Goal: Information Seeking & Learning: Learn about a topic

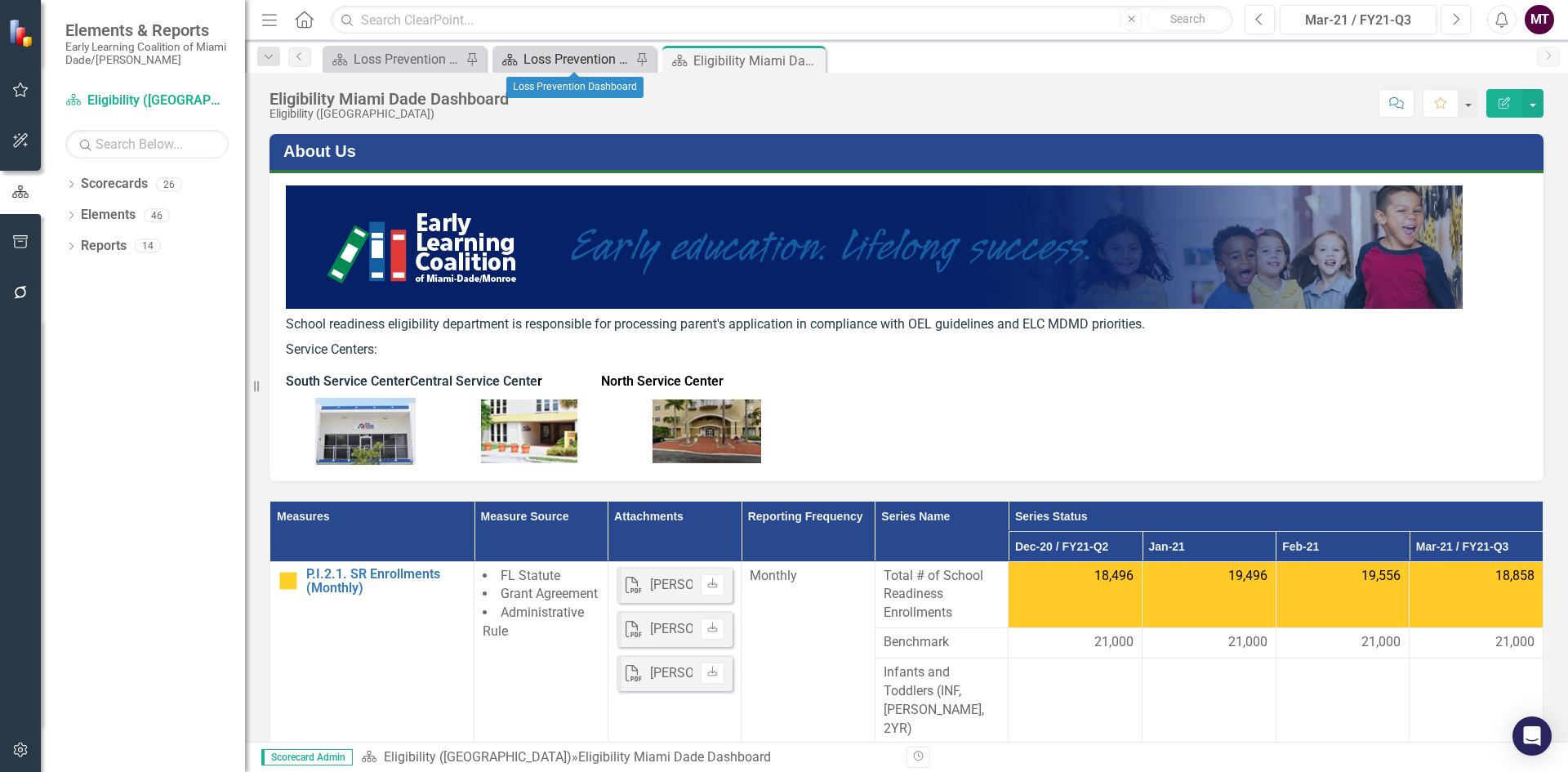
click at [587, 49] on div "Loss Prevention Dashboard" at bounding box center [578, 60] width 108 height 20
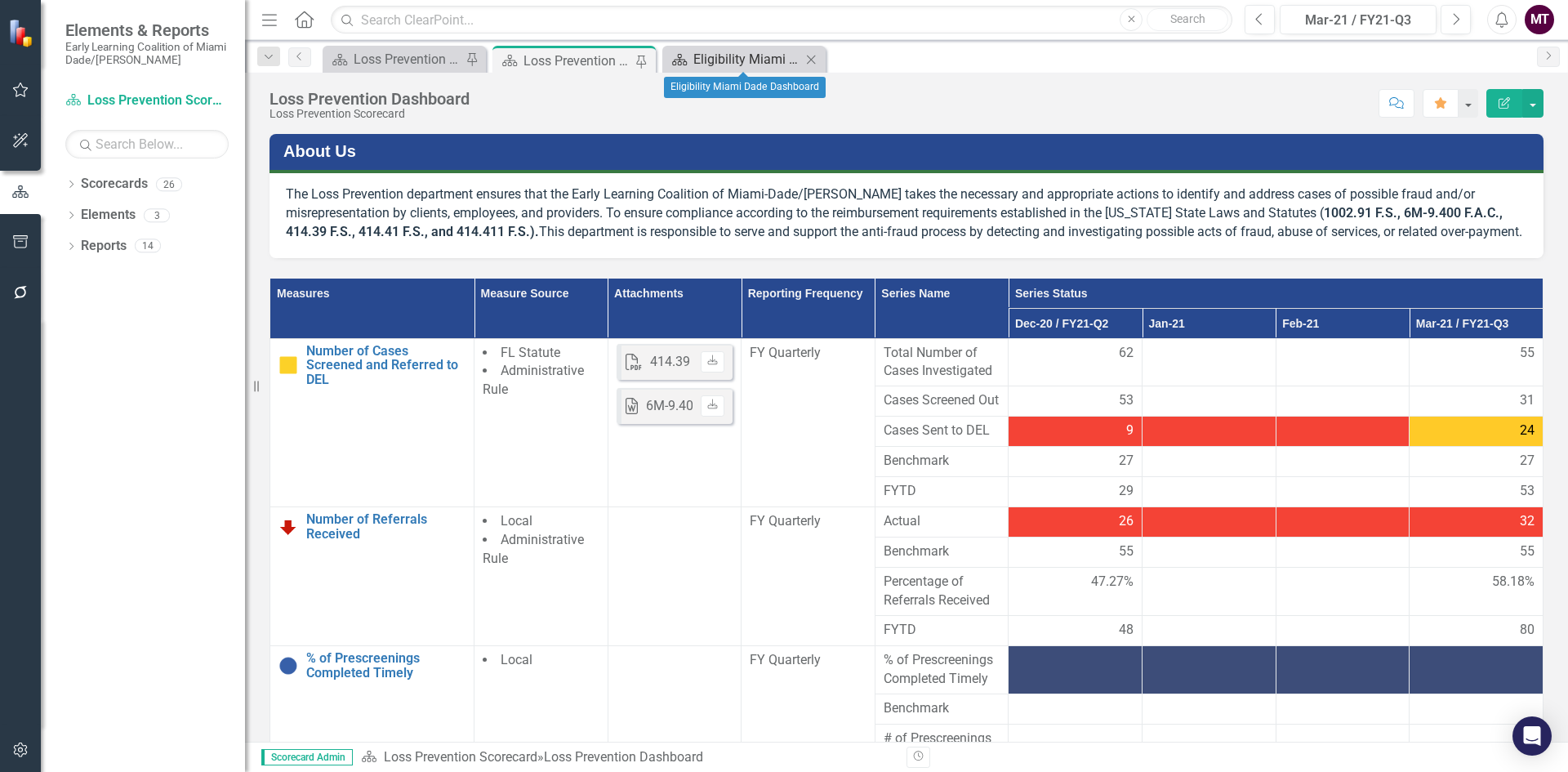
click at [705, 60] on div "Eligibility Miami Dade Dashboard" at bounding box center [748, 60] width 108 height 20
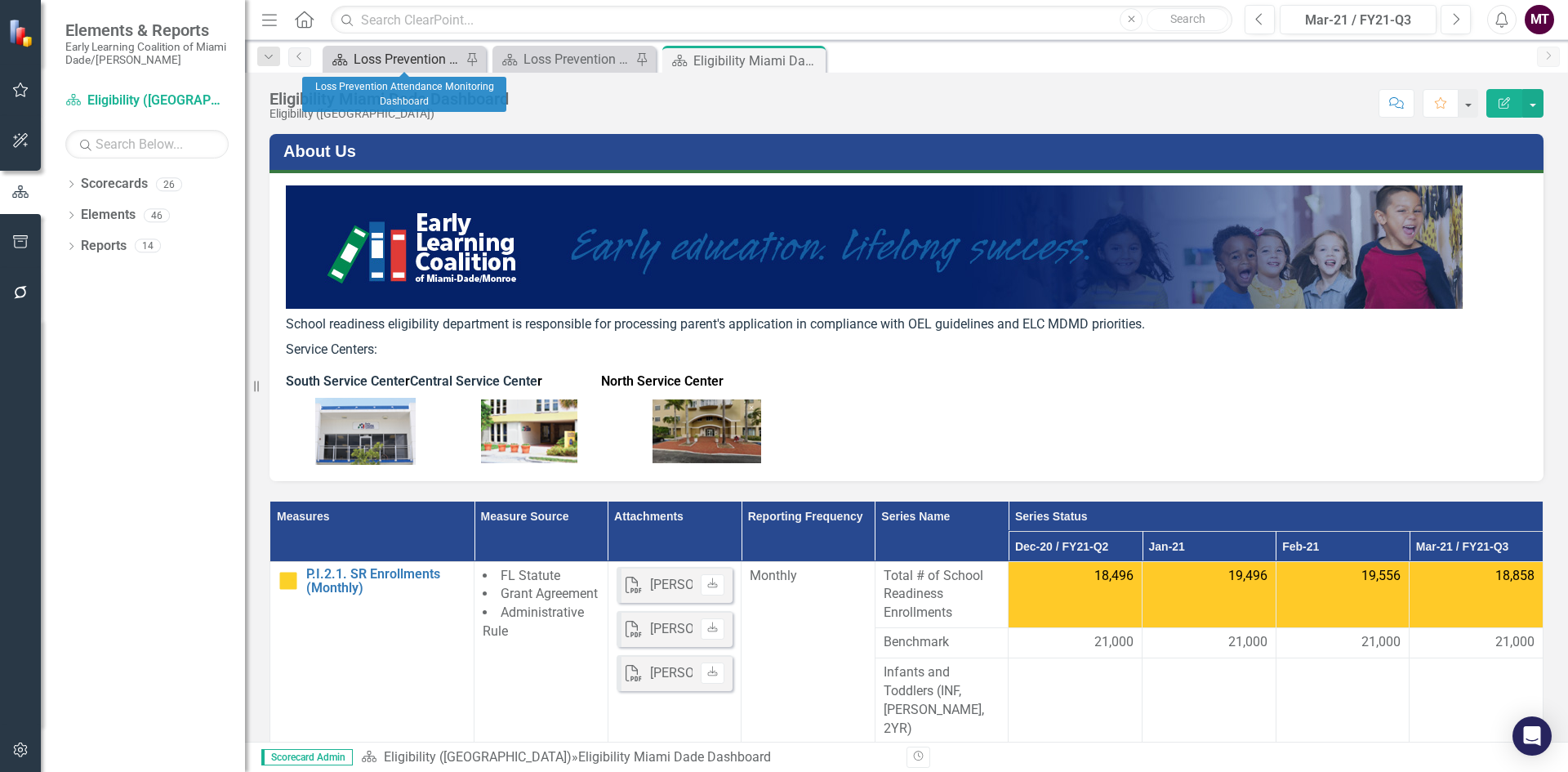
click at [404, 55] on div "Loss Prevention Attendance Monitoring Dashboard" at bounding box center [407, 60] width 108 height 20
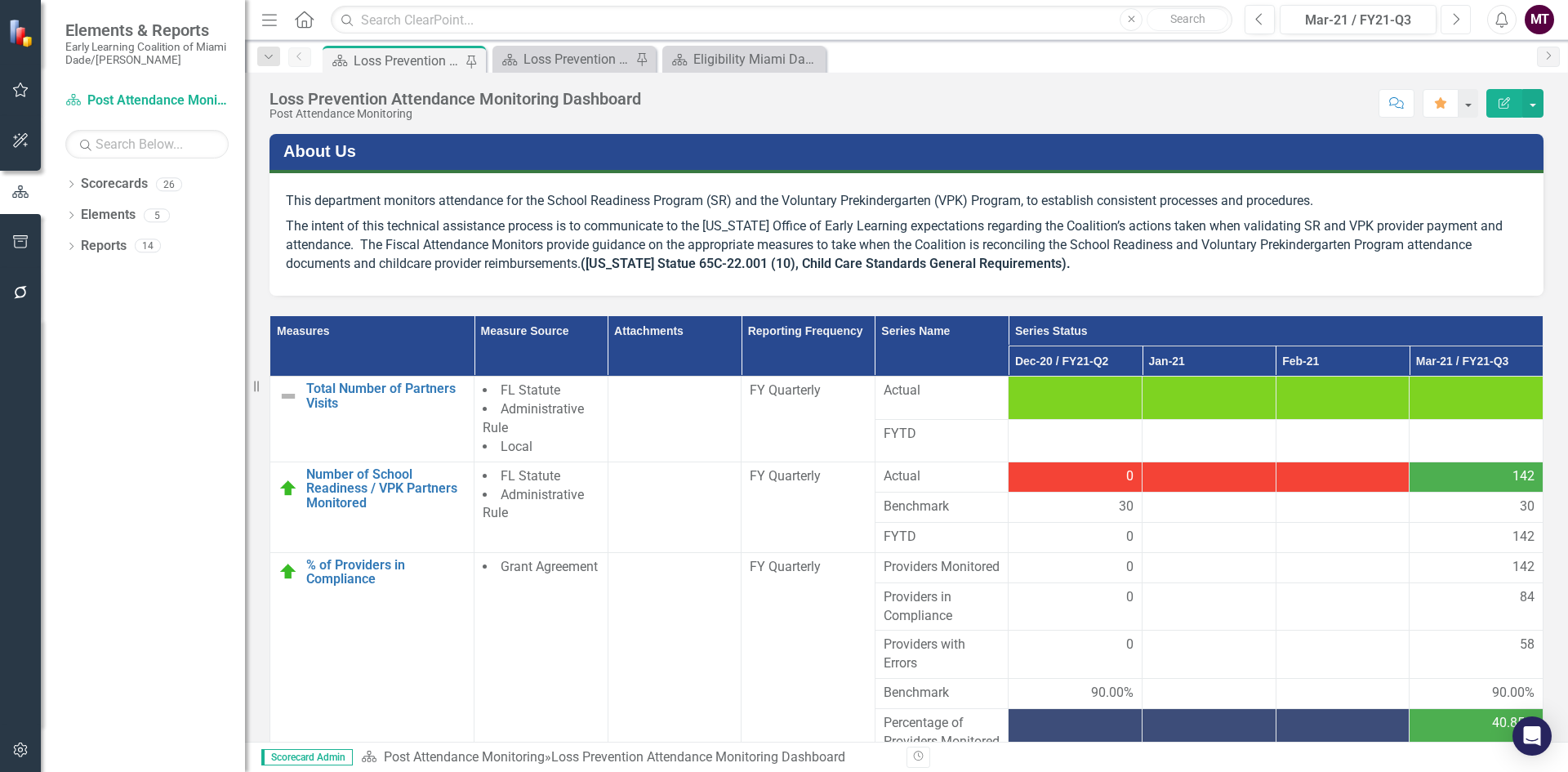
click at [1454, 19] on icon "Next" at bounding box center [1456, 19] width 9 height 15
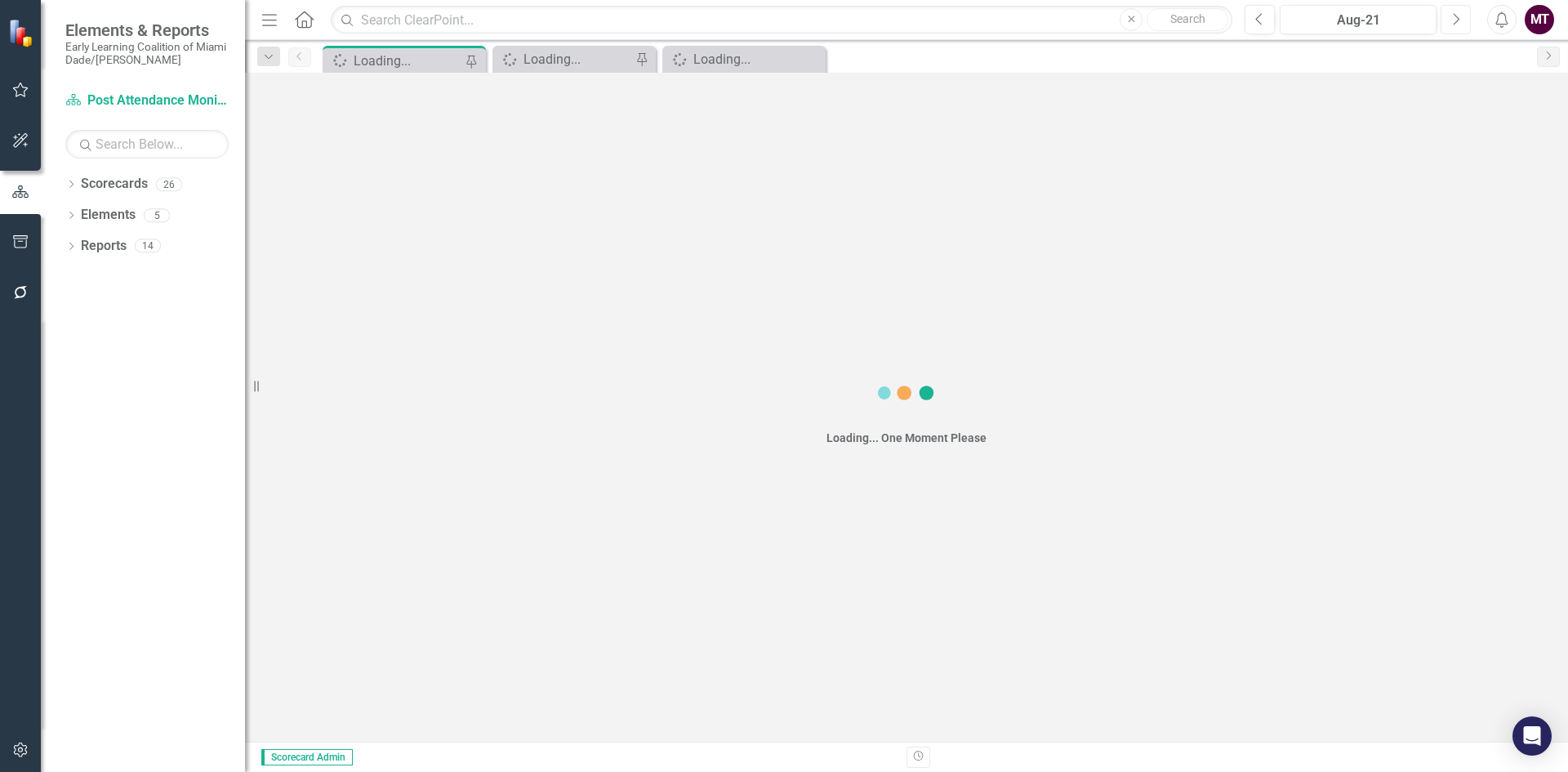
click at [1454, 19] on icon "Next" at bounding box center [1456, 19] width 9 height 15
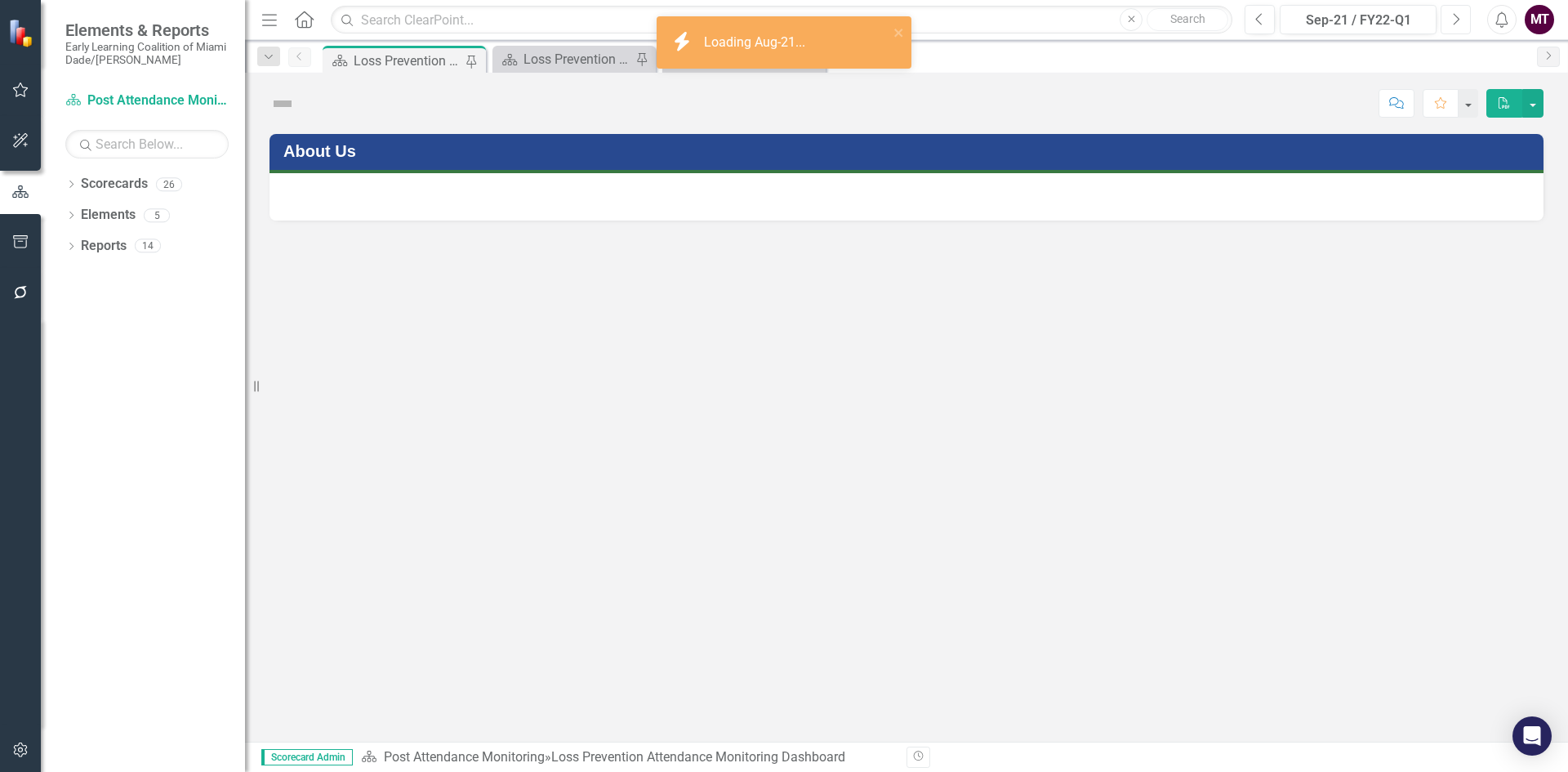
click at [1454, 19] on icon "Next" at bounding box center [1456, 19] width 9 height 15
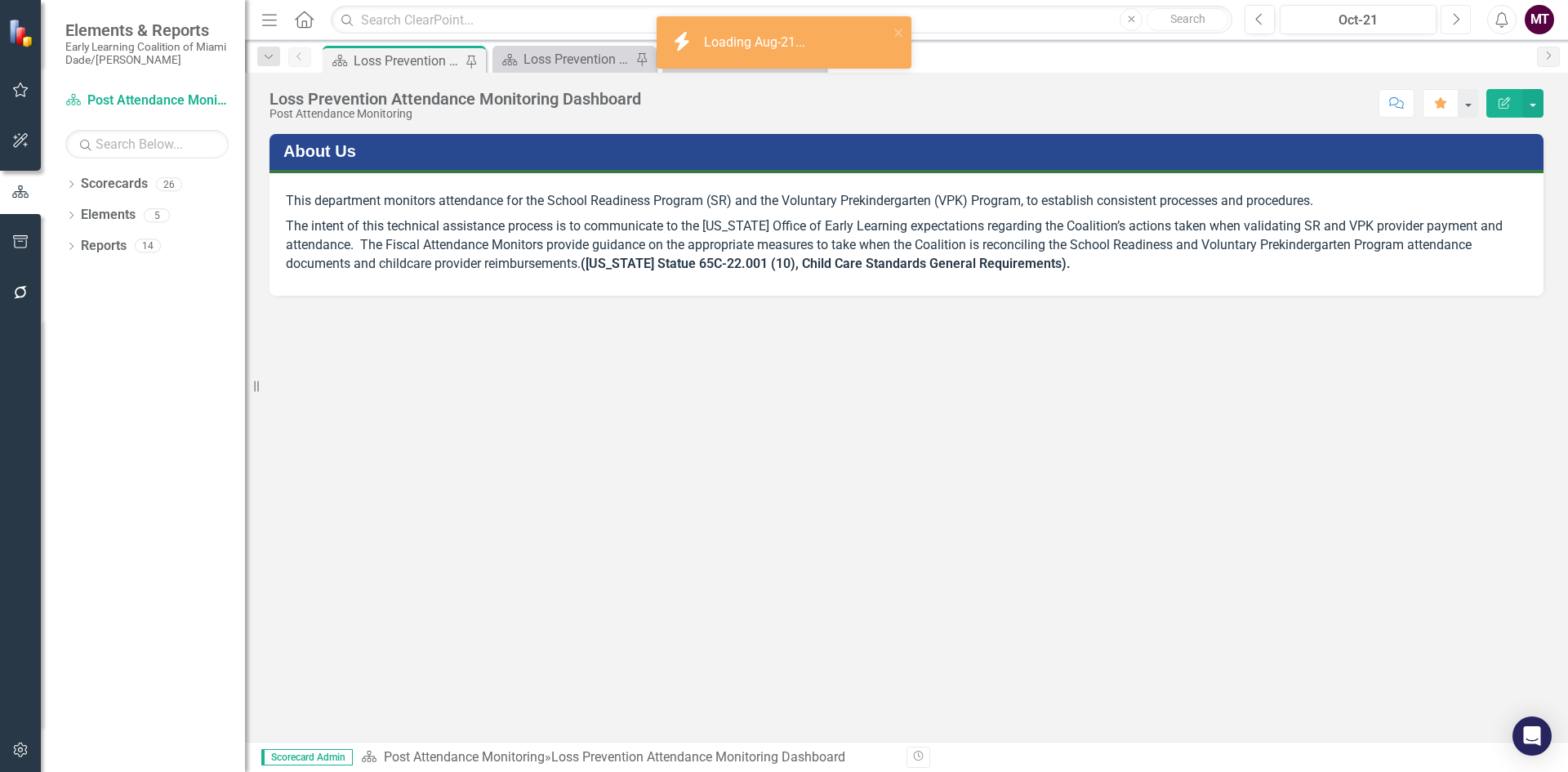
click at [1454, 19] on icon "Next" at bounding box center [1456, 19] width 9 height 15
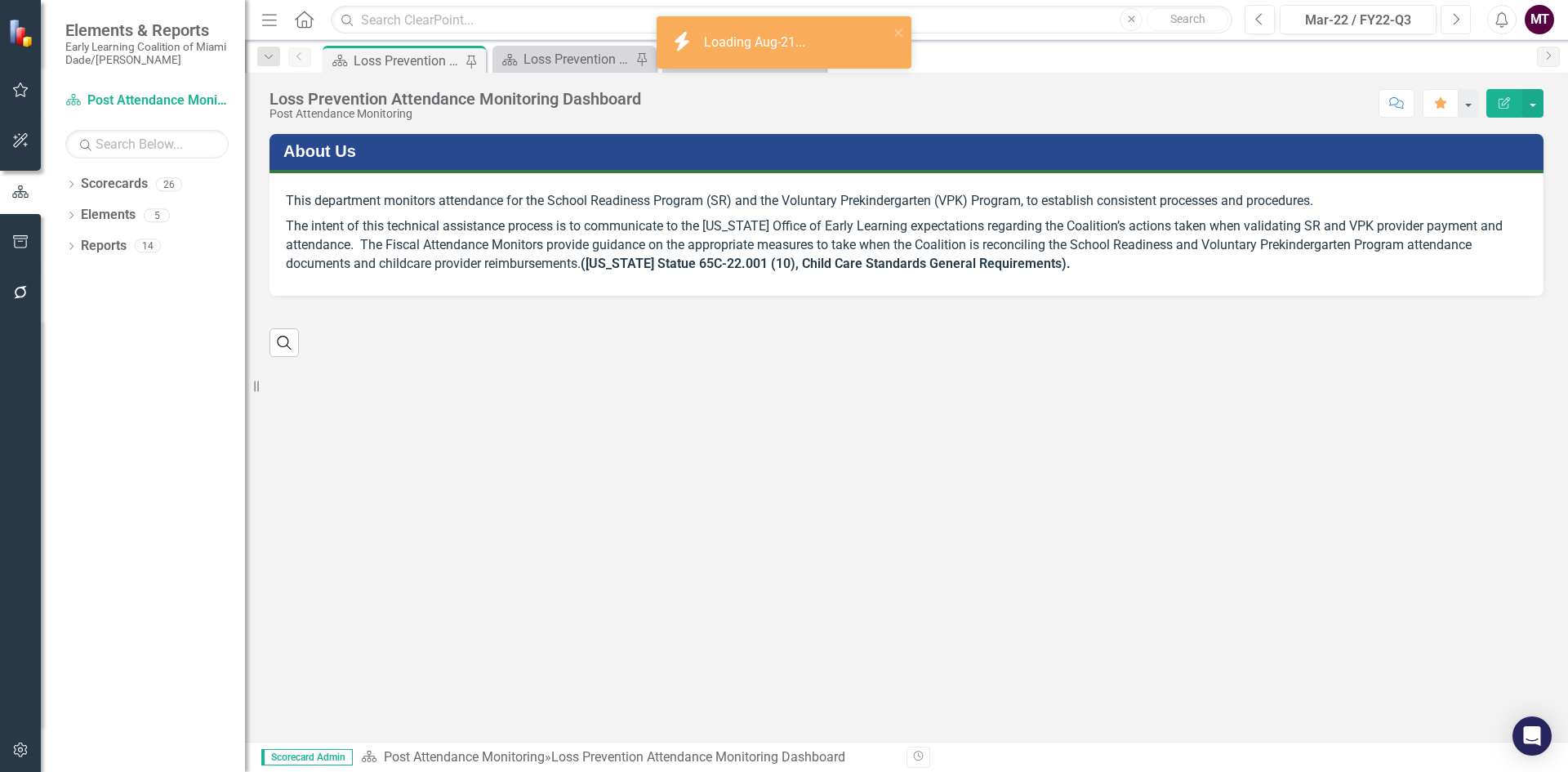
click at [1454, 19] on icon "Next" at bounding box center [1456, 19] width 9 height 15
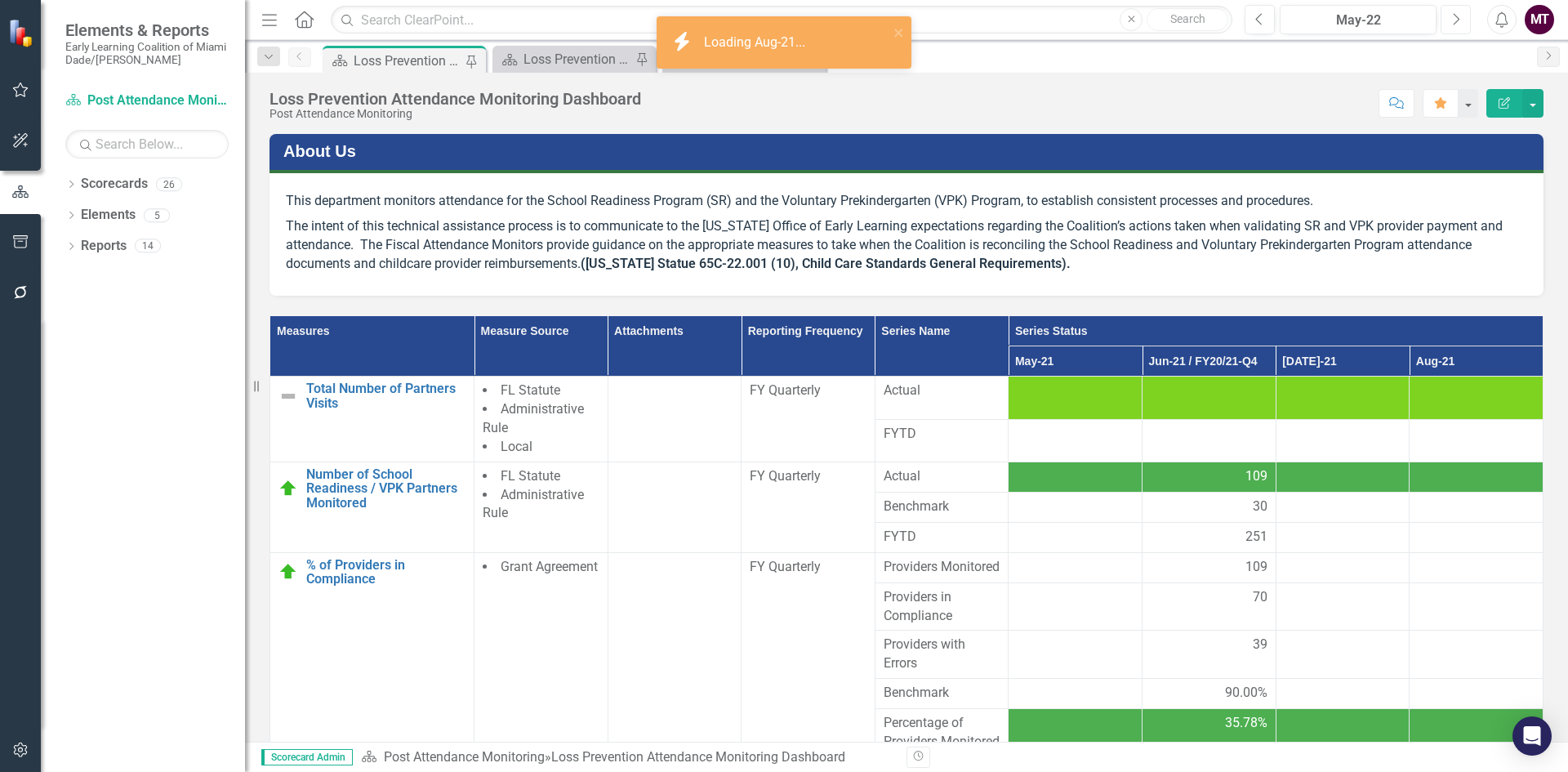
click at [1454, 19] on icon "Next" at bounding box center [1456, 19] width 9 height 15
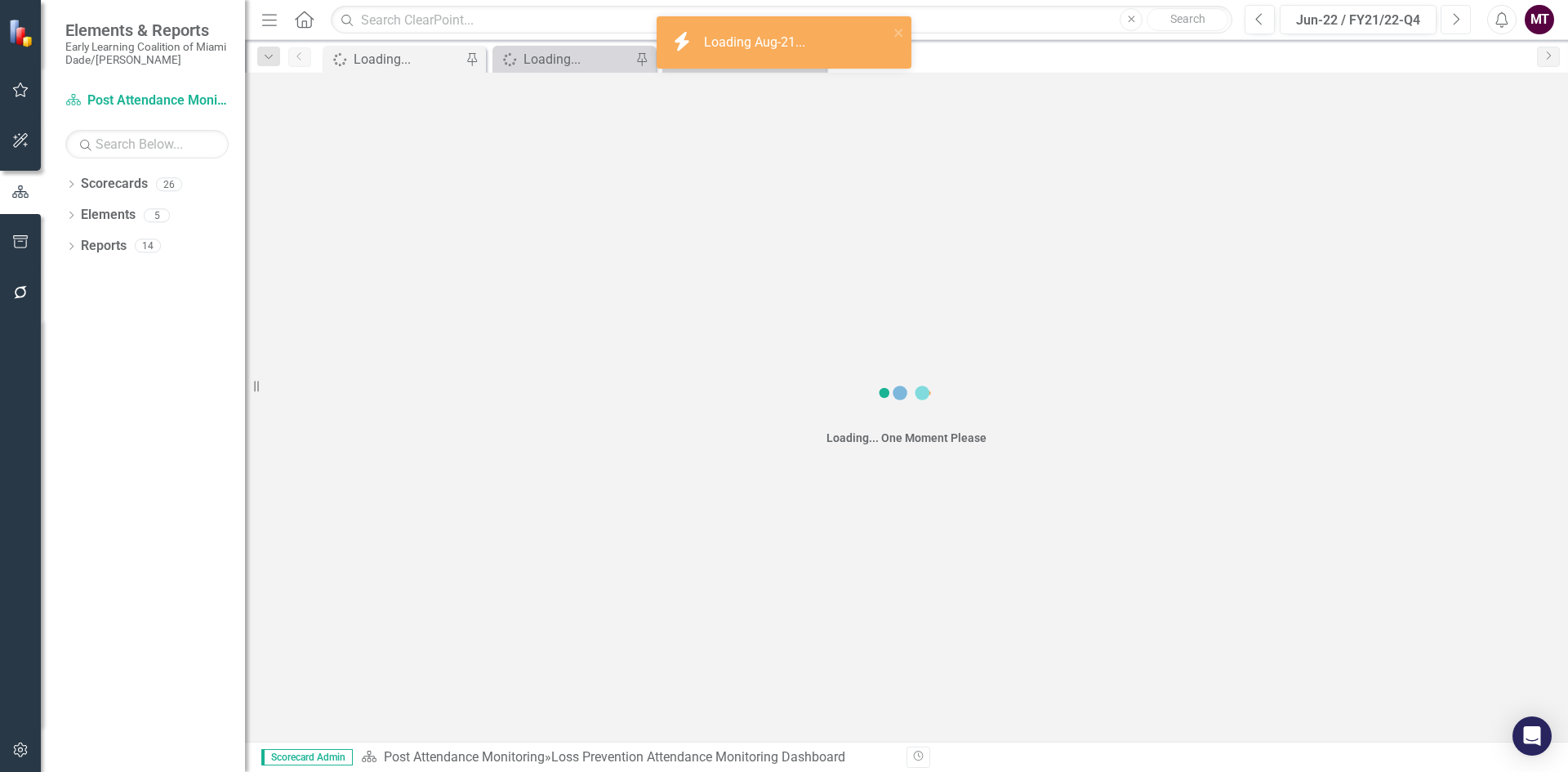
click at [1454, 19] on icon "Next" at bounding box center [1456, 19] width 9 height 15
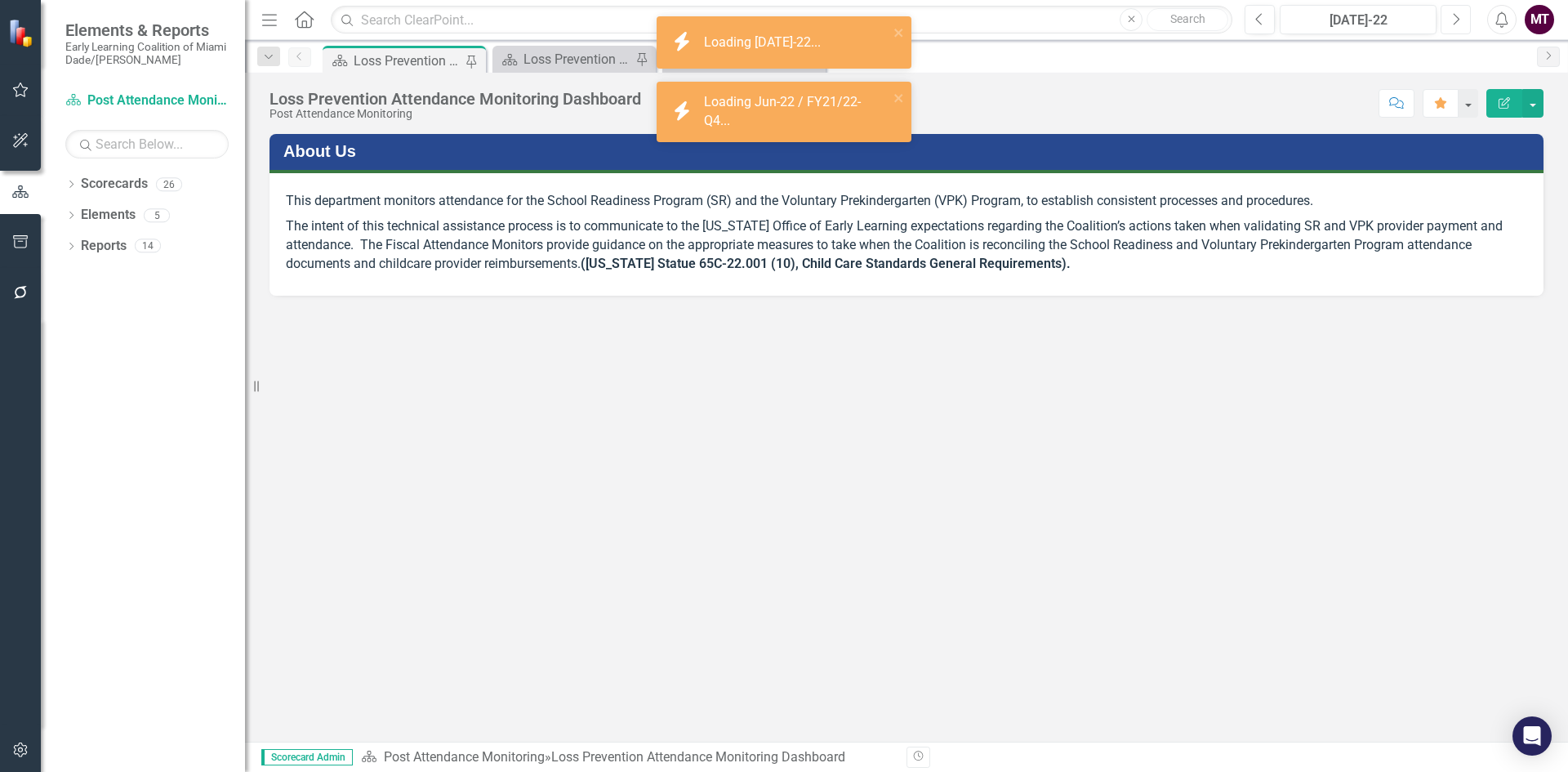
click at [1454, 19] on icon "Next" at bounding box center [1456, 19] width 9 height 15
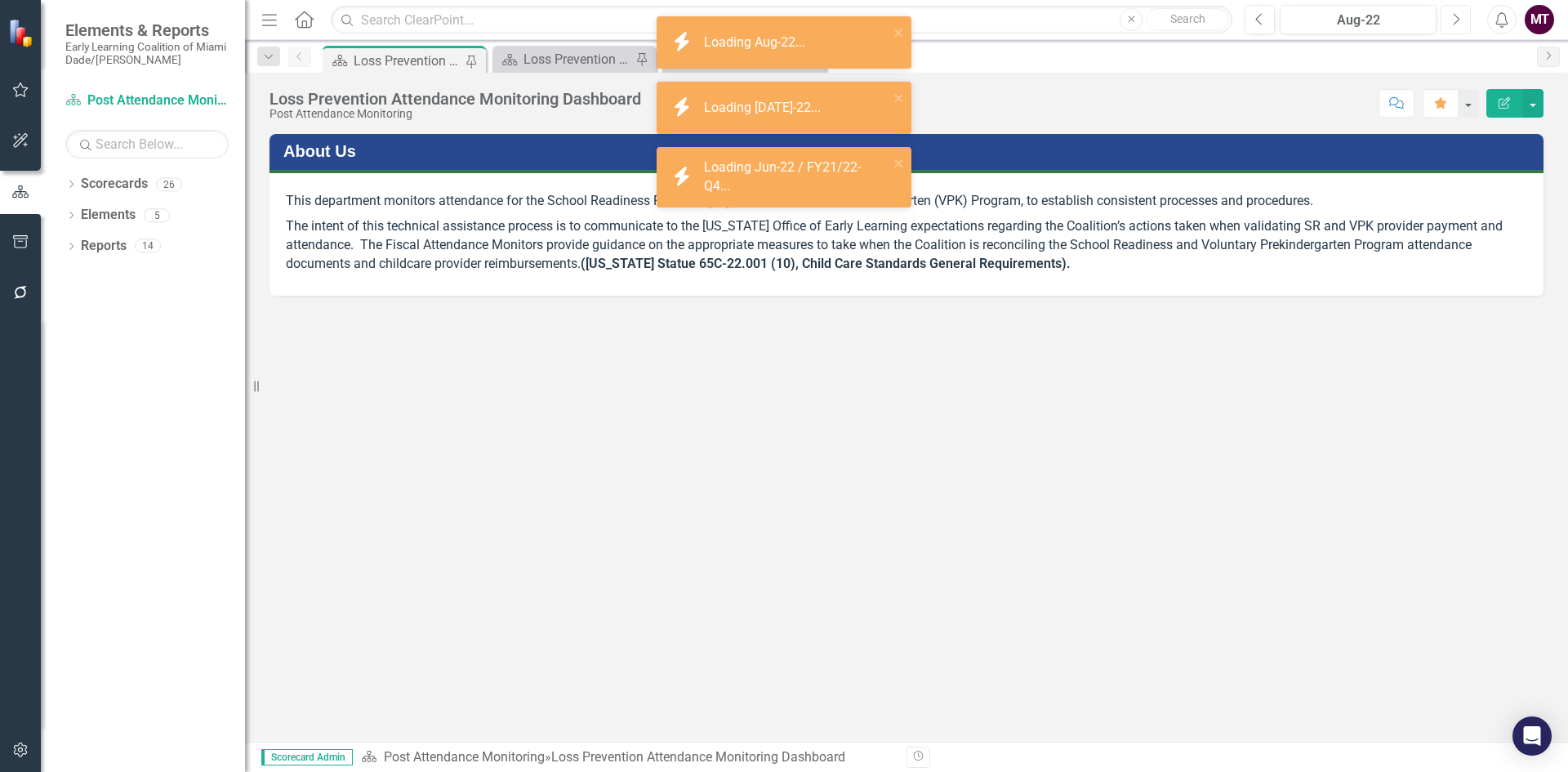
click at [1454, 19] on icon "Next" at bounding box center [1456, 19] width 9 height 15
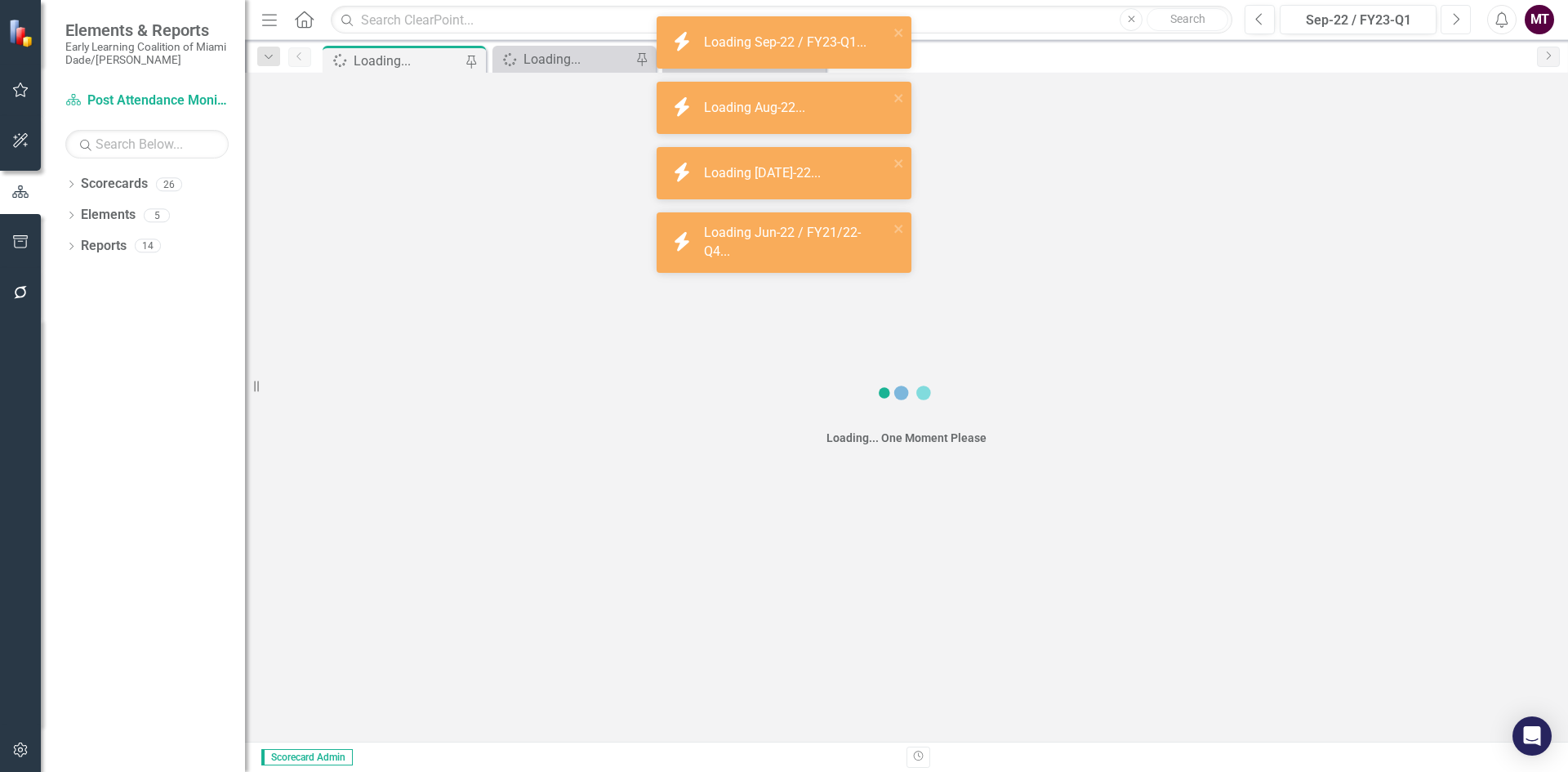
click at [1454, 19] on icon "Next" at bounding box center [1456, 19] width 9 height 15
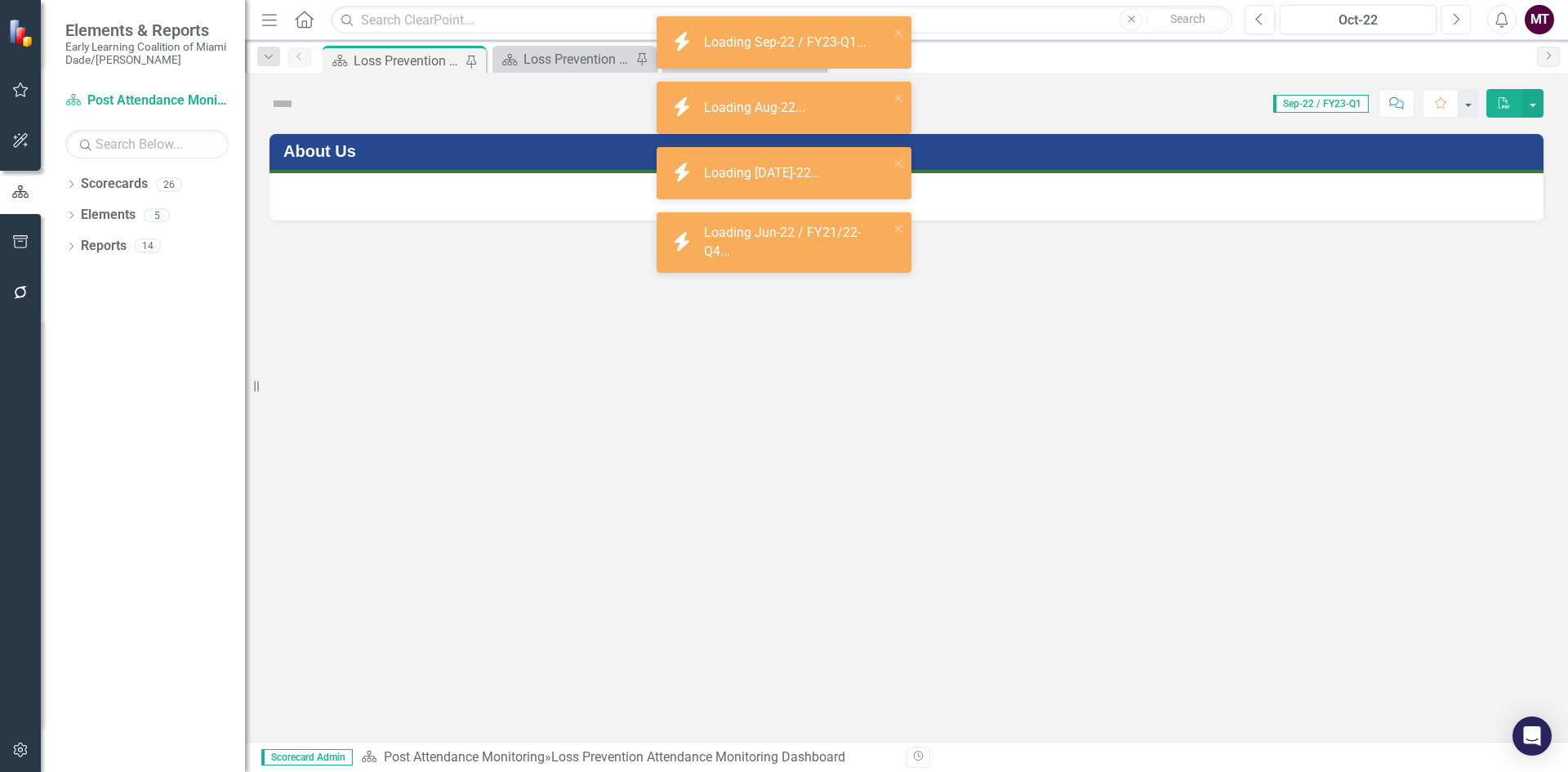
click at [1454, 19] on icon "Next" at bounding box center [1456, 19] width 9 height 15
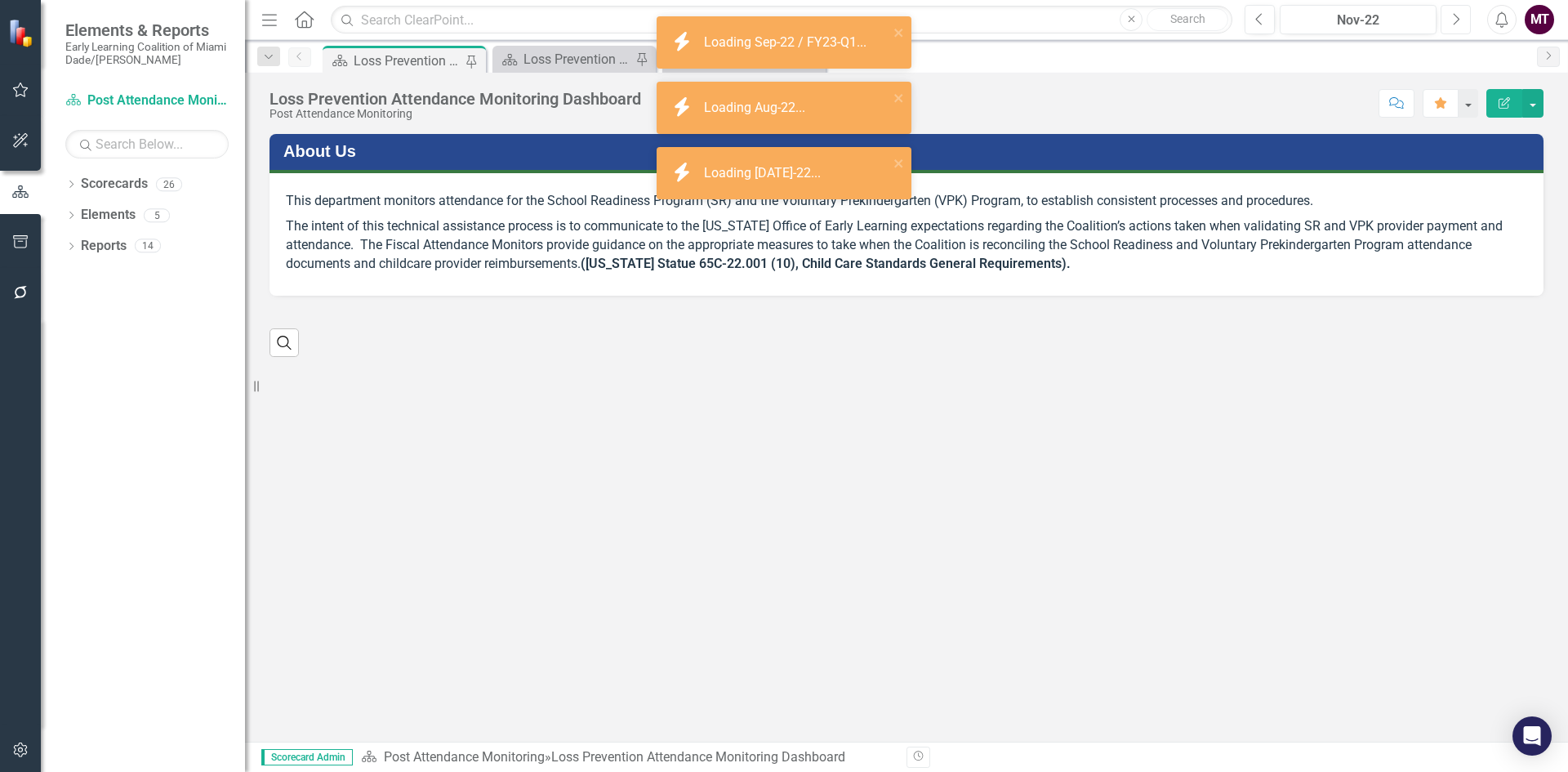
click at [1454, 19] on icon "Next" at bounding box center [1456, 19] width 9 height 15
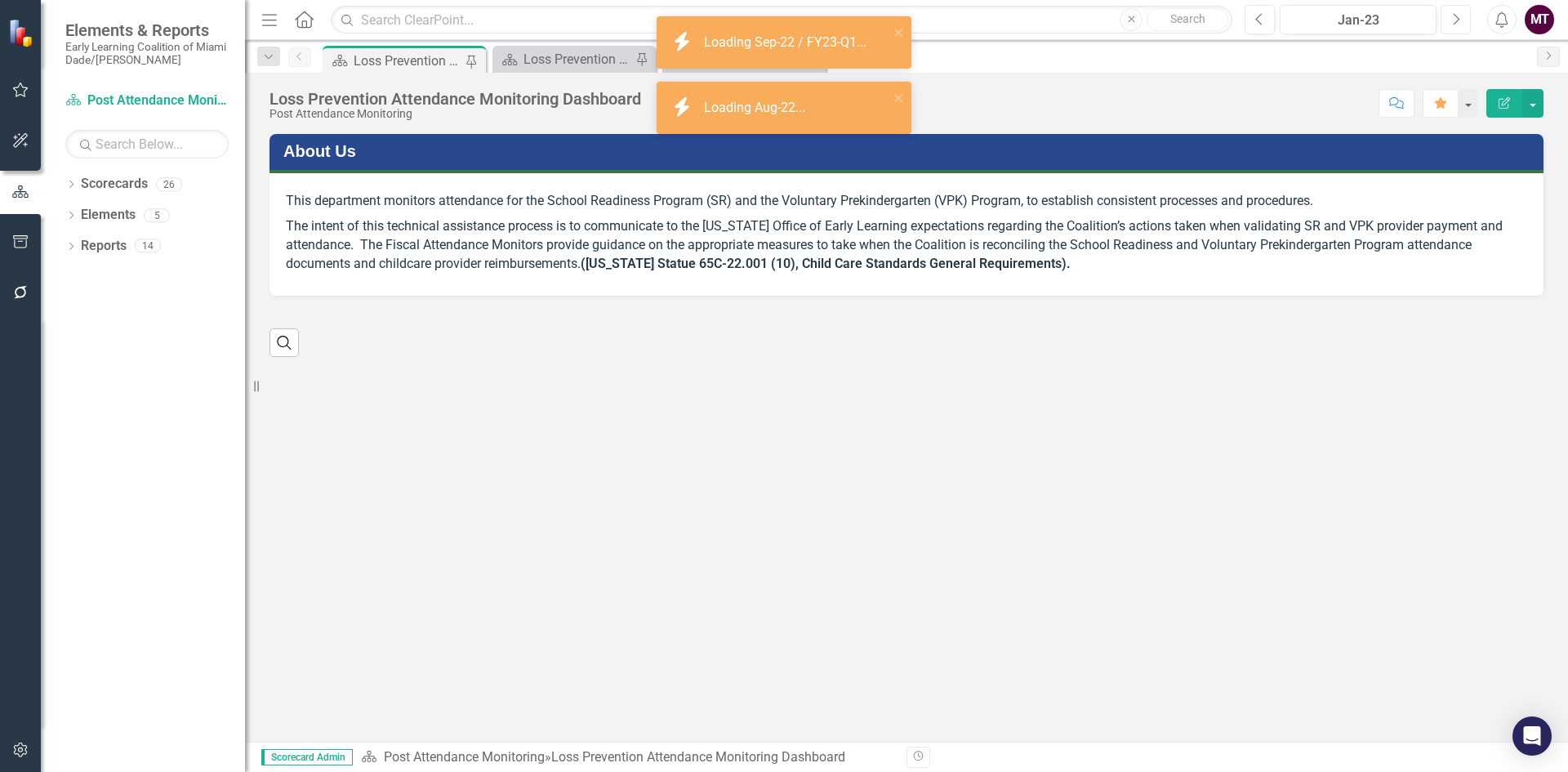
click at [1454, 19] on icon "Next" at bounding box center [1456, 19] width 9 height 15
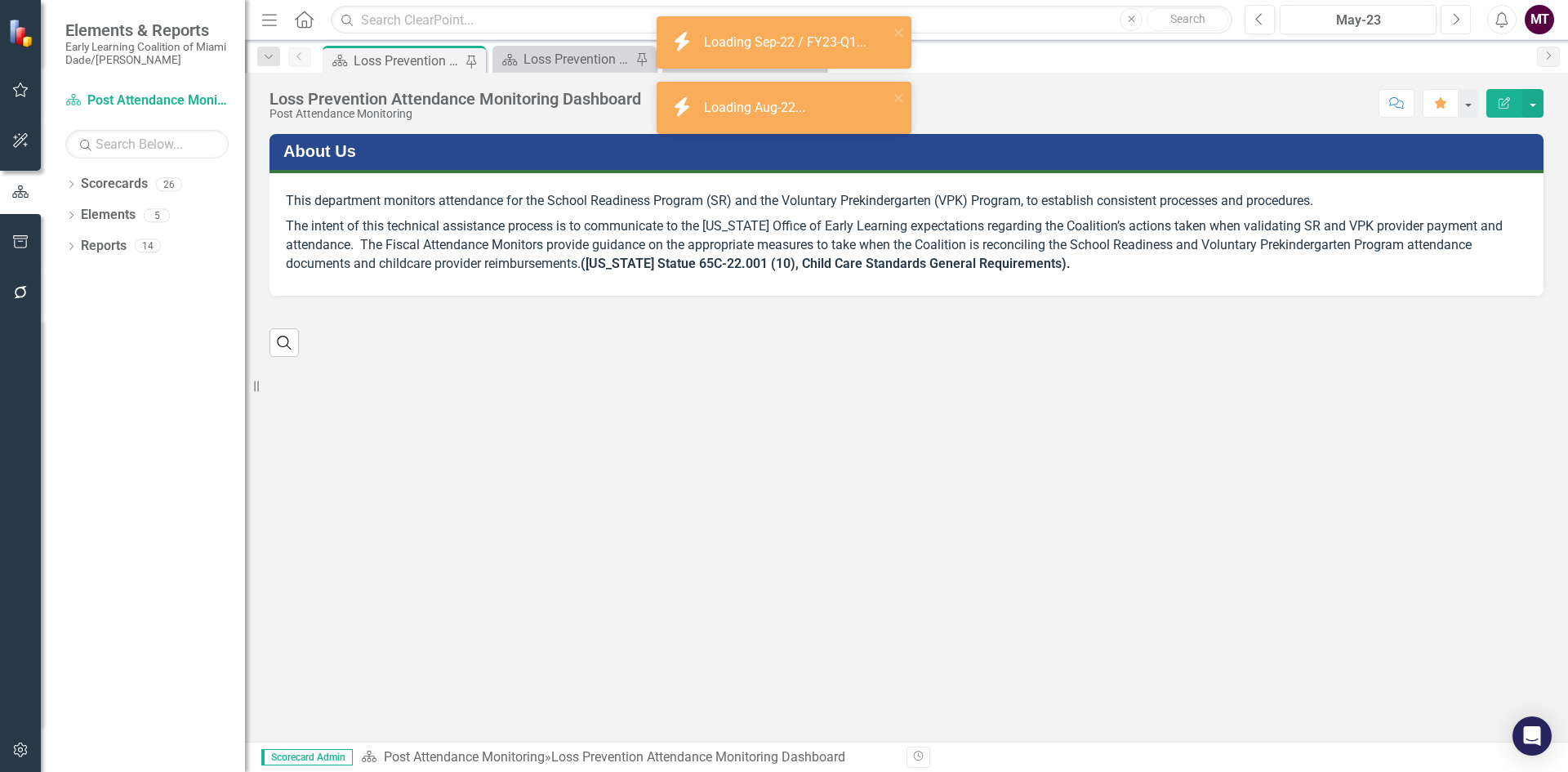
click at [1454, 19] on icon "Next" at bounding box center [1456, 19] width 9 height 15
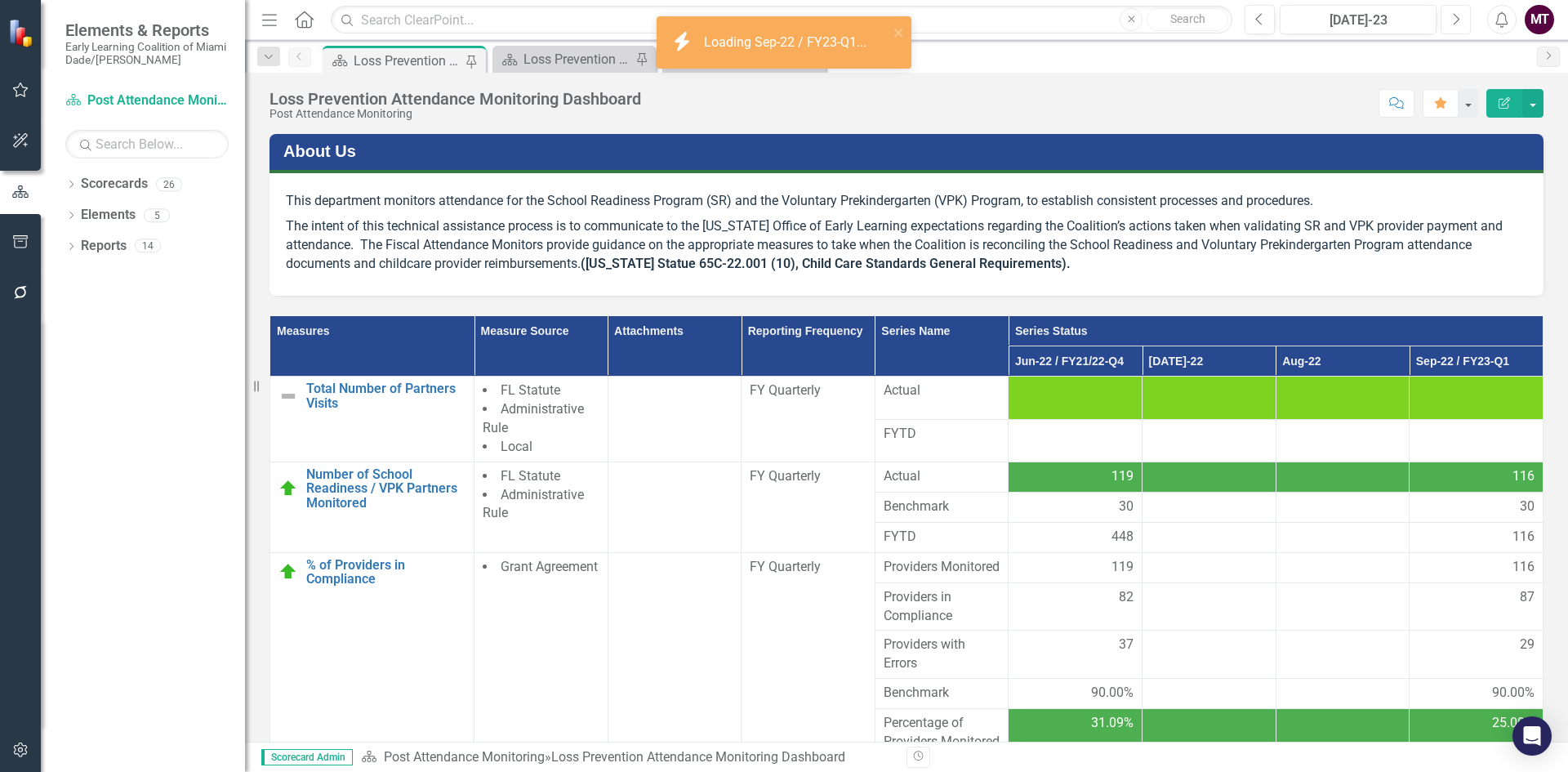
click at [1454, 19] on icon "Next" at bounding box center [1456, 19] width 9 height 15
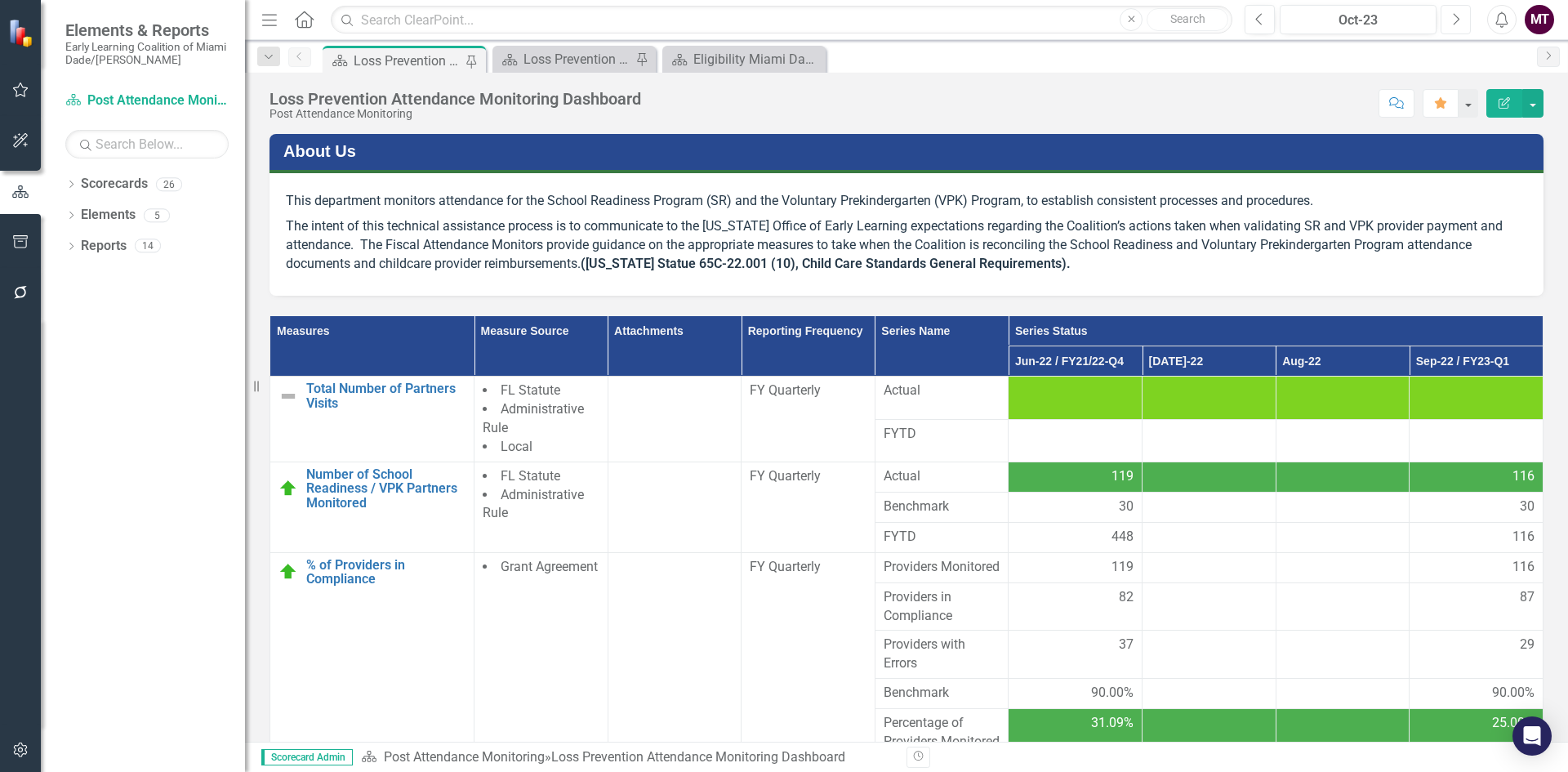
click at [1454, 19] on icon "Next" at bounding box center [1456, 19] width 9 height 15
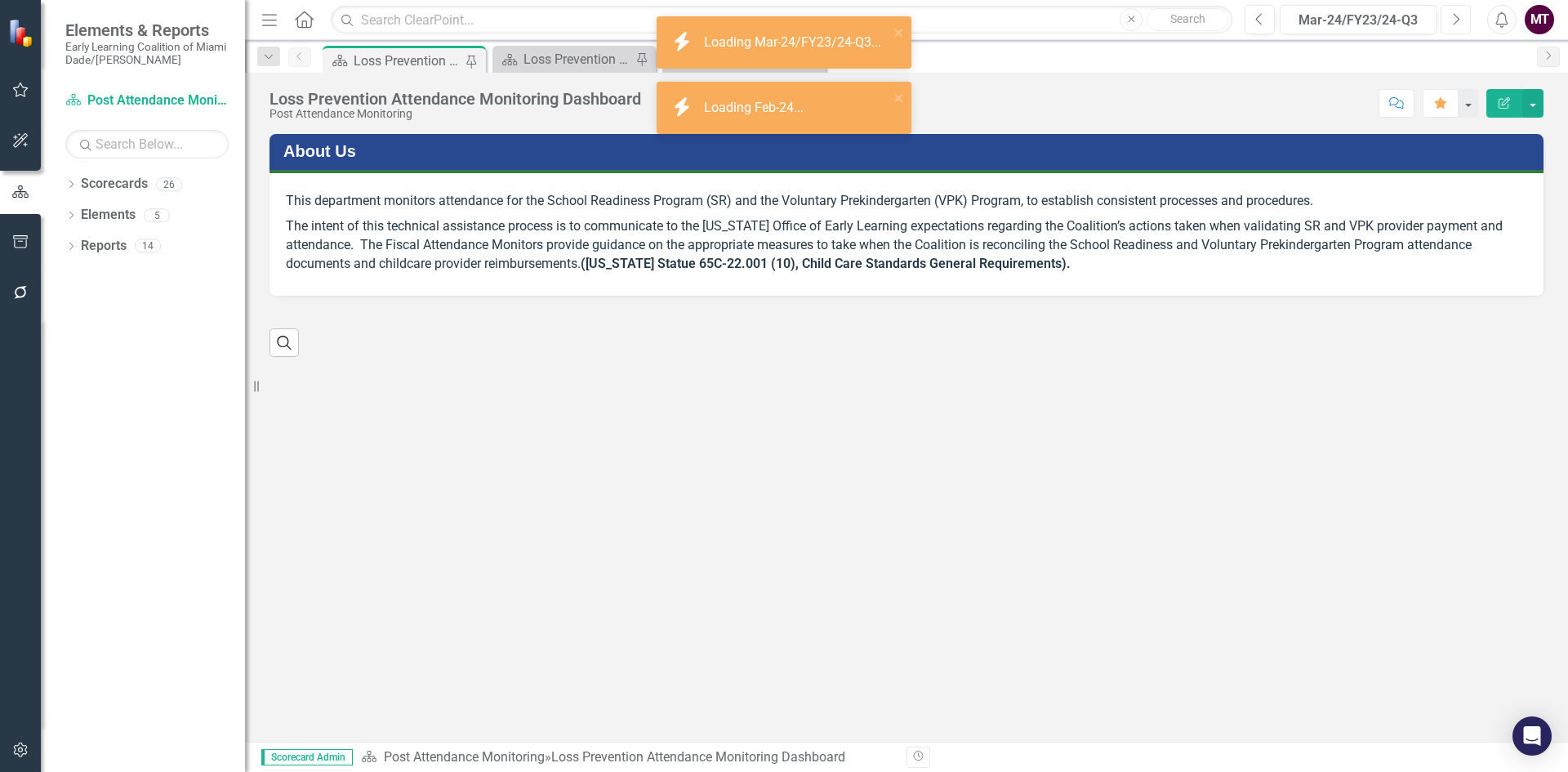
click at [1454, 19] on icon "Next" at bounding box center [1456, 19] width 9 height 15
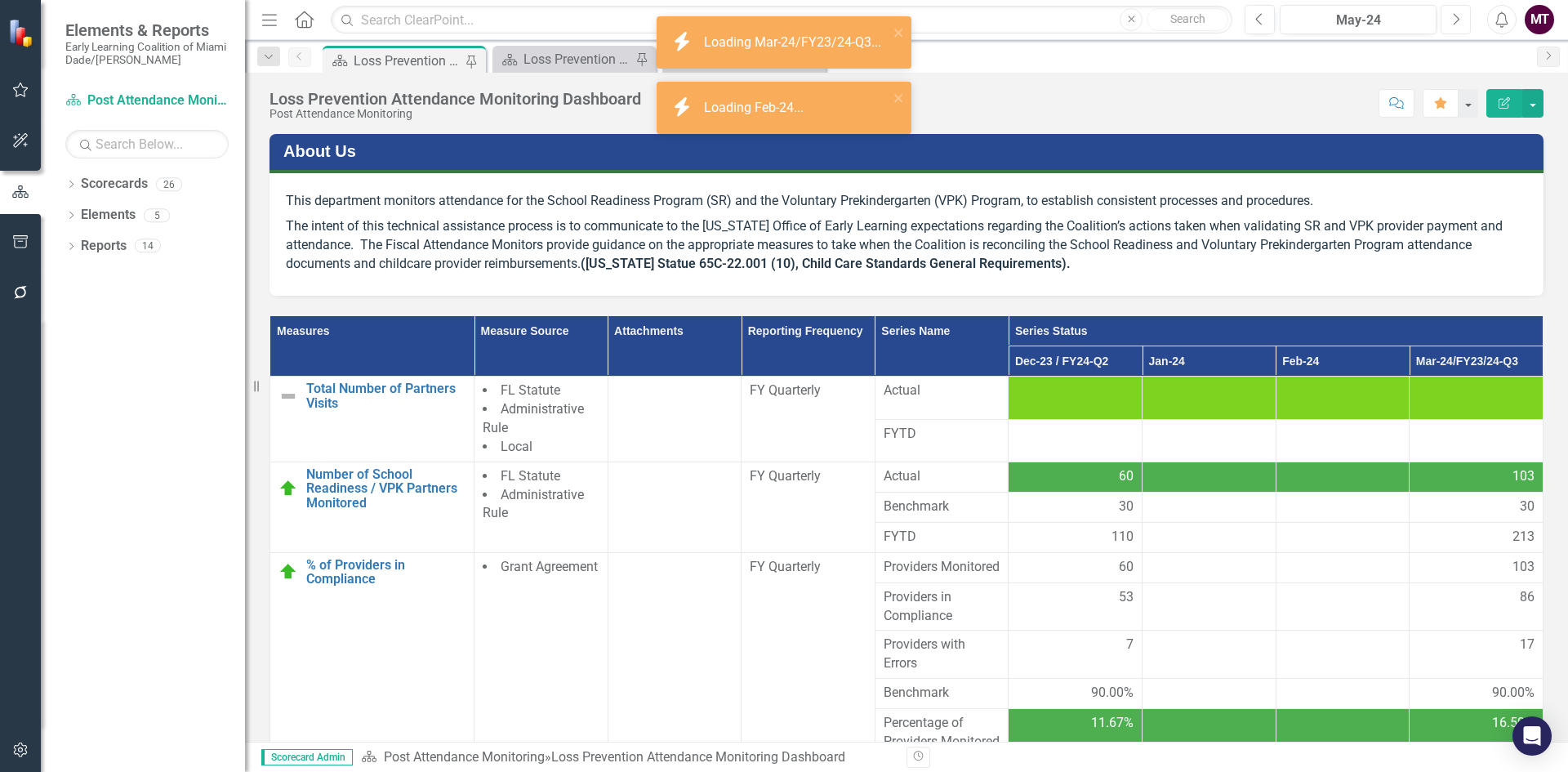
click at [1454, 19] on icon "Next" at bounding box center [1456, 19] width 9 height 15
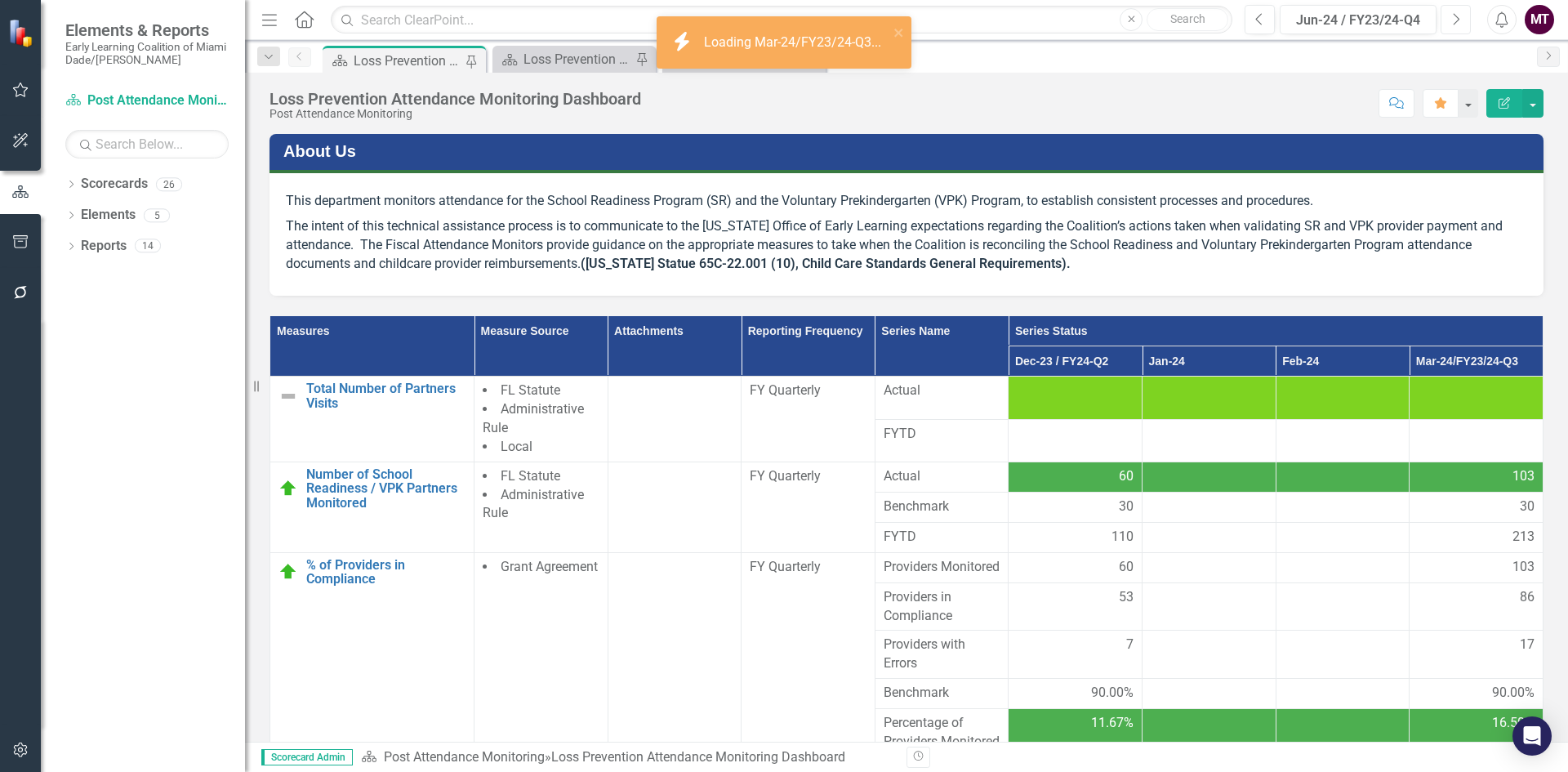
click at [1454, 19] on icon "Next" at bounding box center [1456, 19] width 9 height 15
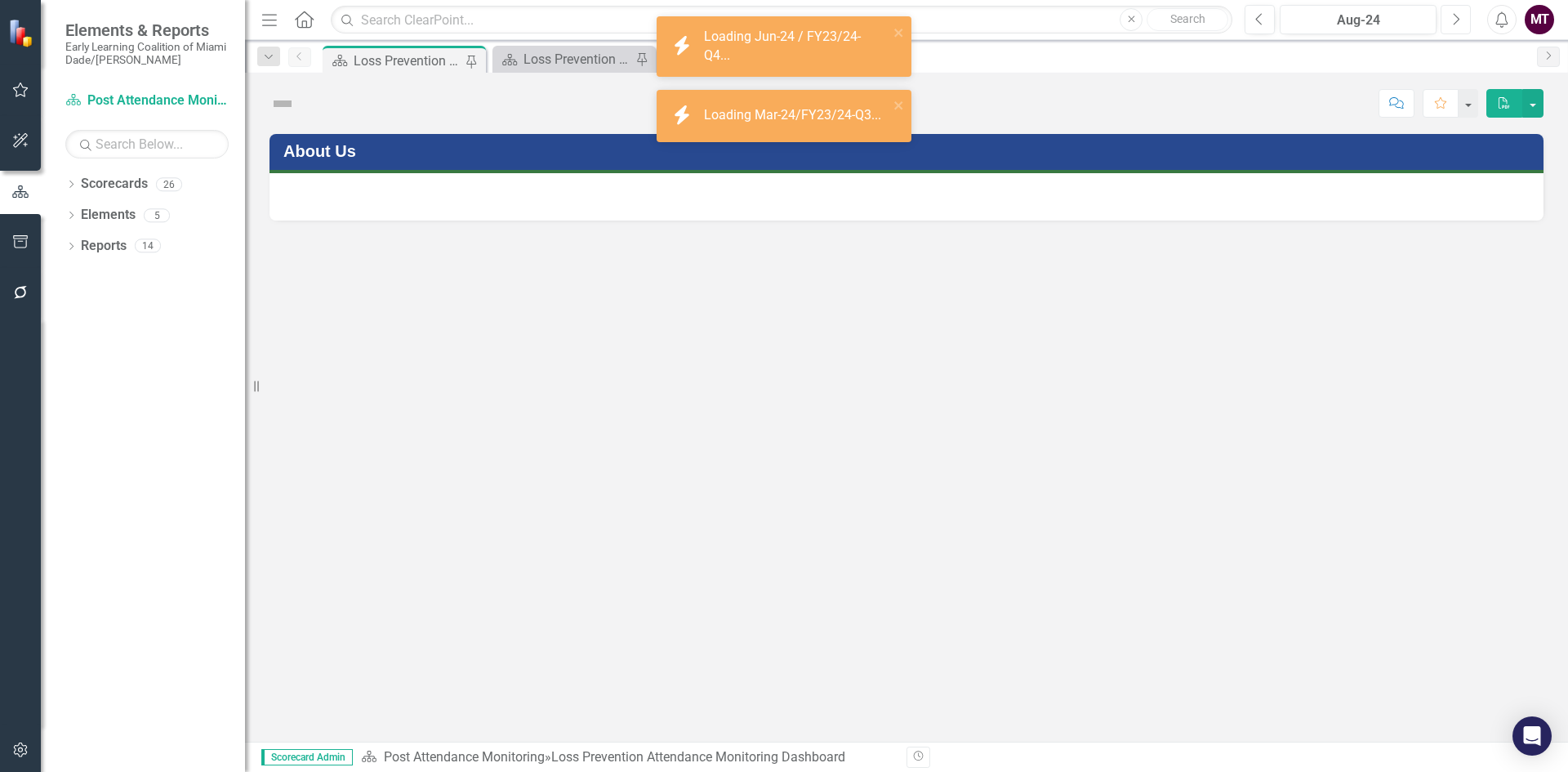
click at [1454, 19] on icon "Next" at bounding box center [1456, 19] width 9 height 15
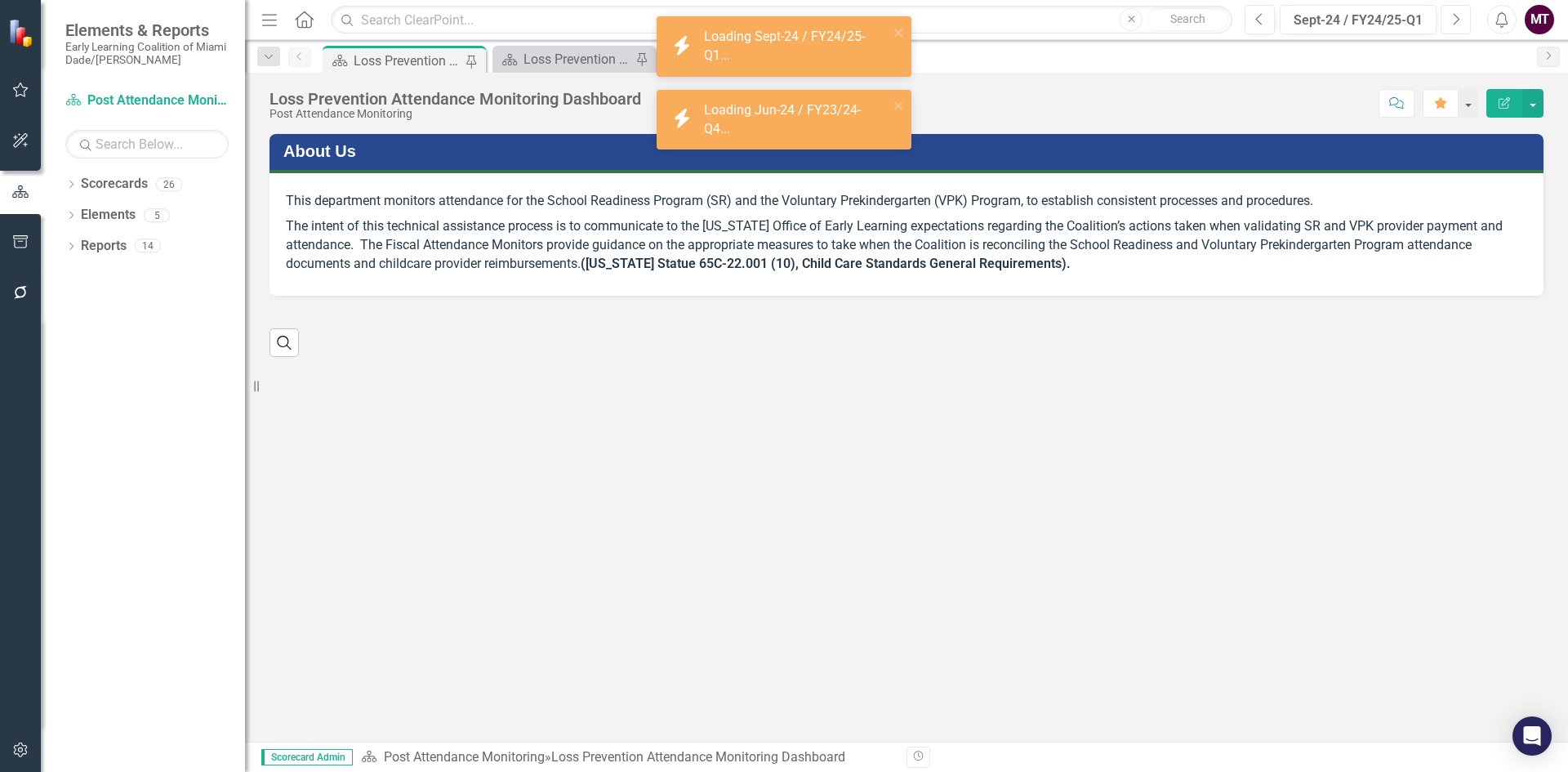
click at [1454, 19] on icon "Next" at bounding box center [1456, 19] width 9 height 15
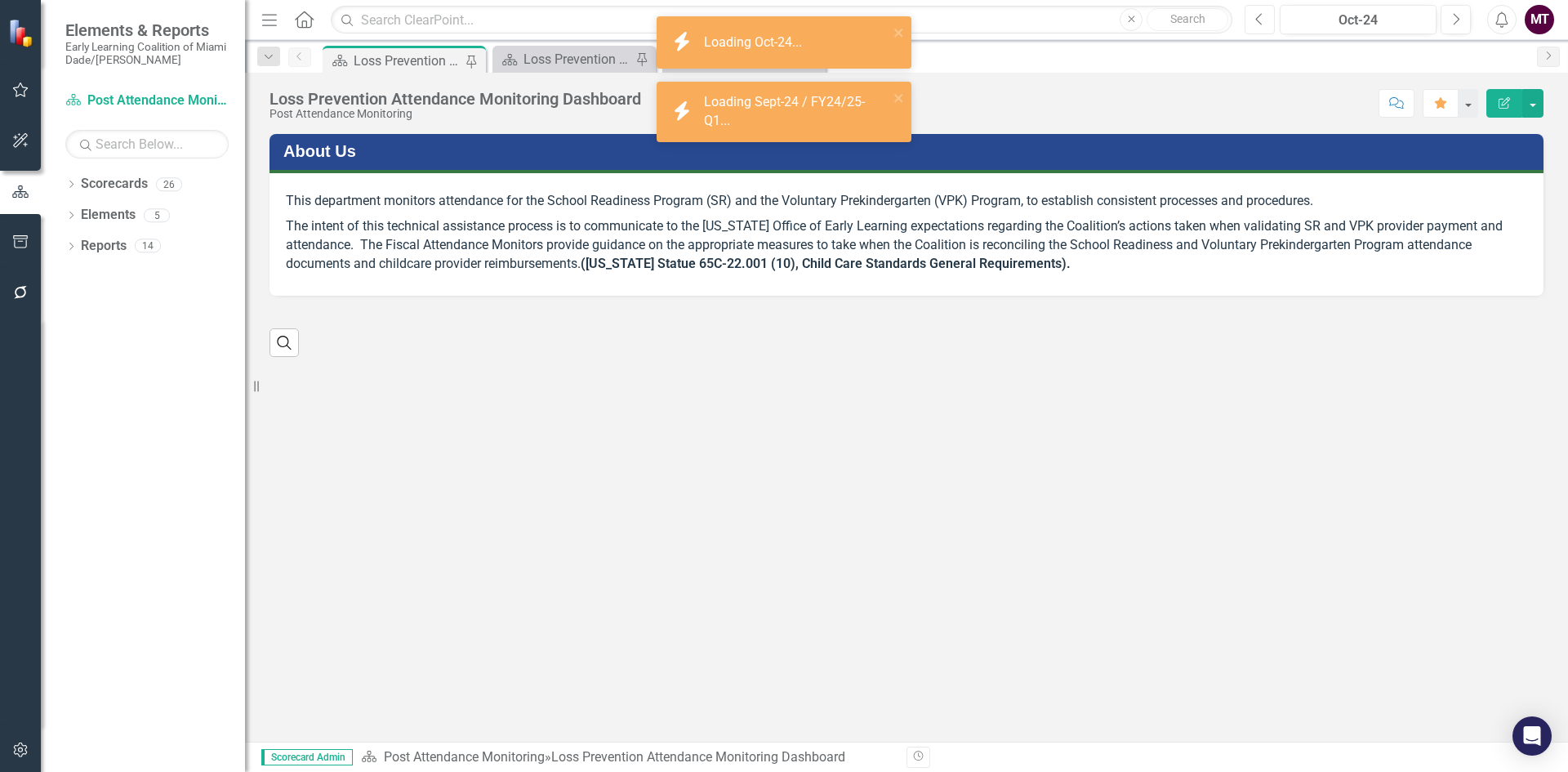
click at [1271, 20] on button "Previous" at bounding box center [1260, 19] width 30 height 29
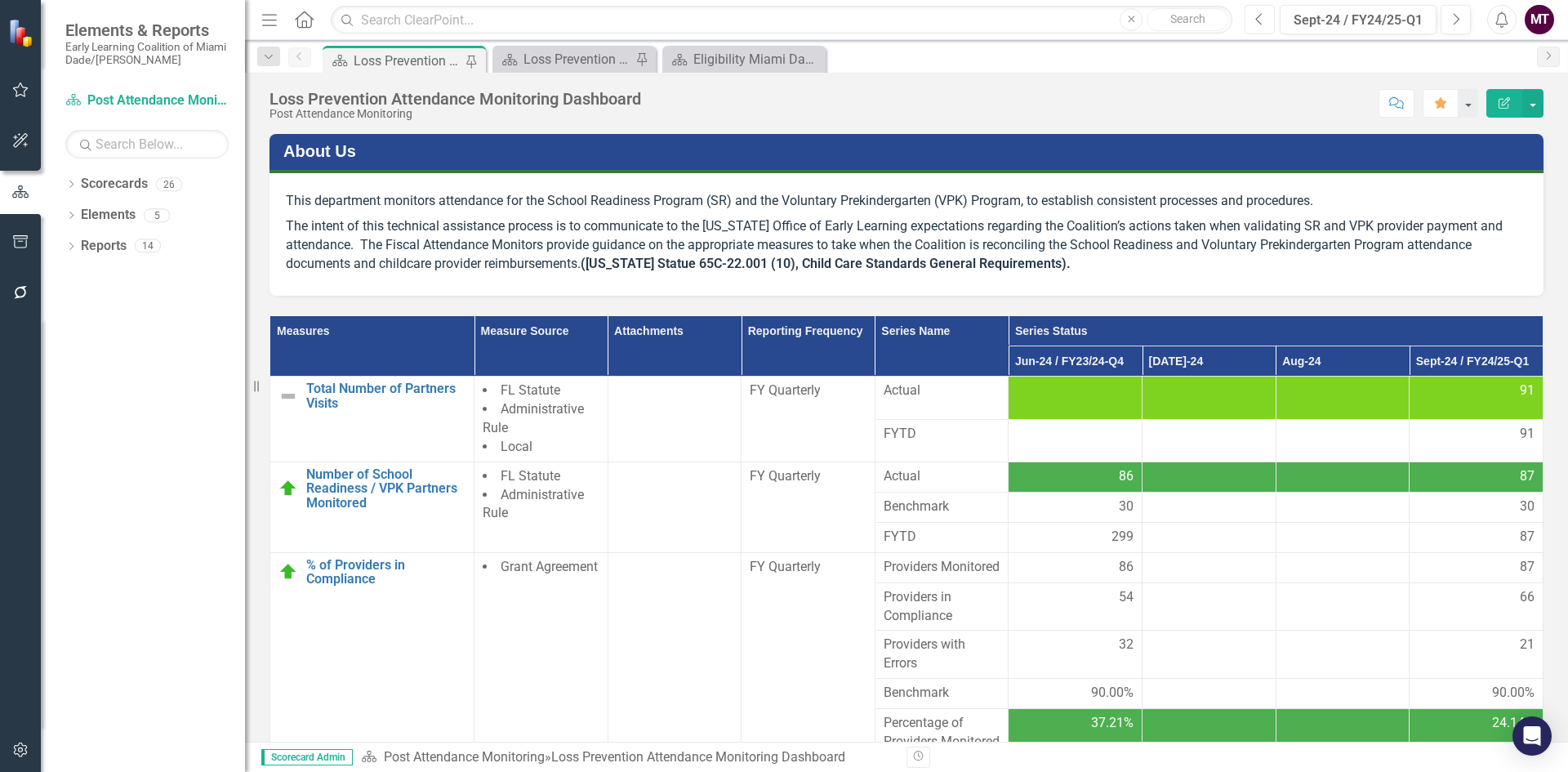
click at [1263, 10] on button "Previous" at bounding box center [1260, 19] width 30 height 29
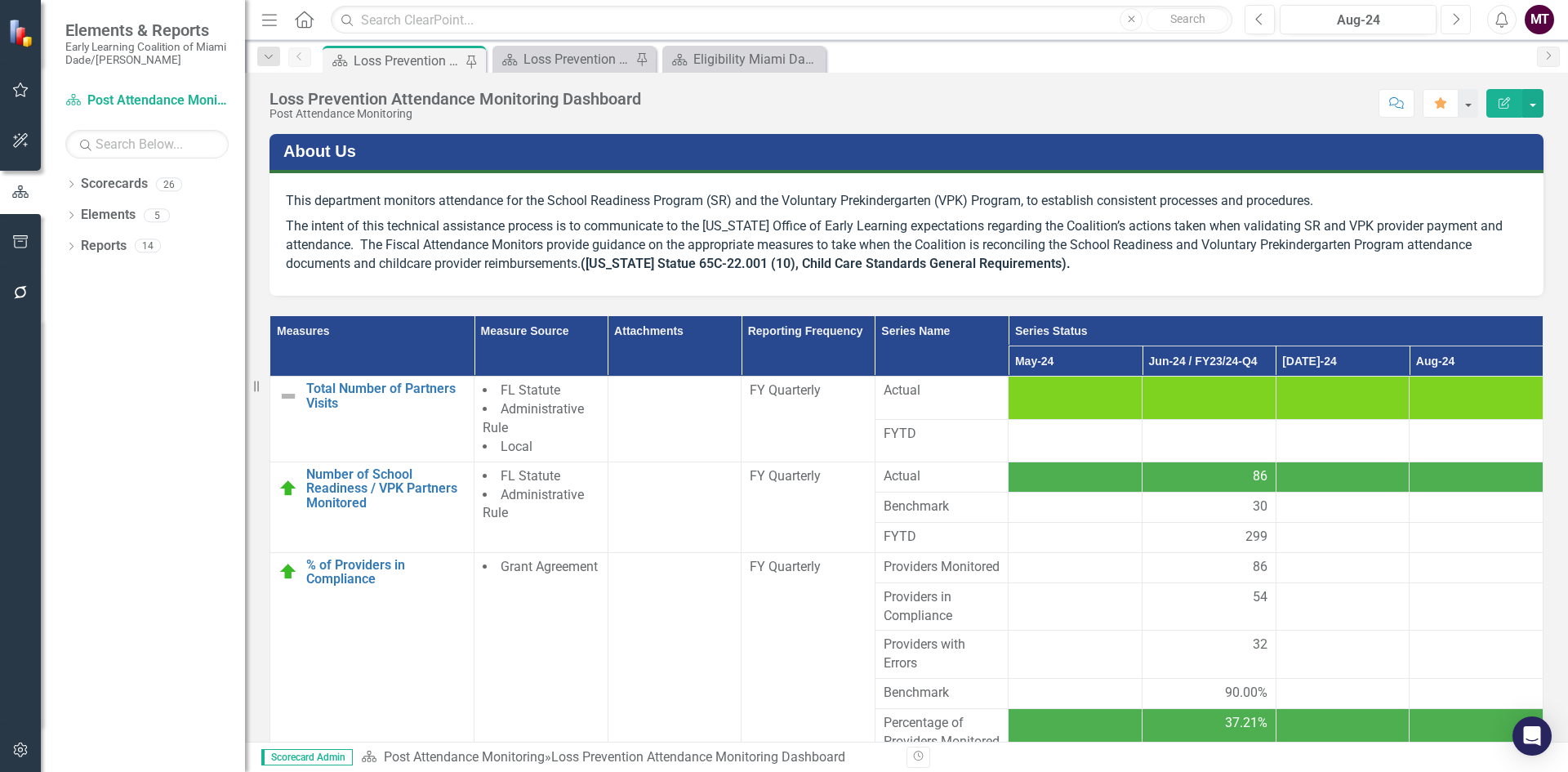
click at [1451, 25] on button "Next" at bounding box center [1455, 19] width 30 height 29
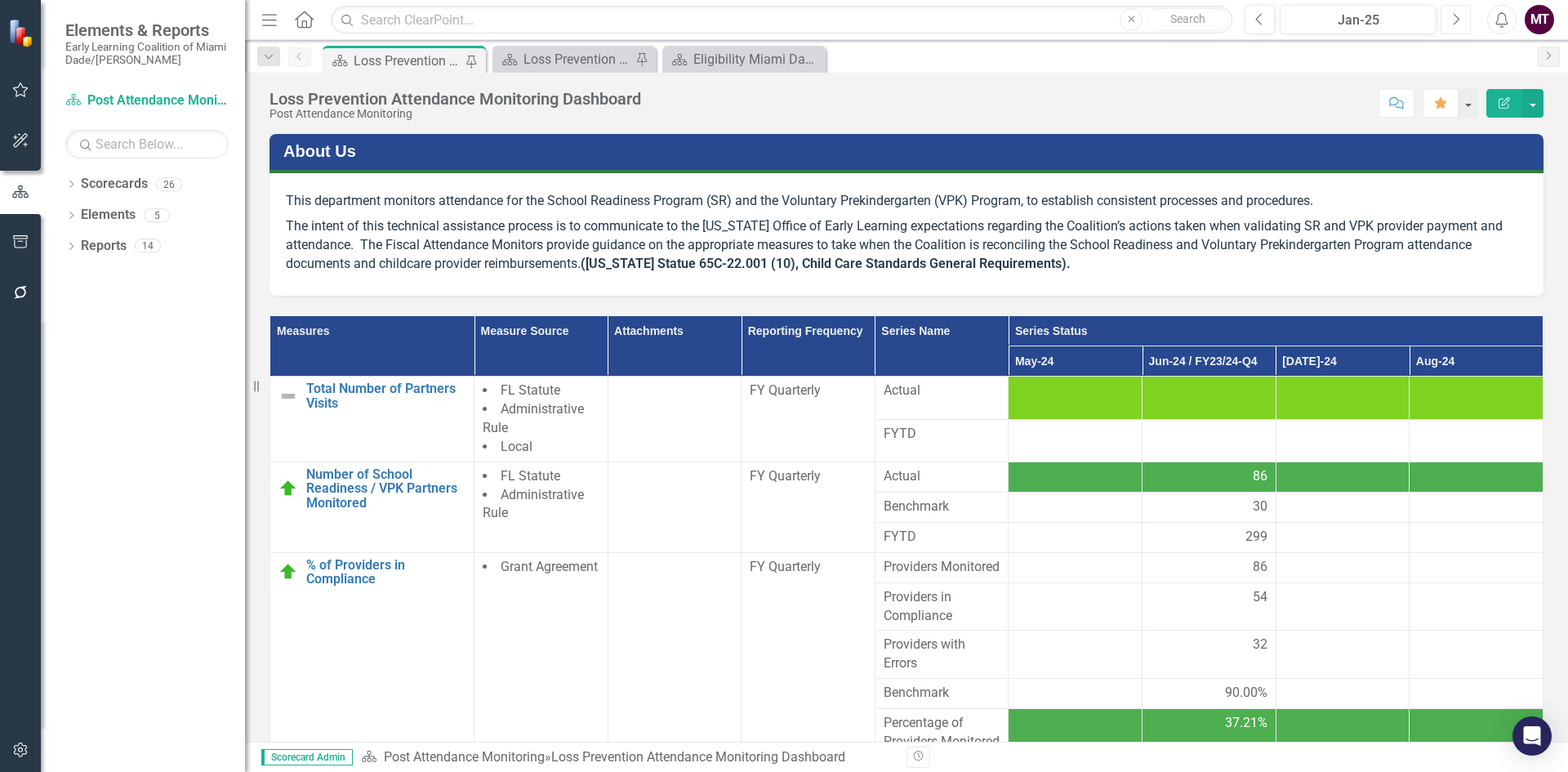
click at [1451, 25] on button "Next" at bounding box center [1455, 19] width 30 height 29
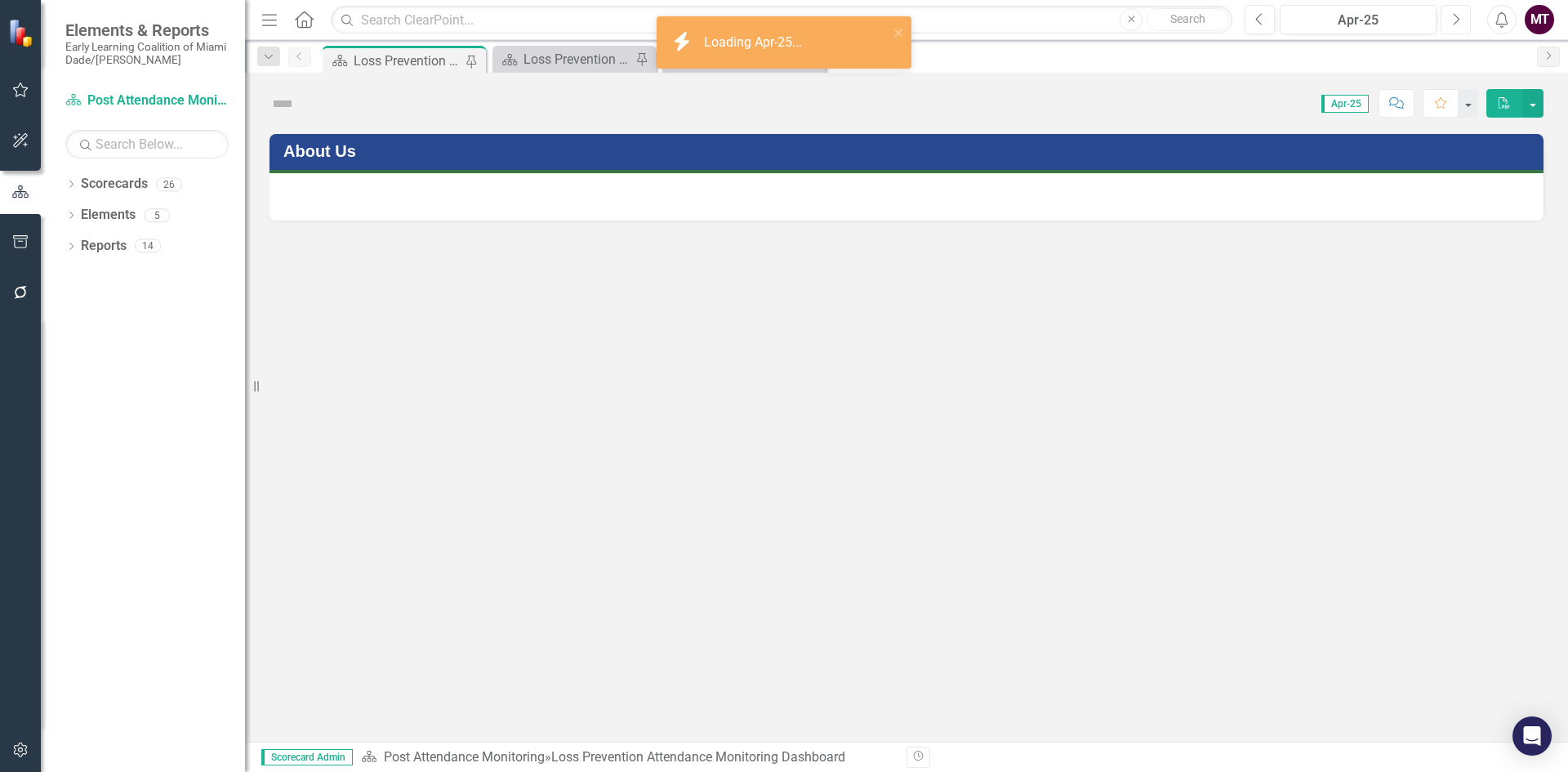
click at [1451, 25] on button "Next" at bounding box center [1455, 19] width 30 height 29
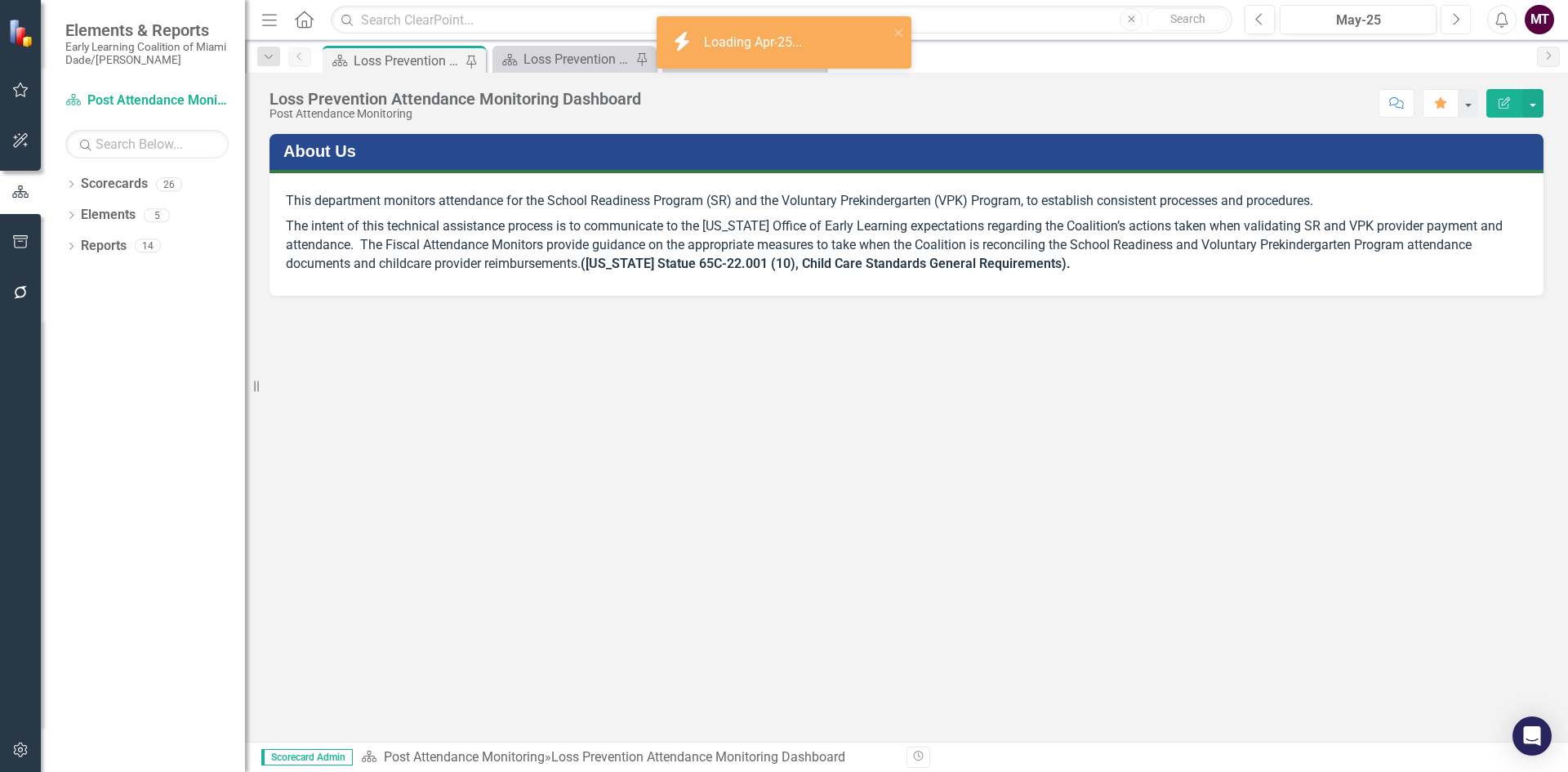
click at [1451, 25] on button "Next" at bounding box center [1455, 19] width 30 height 29
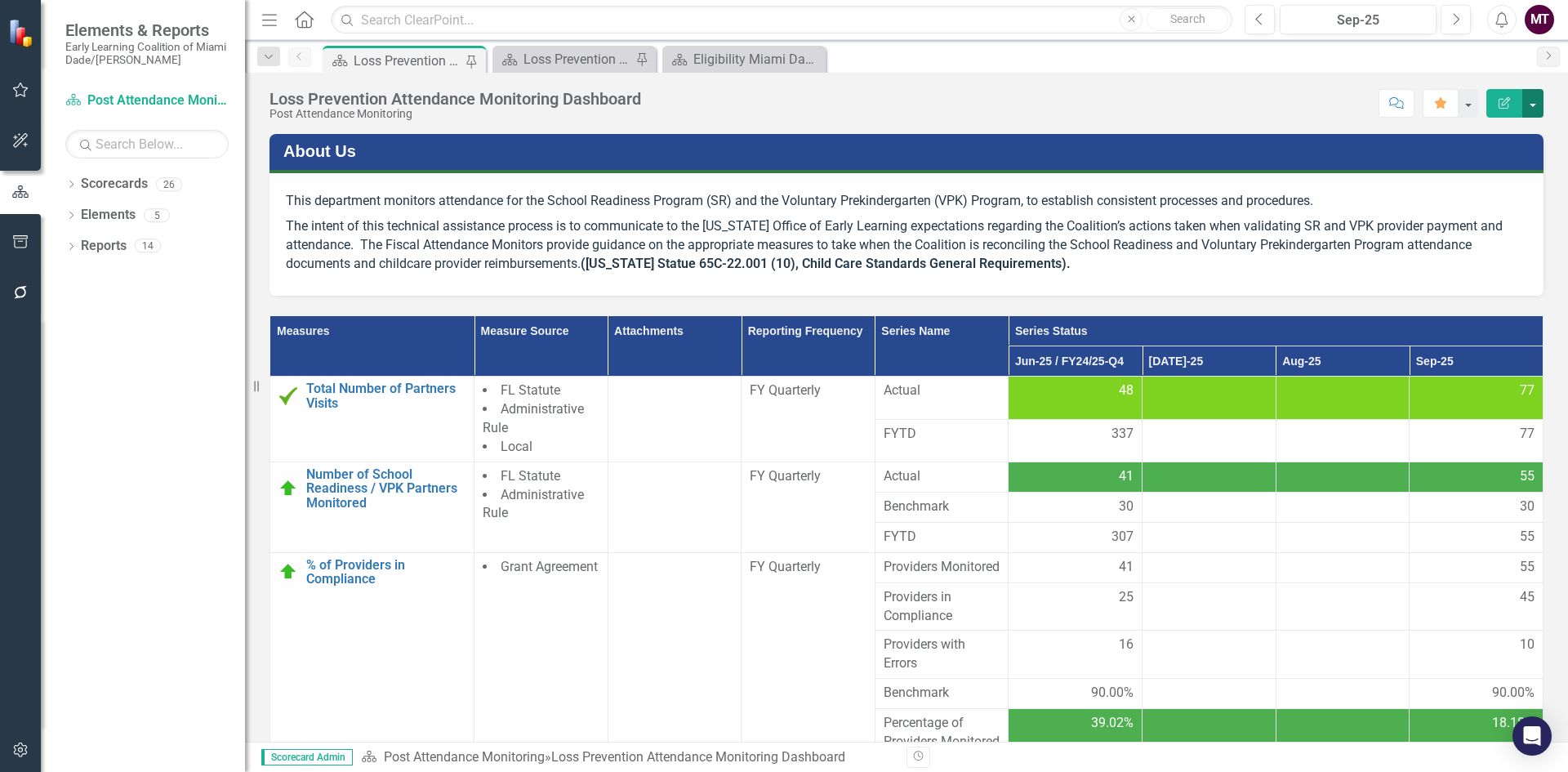
click at [1532, 100] on button "button" at bounding box center [1532, 103] width 21 height 28
click at [1455, 227] on link "PDF Export to PDF" at bounding box center [1476, 229] width 133 height 30
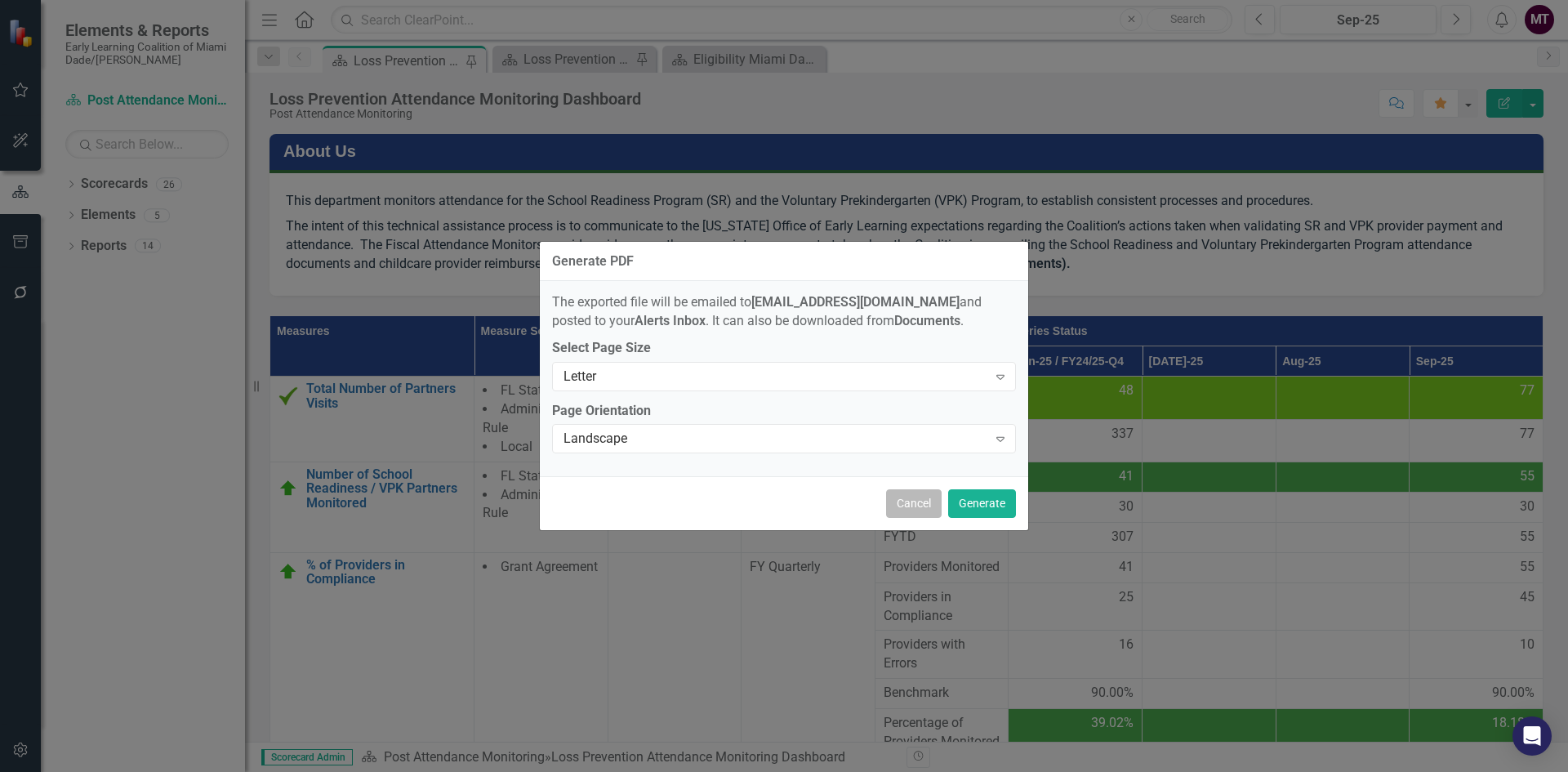
click at [922, 506] on button "Cancel" at bounding box center [914, 504] width 56 height 28
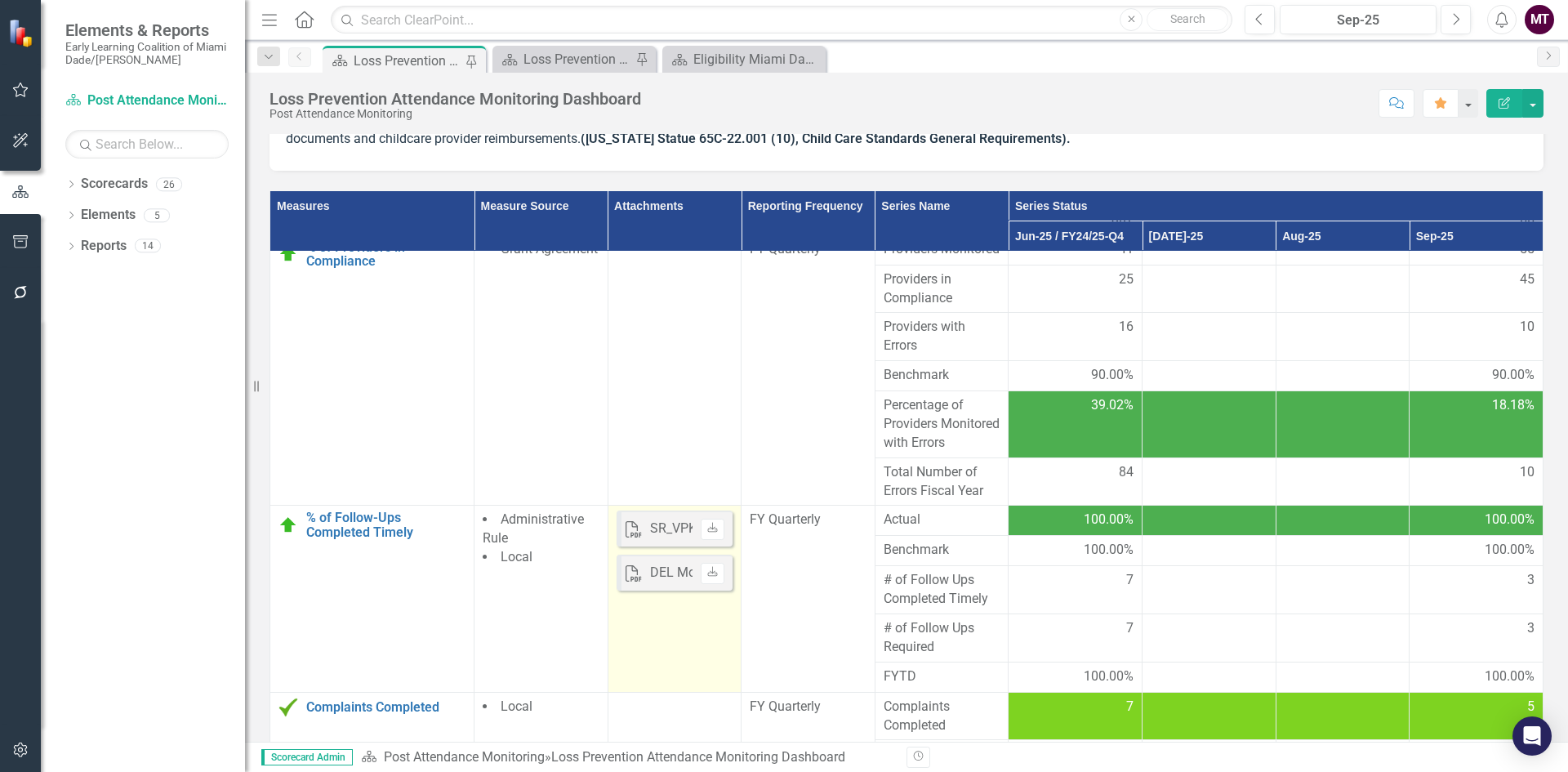
scroll to position [210, 0]
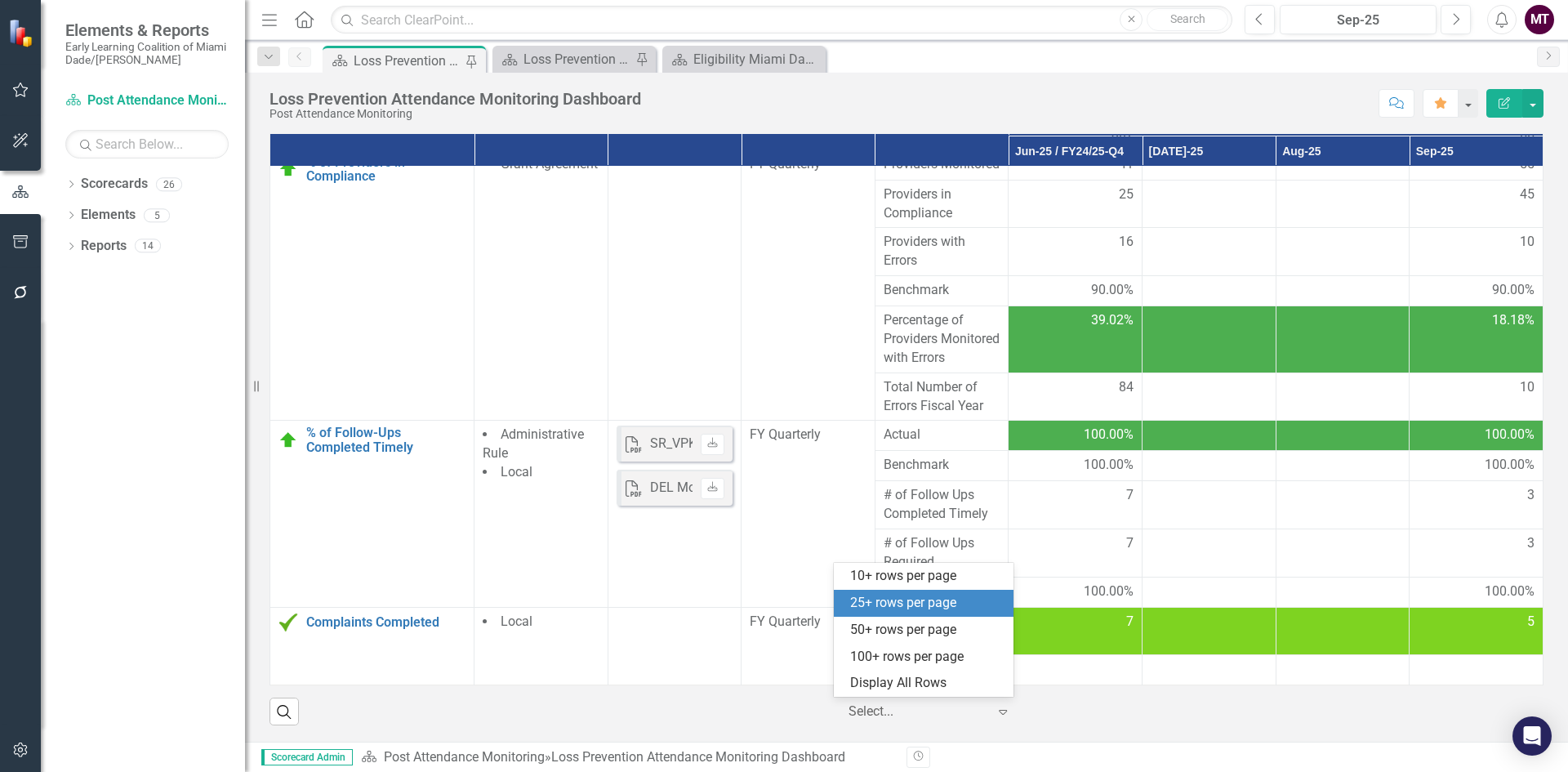
click at [932, 704] on div at bounding box center [918, 712] width 139 height 22
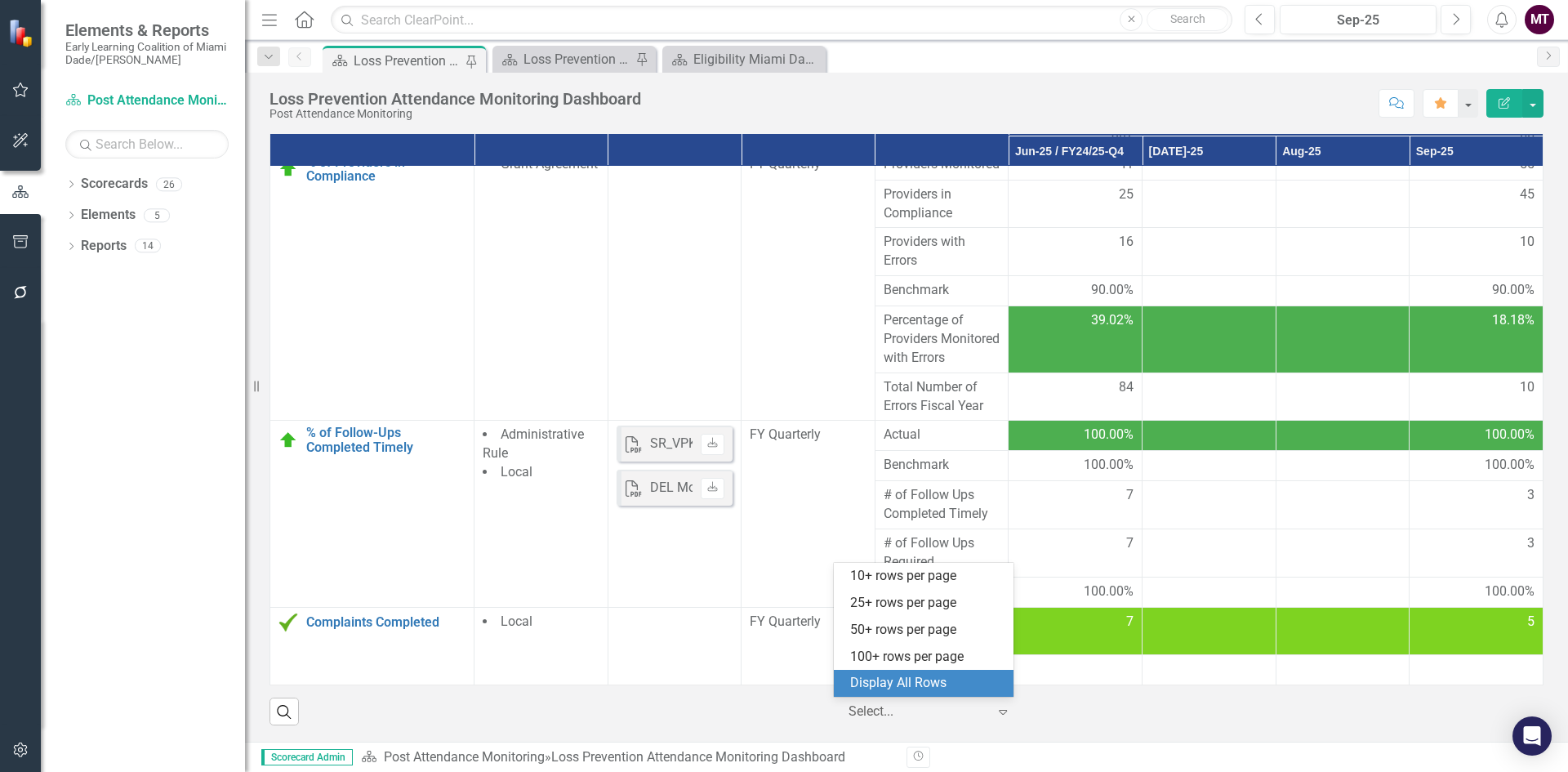
click at [916, 683] on div "Display All Rows" at bounding box center [927, 683] width 154 height 19
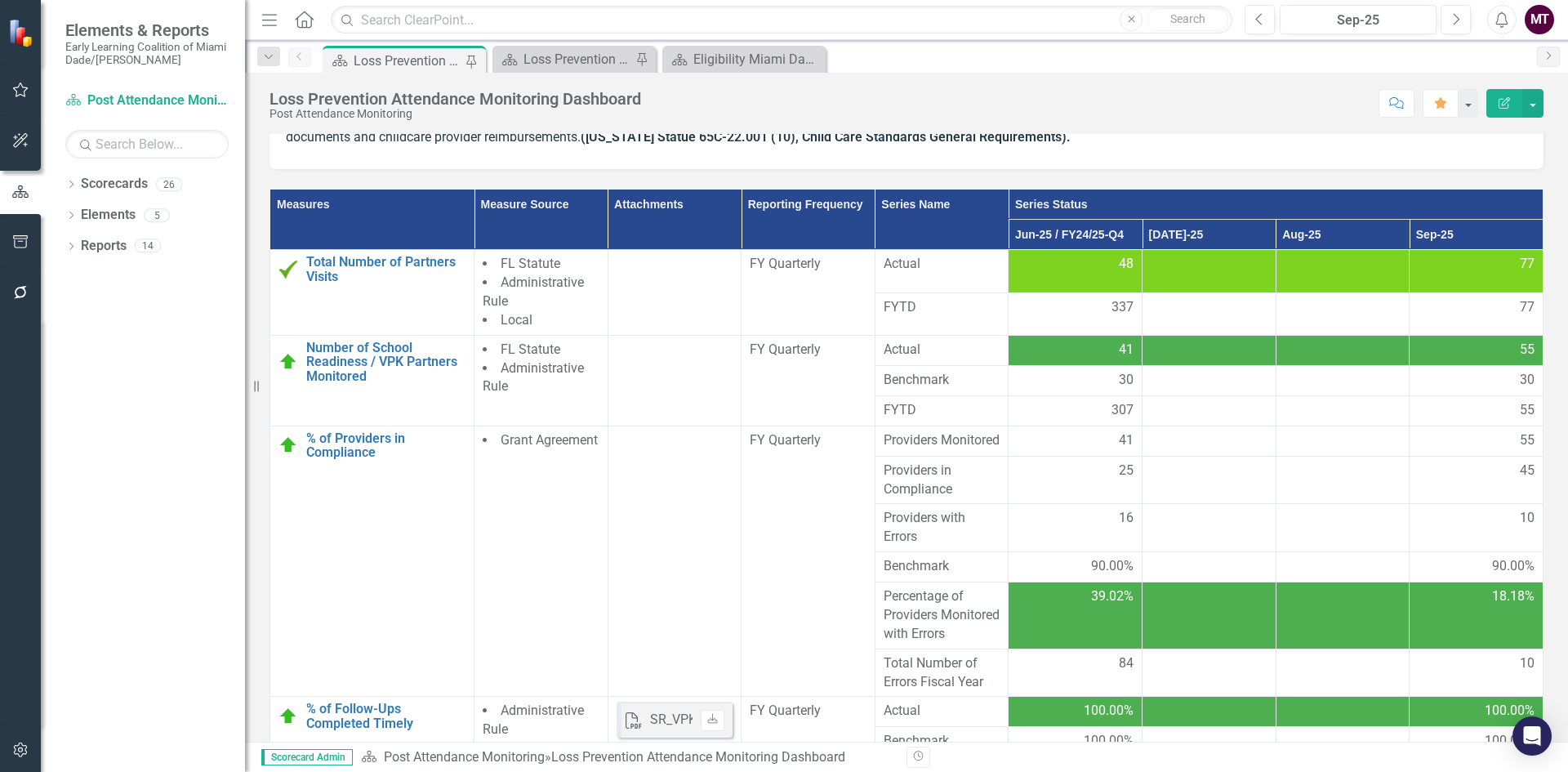
scroll to position [47, 0]
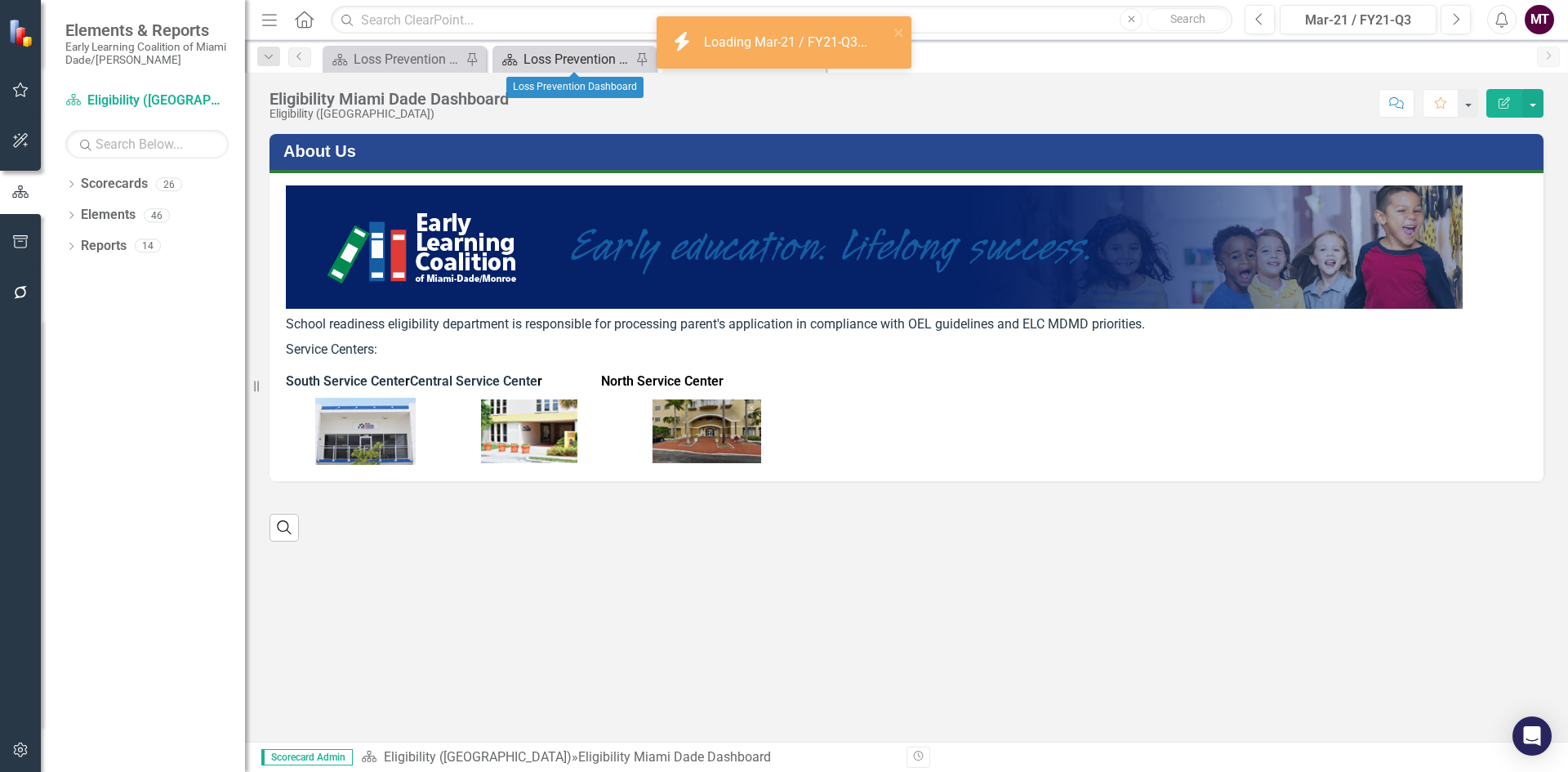
click at [532, 57] on div "Loss Prevention Dashboard" at bounding box center [578, 60] width 108 height 20
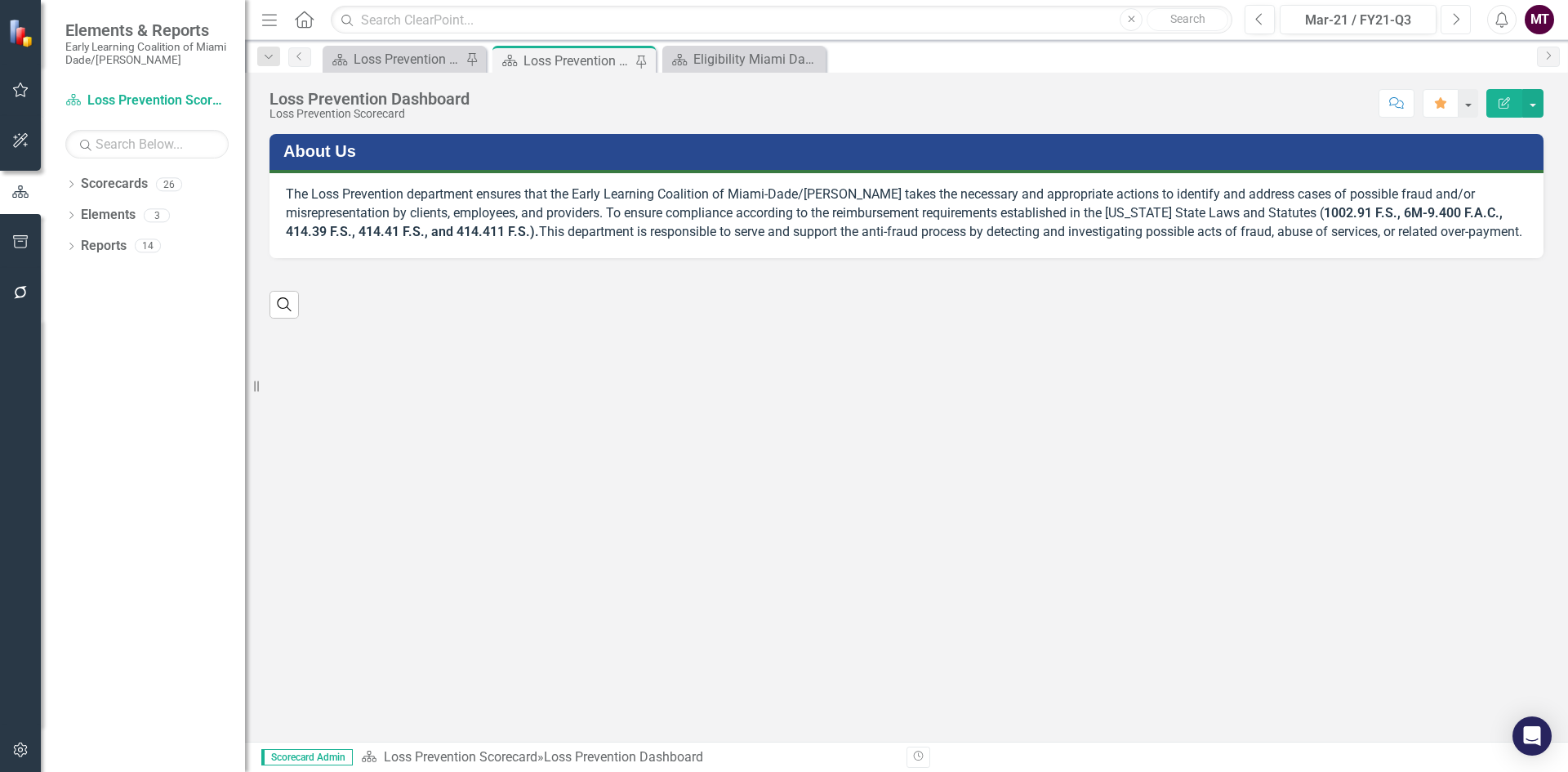
click at [1454, 22] on icon "Next" at bounding box center [1456, 19] width 9 height 15
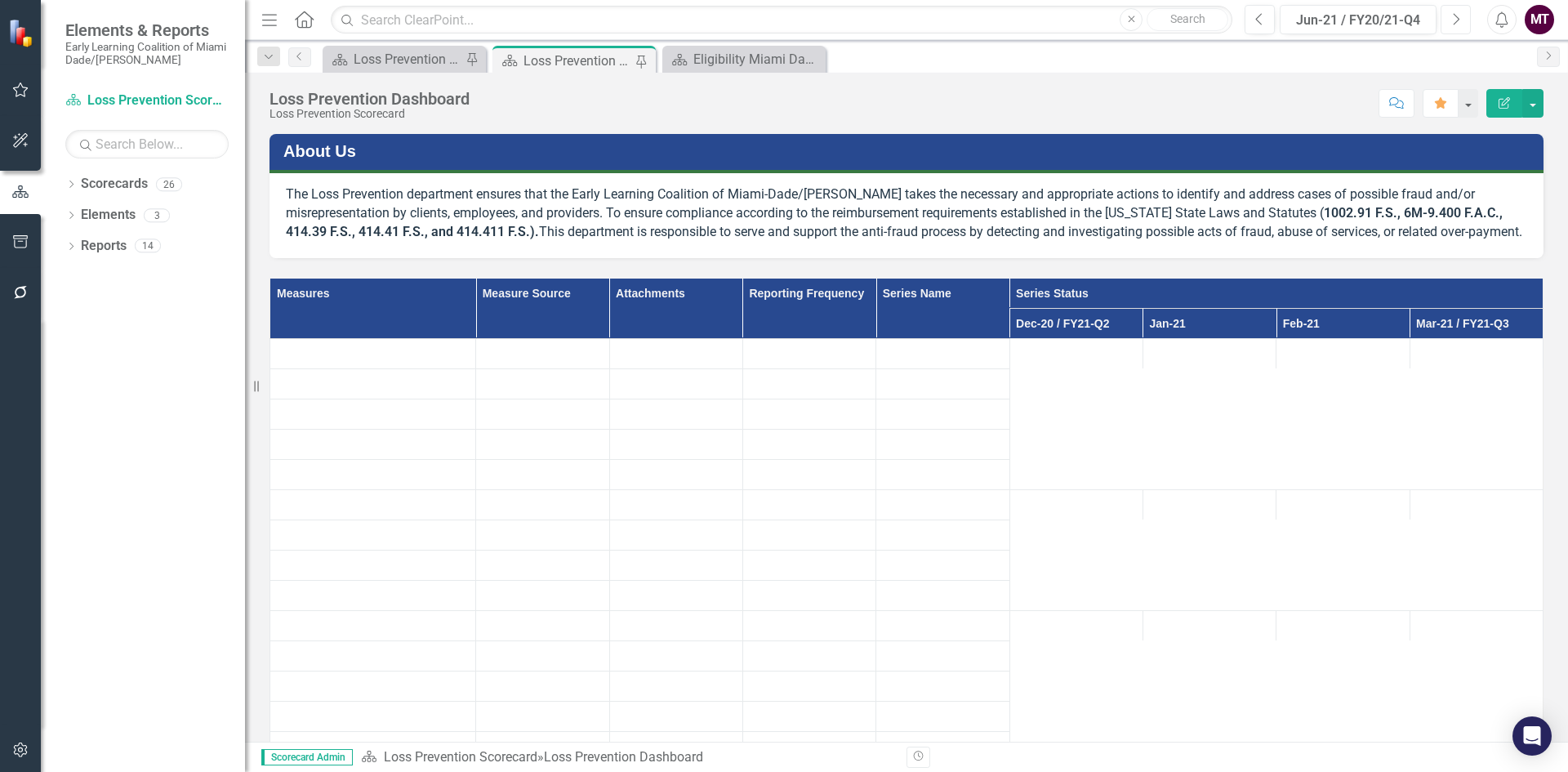
click at [1454, 22] on icon "Next" at bounding box center [1456, 19] width 9 height 15
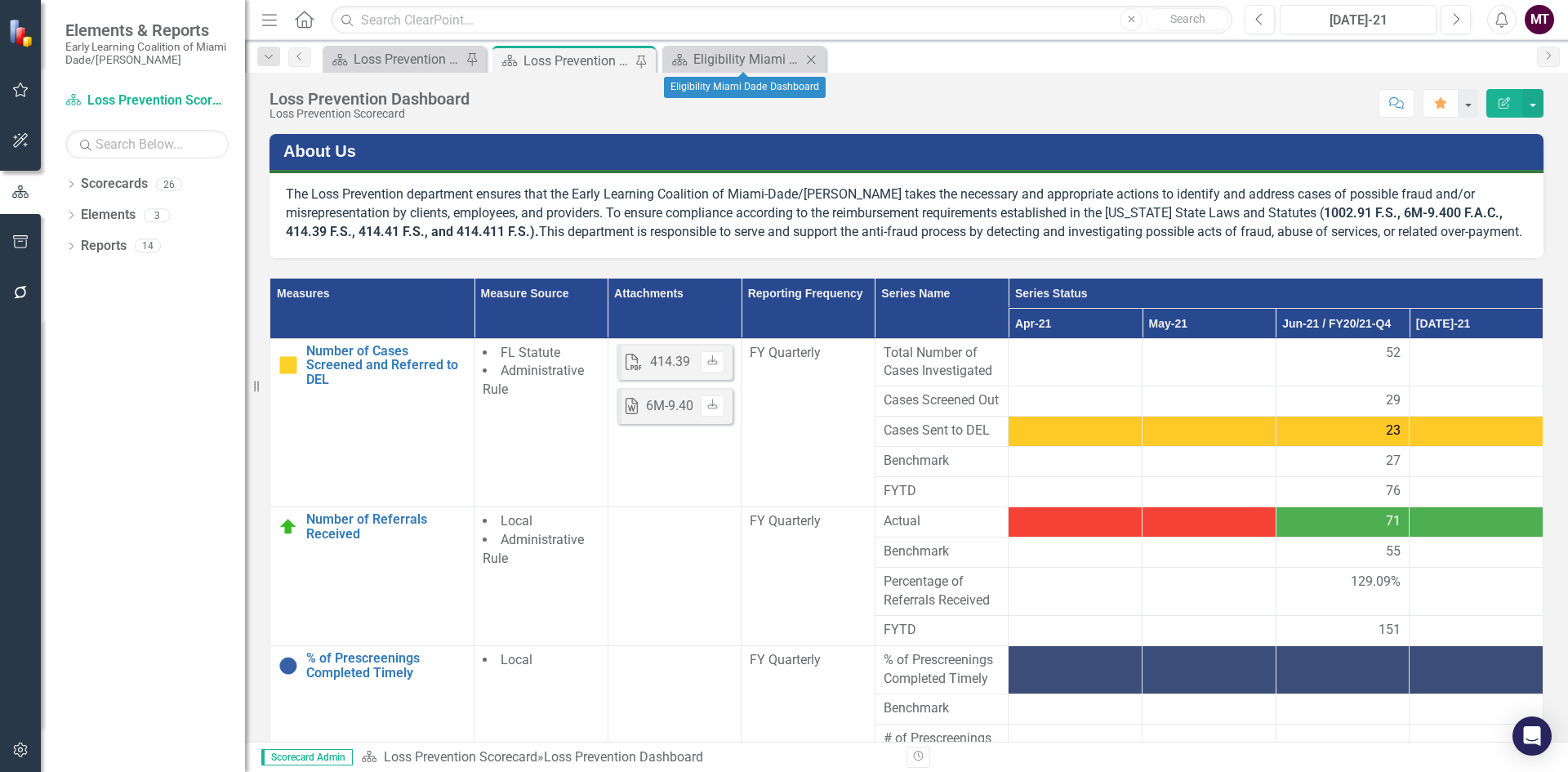
click at [814, 62] on icon "Close" at bounding box center [811, 60] width 16 height 13
click at [1446, 18] on button "Next" at bounding box center [1455, 19] width 30 height 29
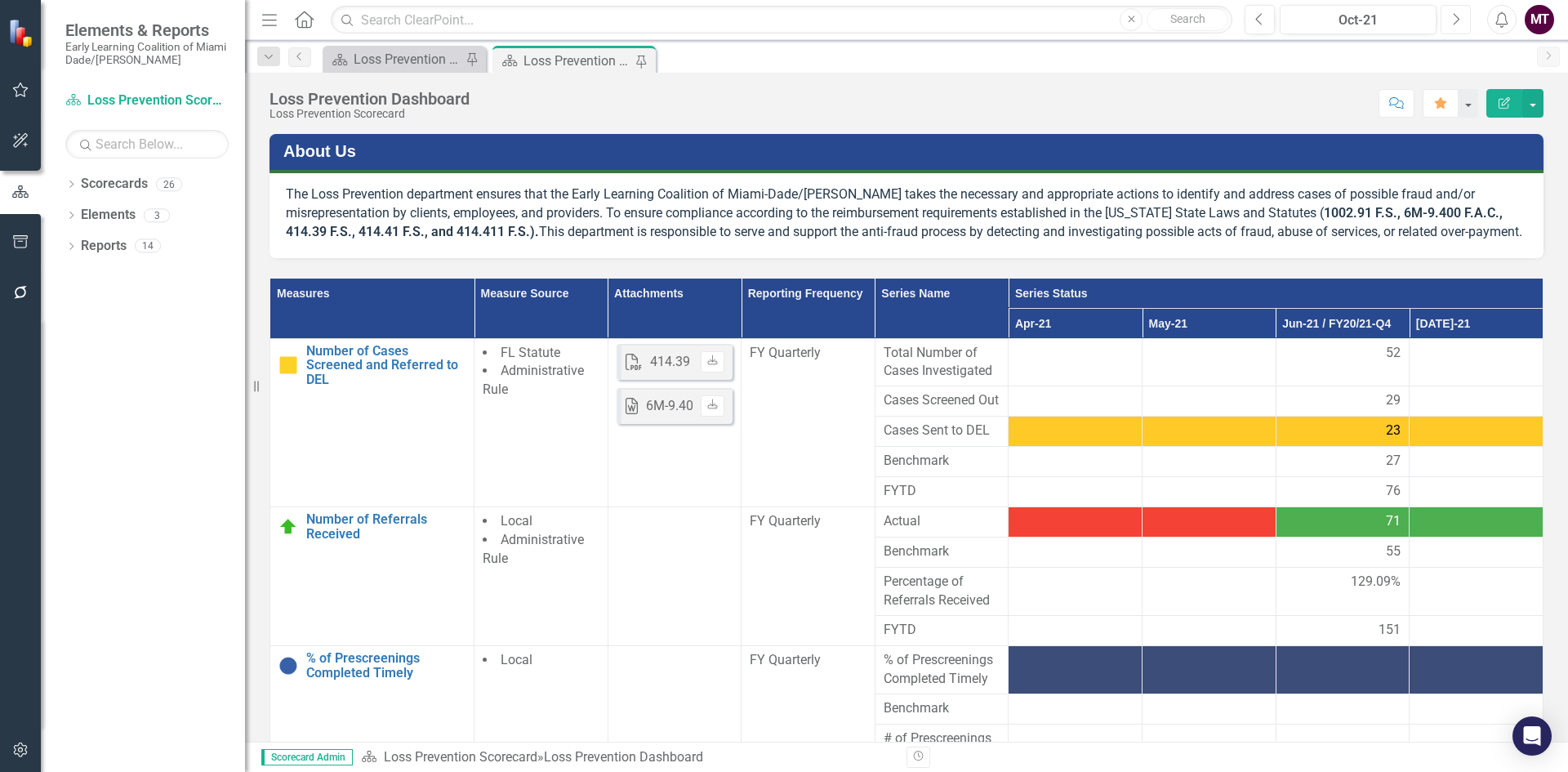
click at [1446, 18] on button "Next" at bounding box center [1455, 19] width 30 height 29
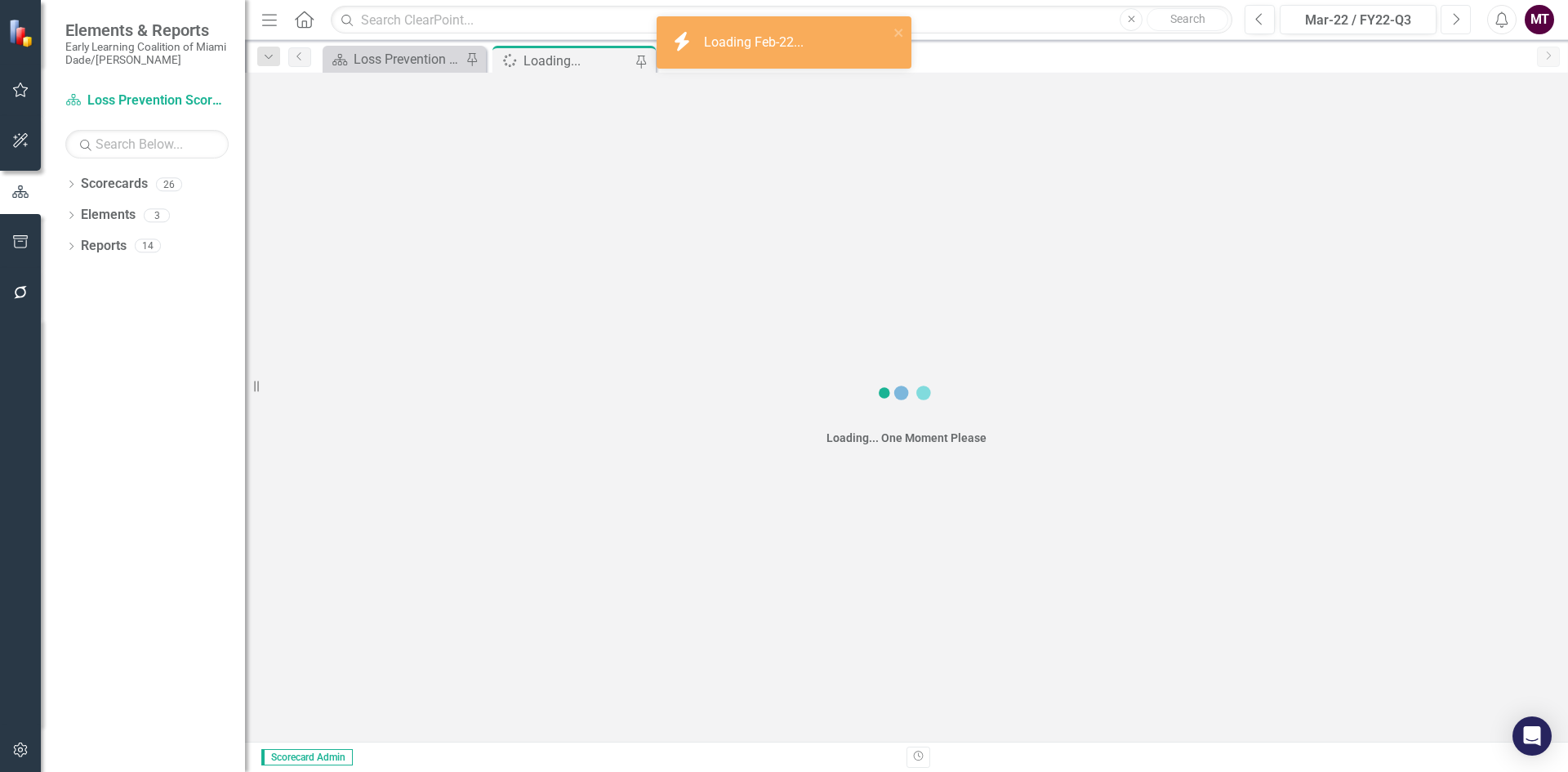
click at [1446, 18] on button "Next" at bounding box center [1455, 19] width 30 height 29
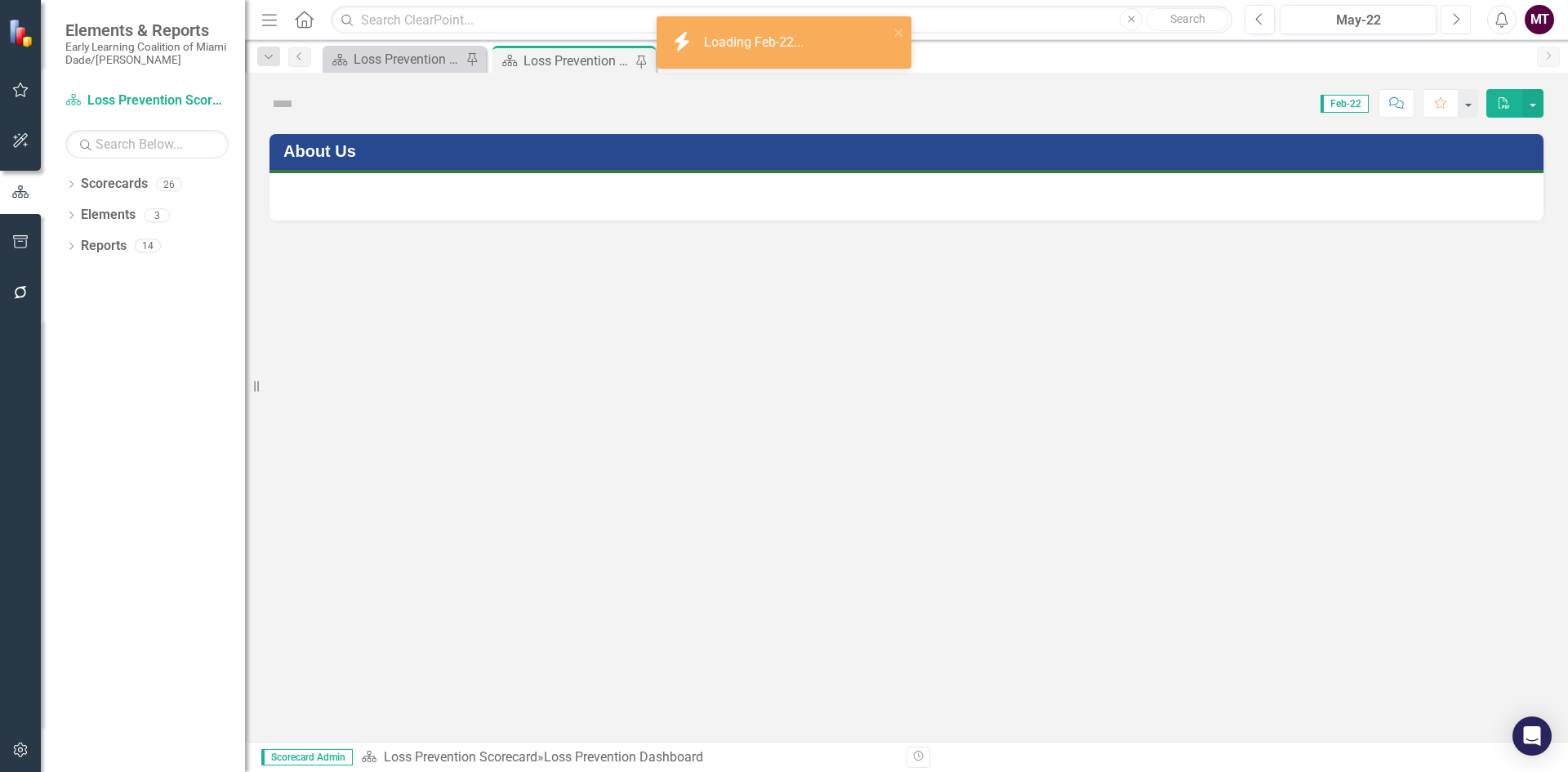
click at [1446, 18] on button "Next" at bounding box center [1455, 19] width 30 height 29
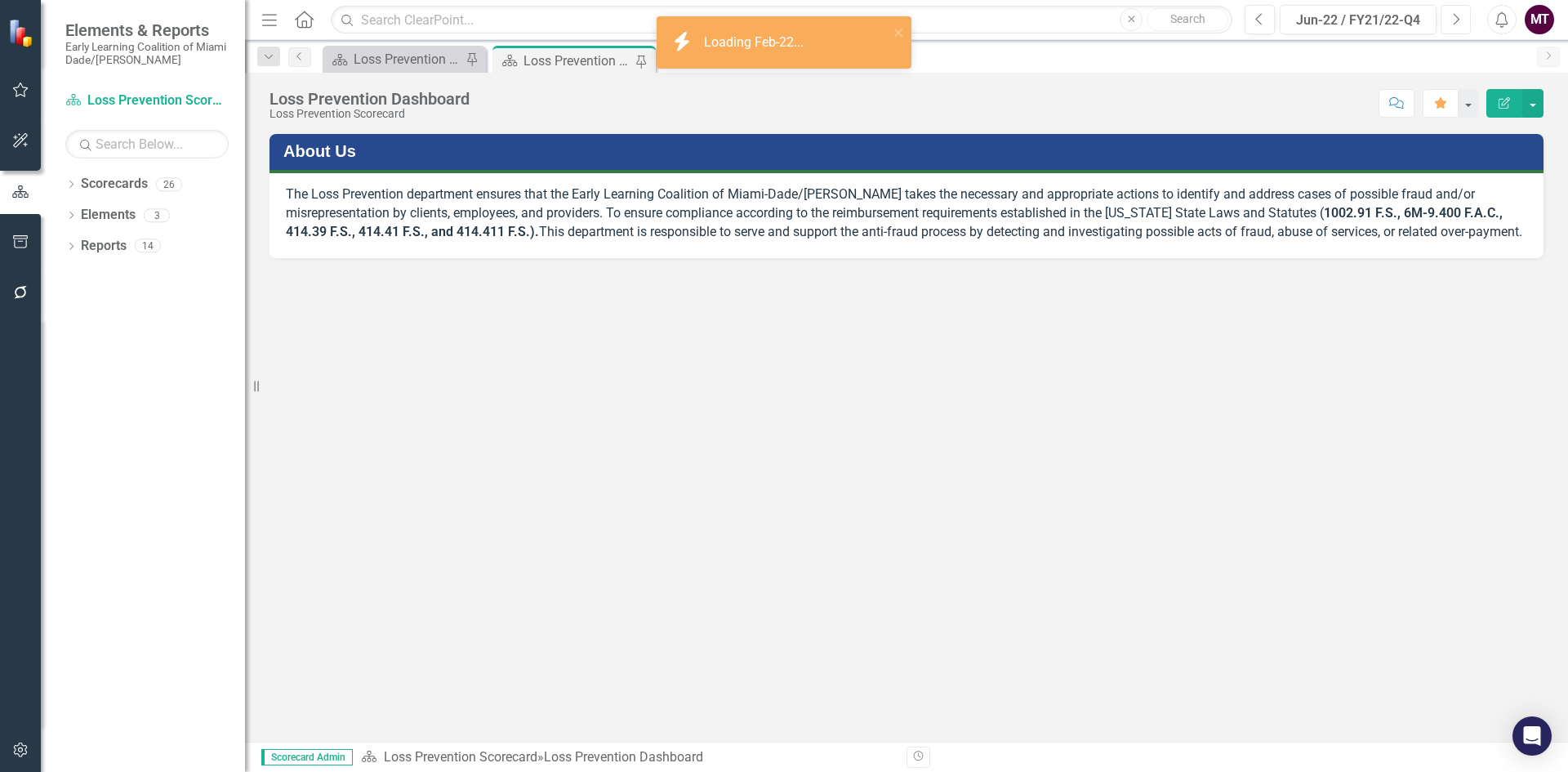
click at [1446, 18] on button "Next" at bounding box center [1455, 19] width 30 height 29
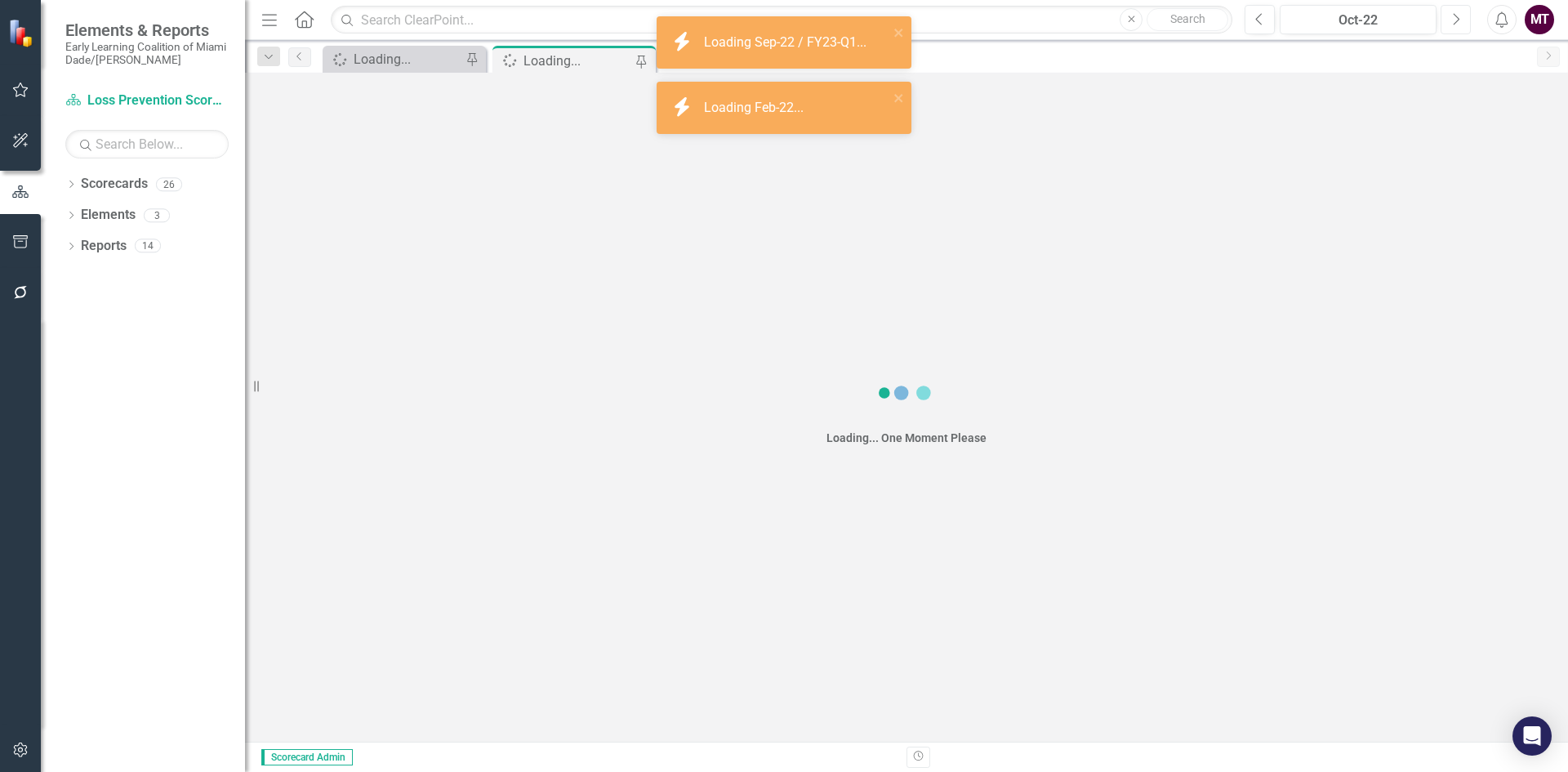
click at [1446, 18] on button "Next" at bounding box center [1455, 19] width 30 height 29
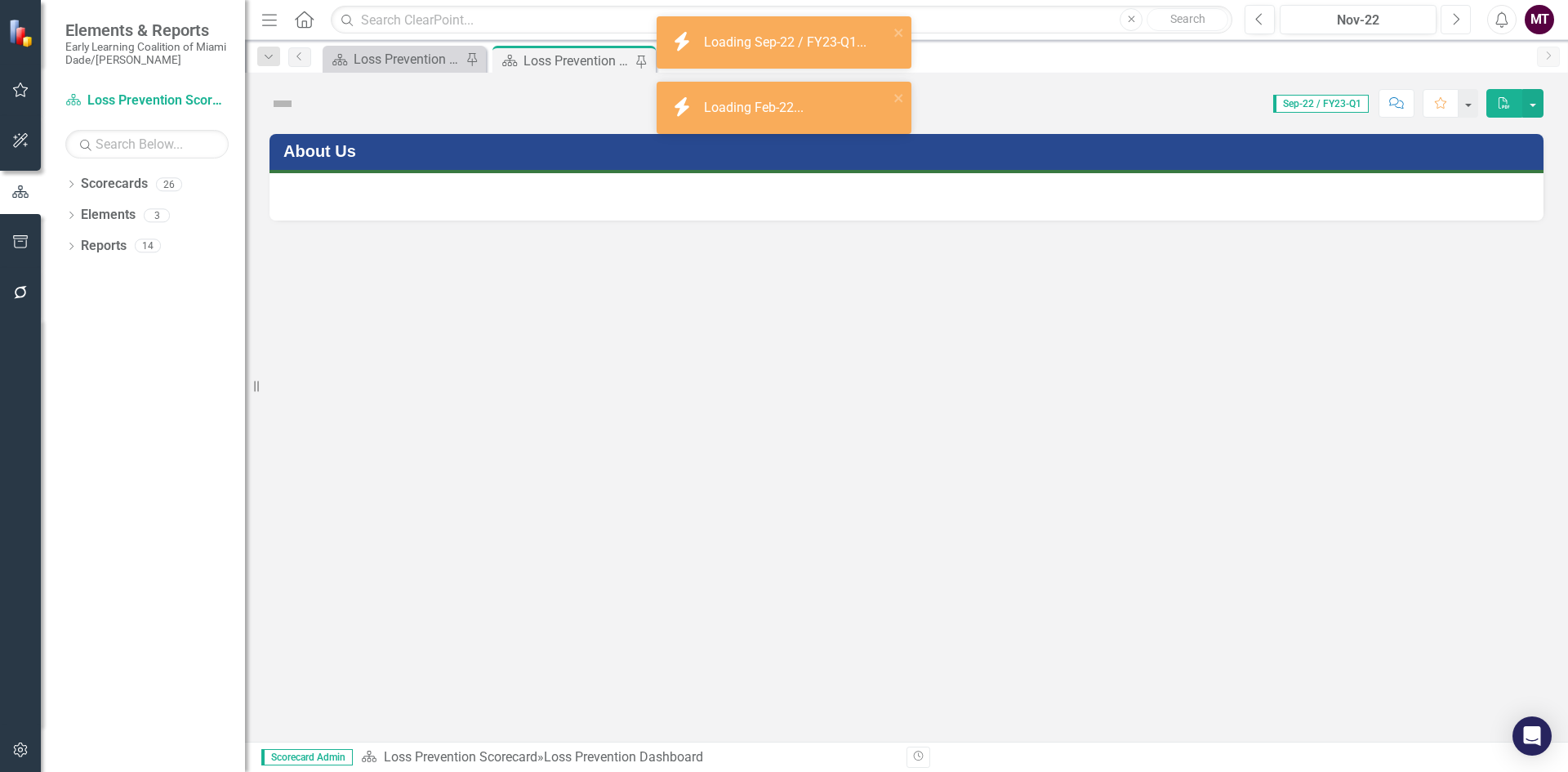
click at [1446, 18] on button "Next" at bounding box center [1455, 19] width 30 height 29
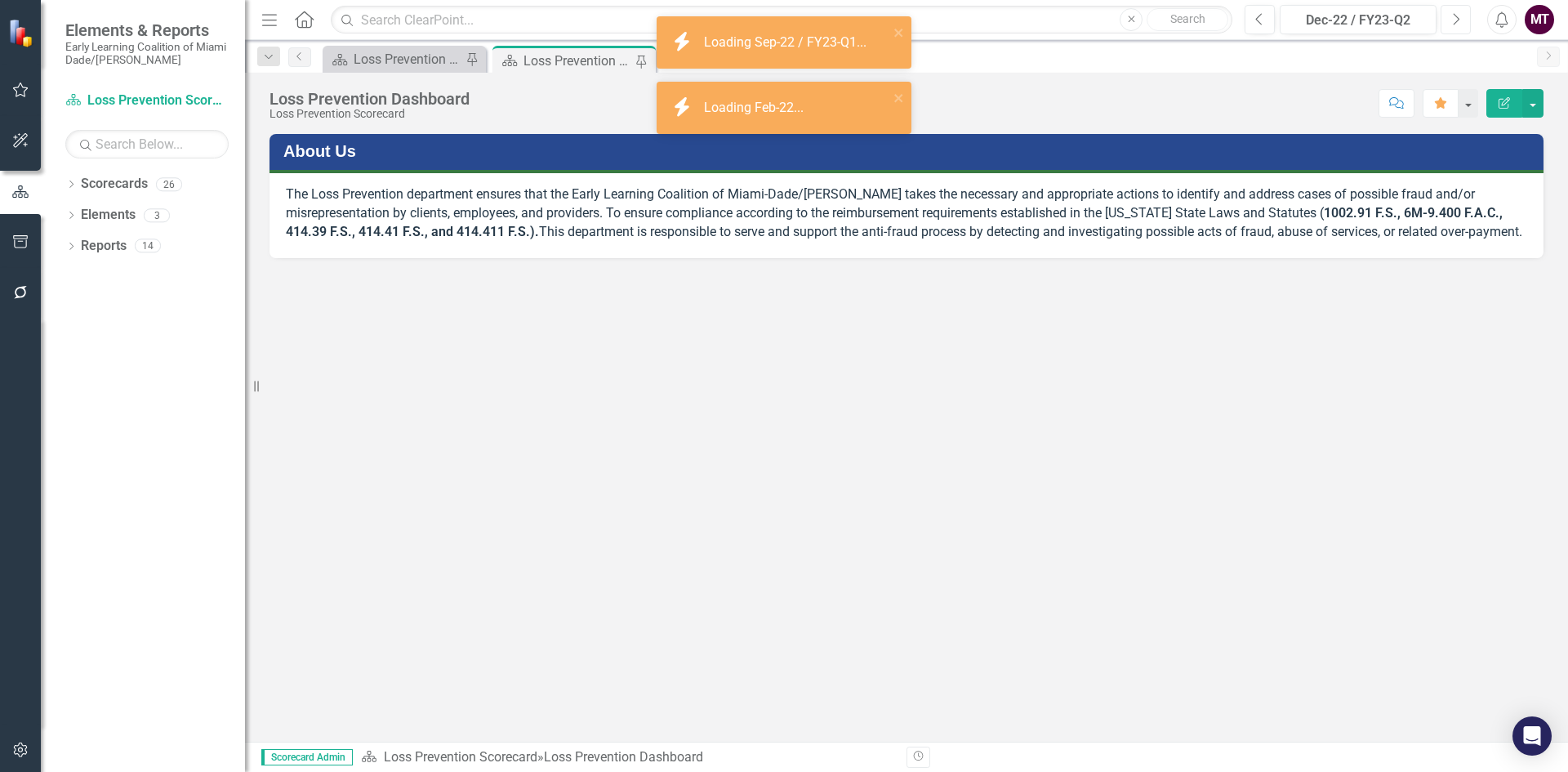
click at [1446, 18] on button "Next" at bounding box center [1455, 19] width 30 height 29
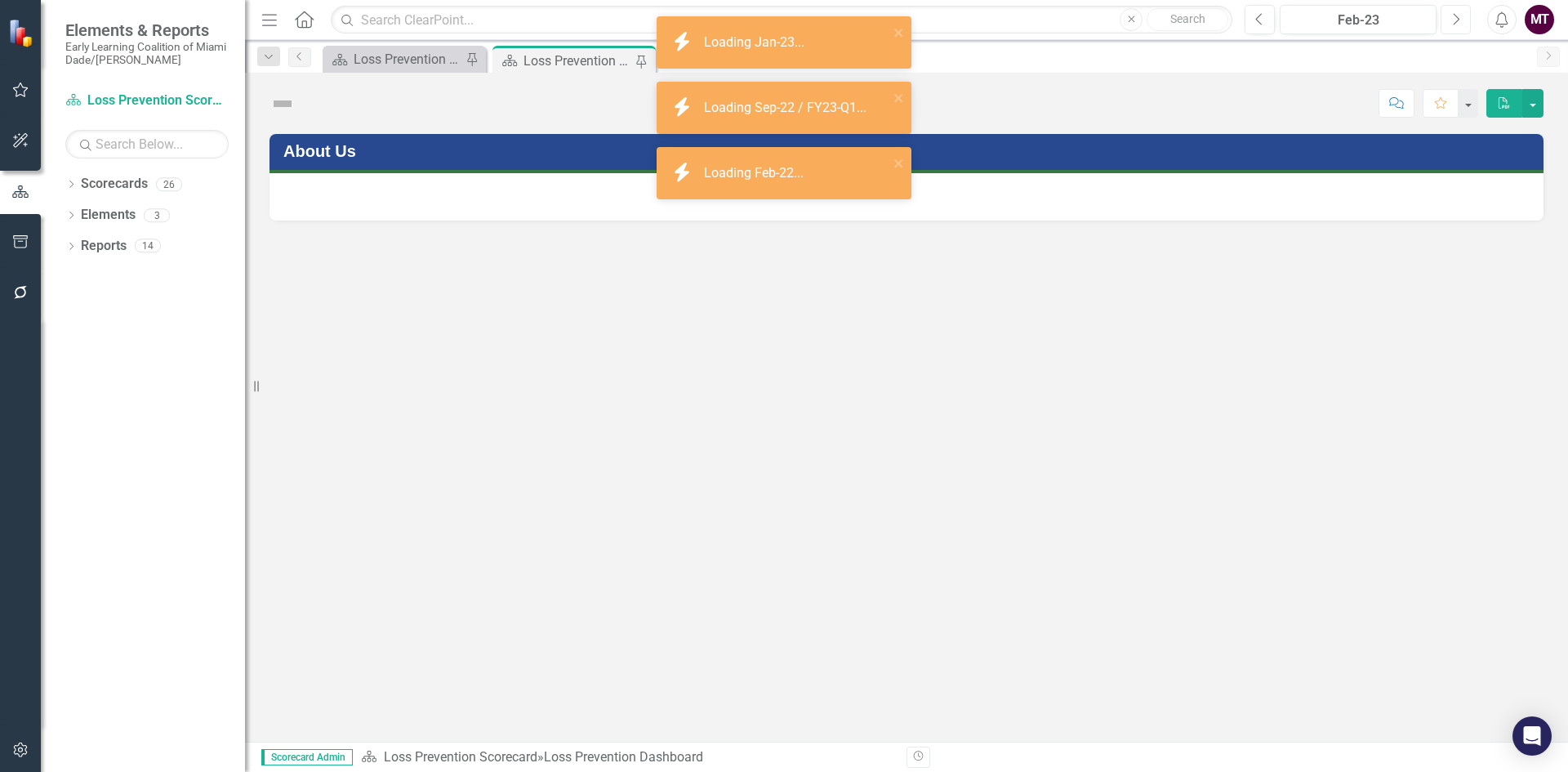
click at [1446, 18] on button "Next" at bounding box center [1455, 19] width 30 height 29
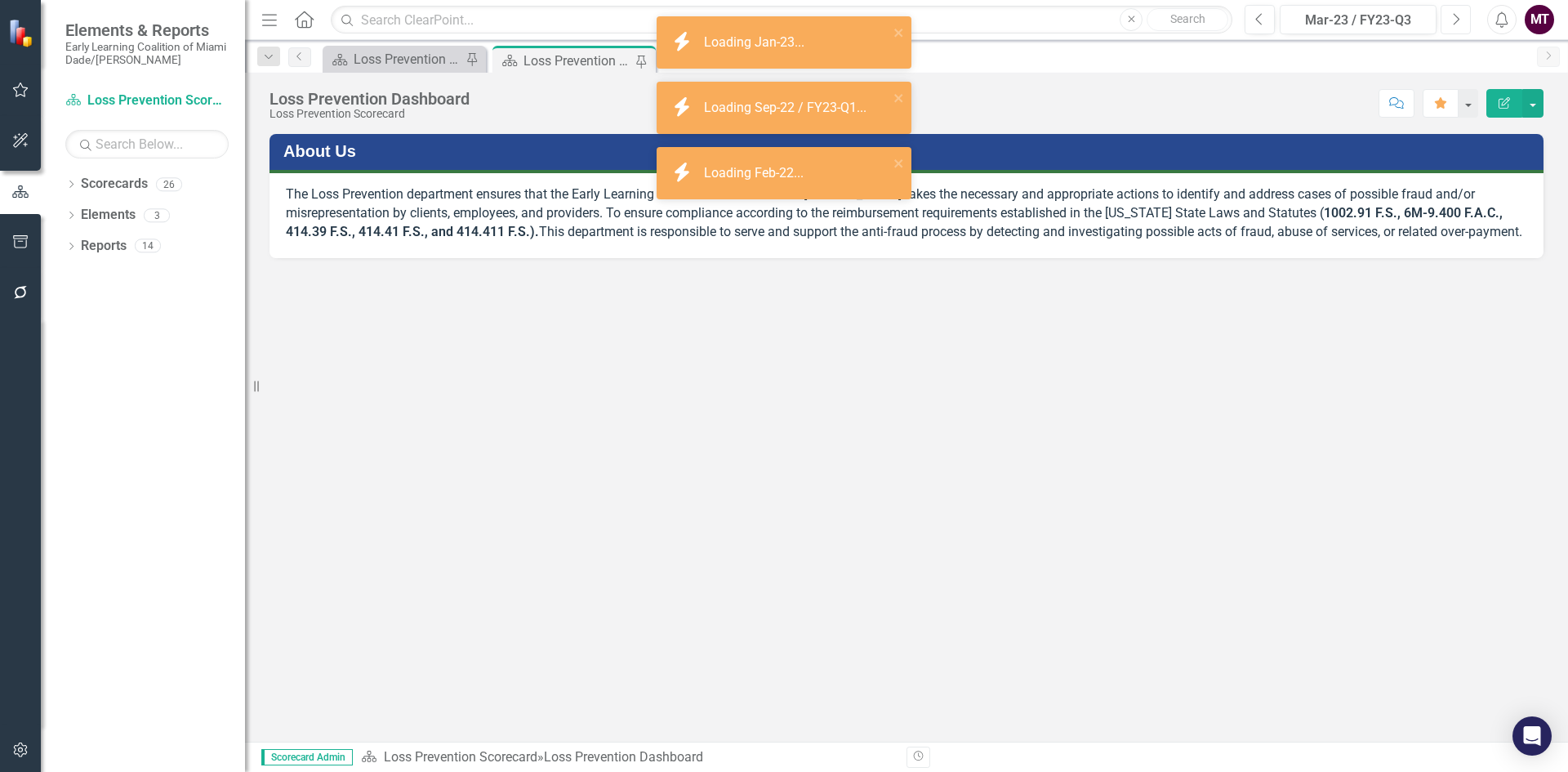
click at [1446, 18] on button "Next" at bounding box center [1455, 19] width 30 height 29
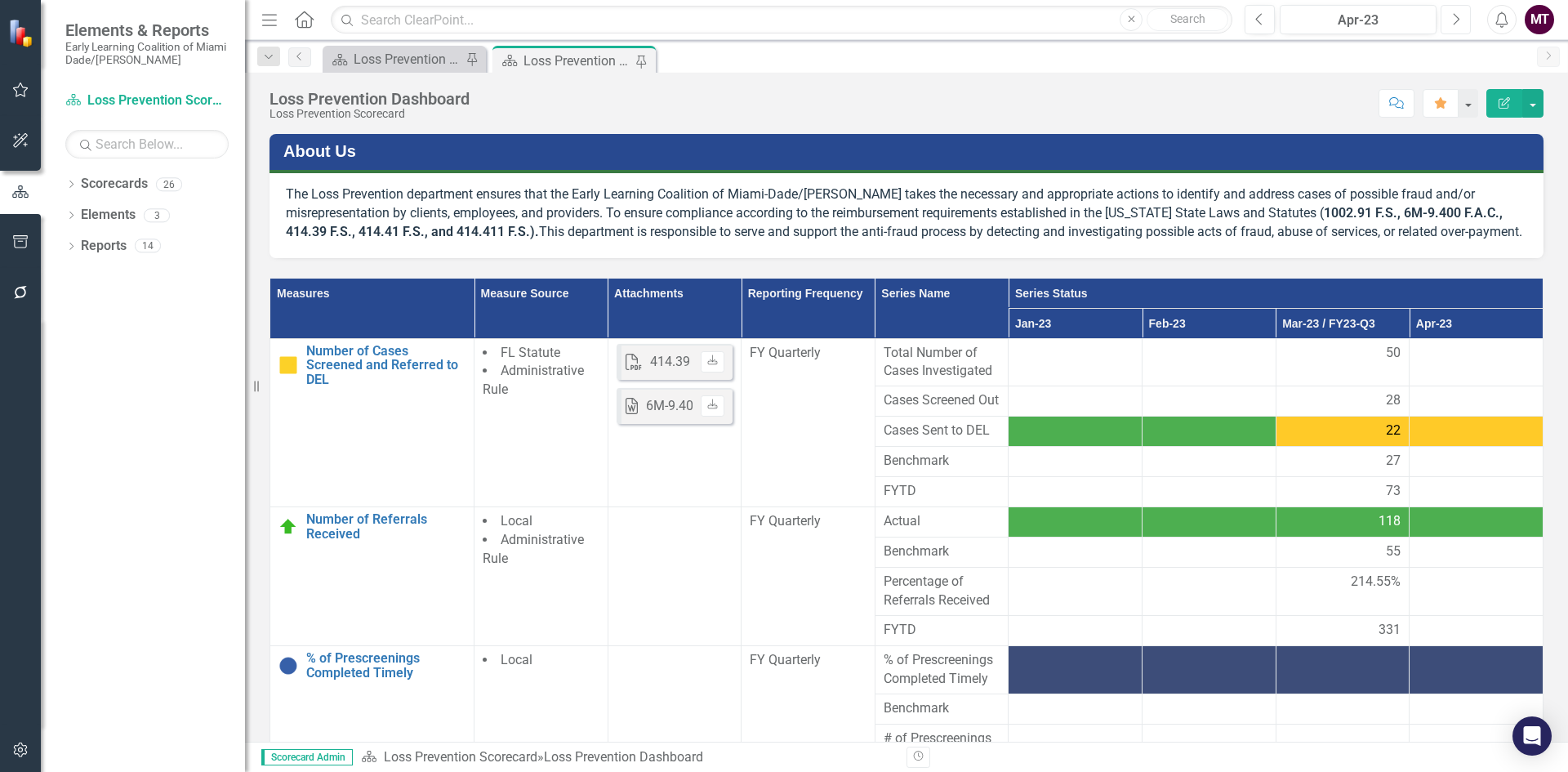
click at [1446, 18] on button "Next" at bounding box center [1455, 19] width 30 height 29
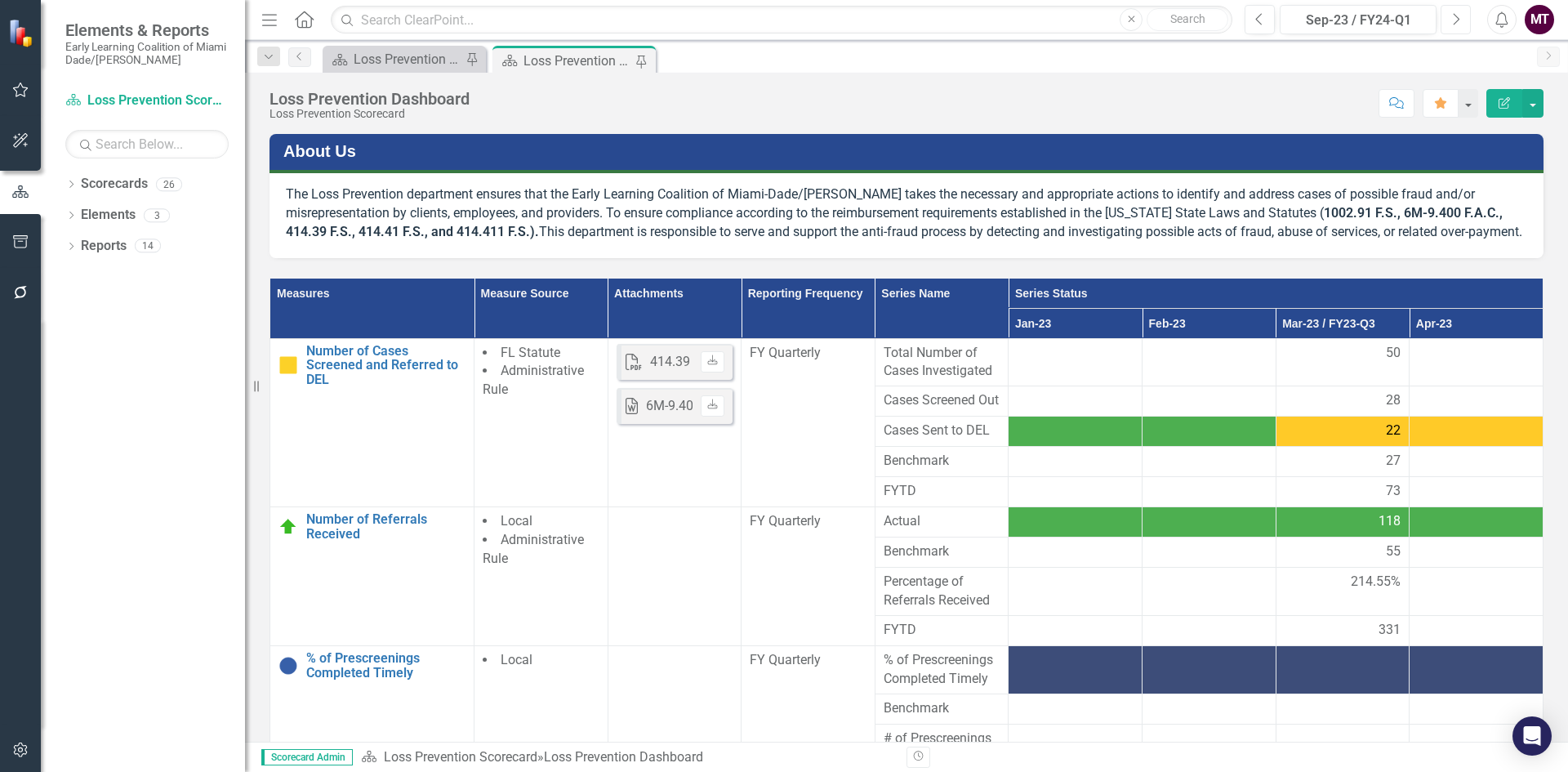
click at [1446, 18] on button "Next" at bounding box center [1455, 19] width 30 height 29
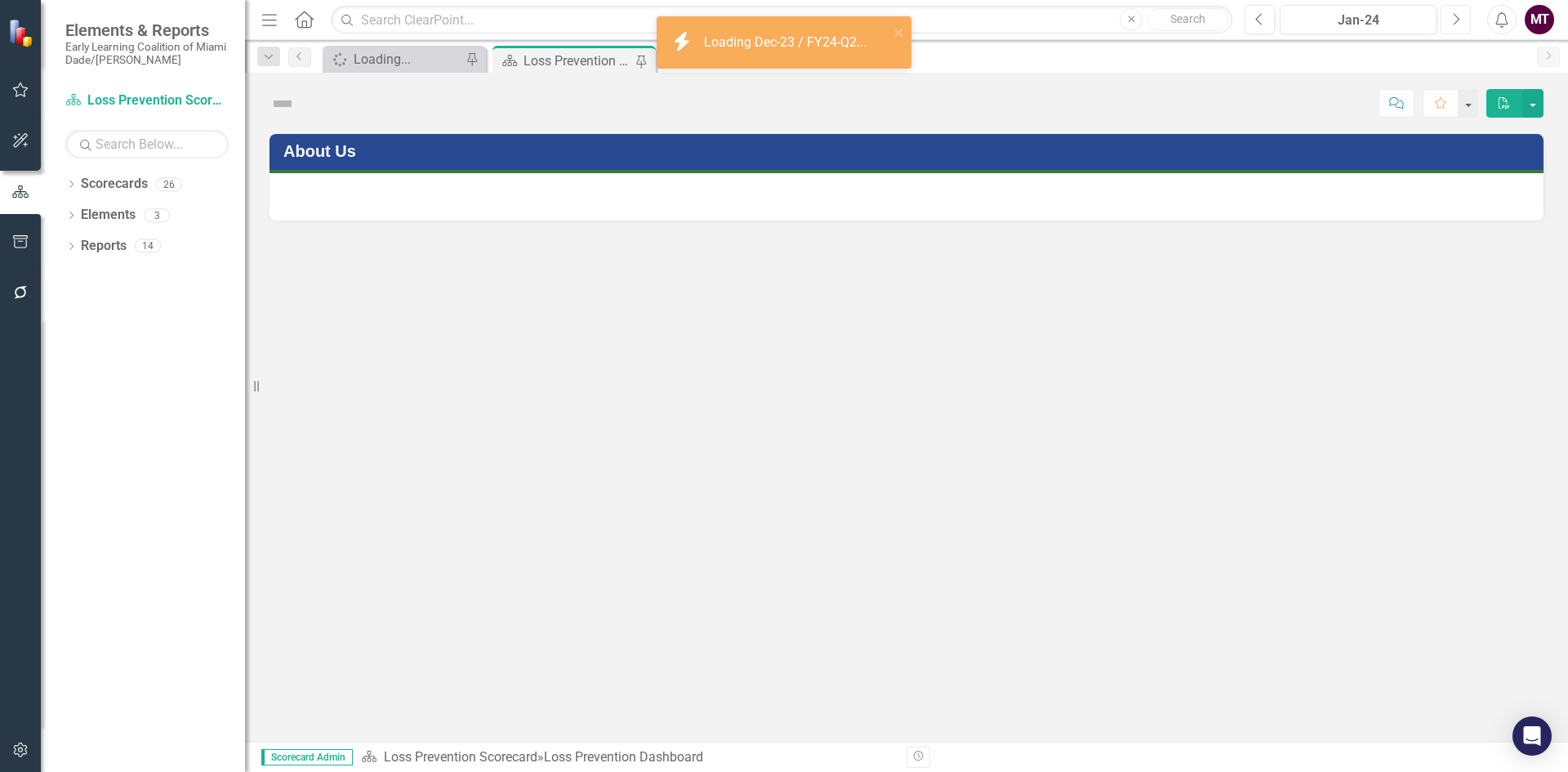
click at [1446, 18] on button "Next" at bounding box center [1455, 19] width 30 height 29
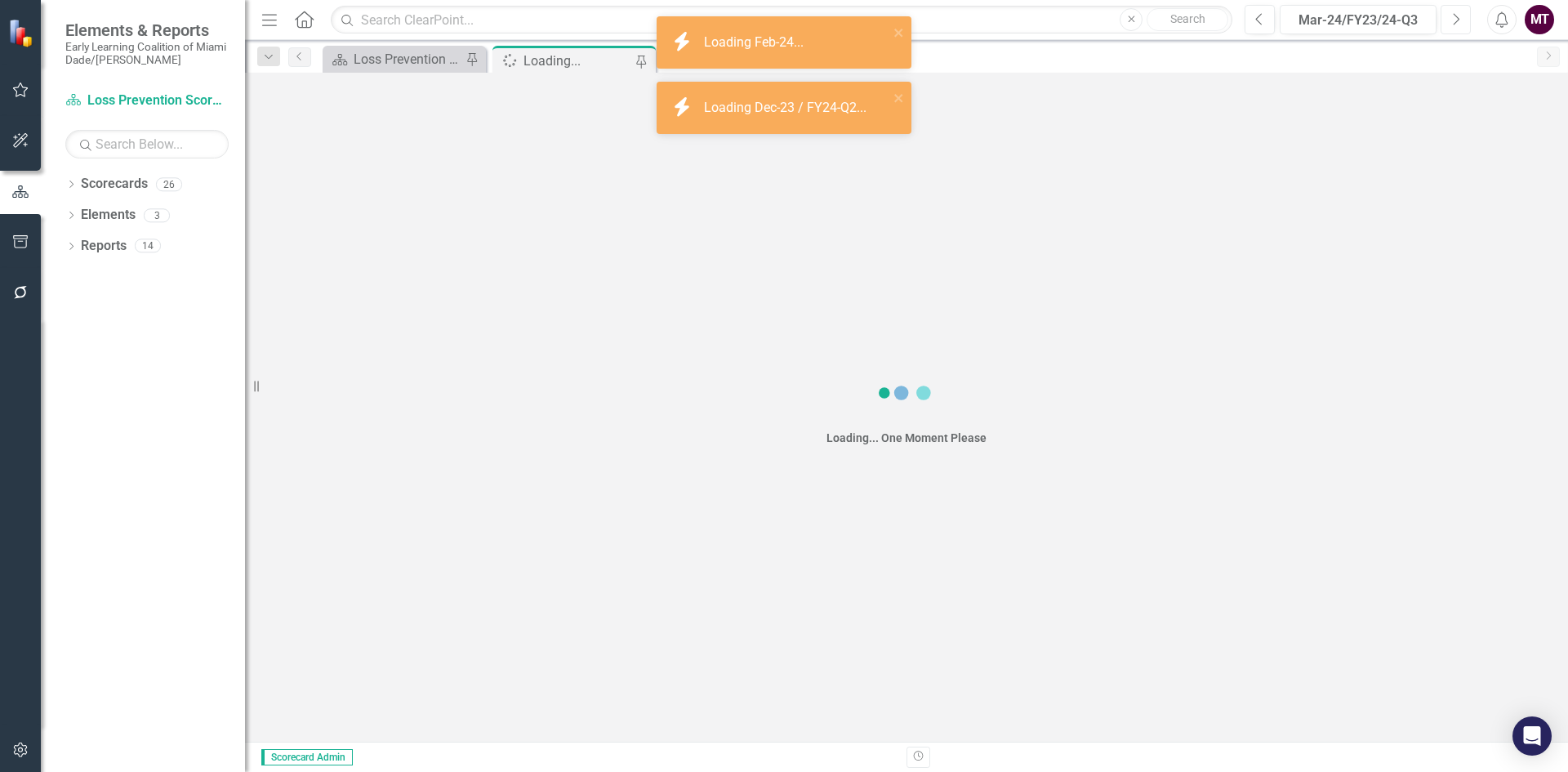
click at [1446, 18] on button "Next" at bounding box center [1455, 19] width 30 height 29
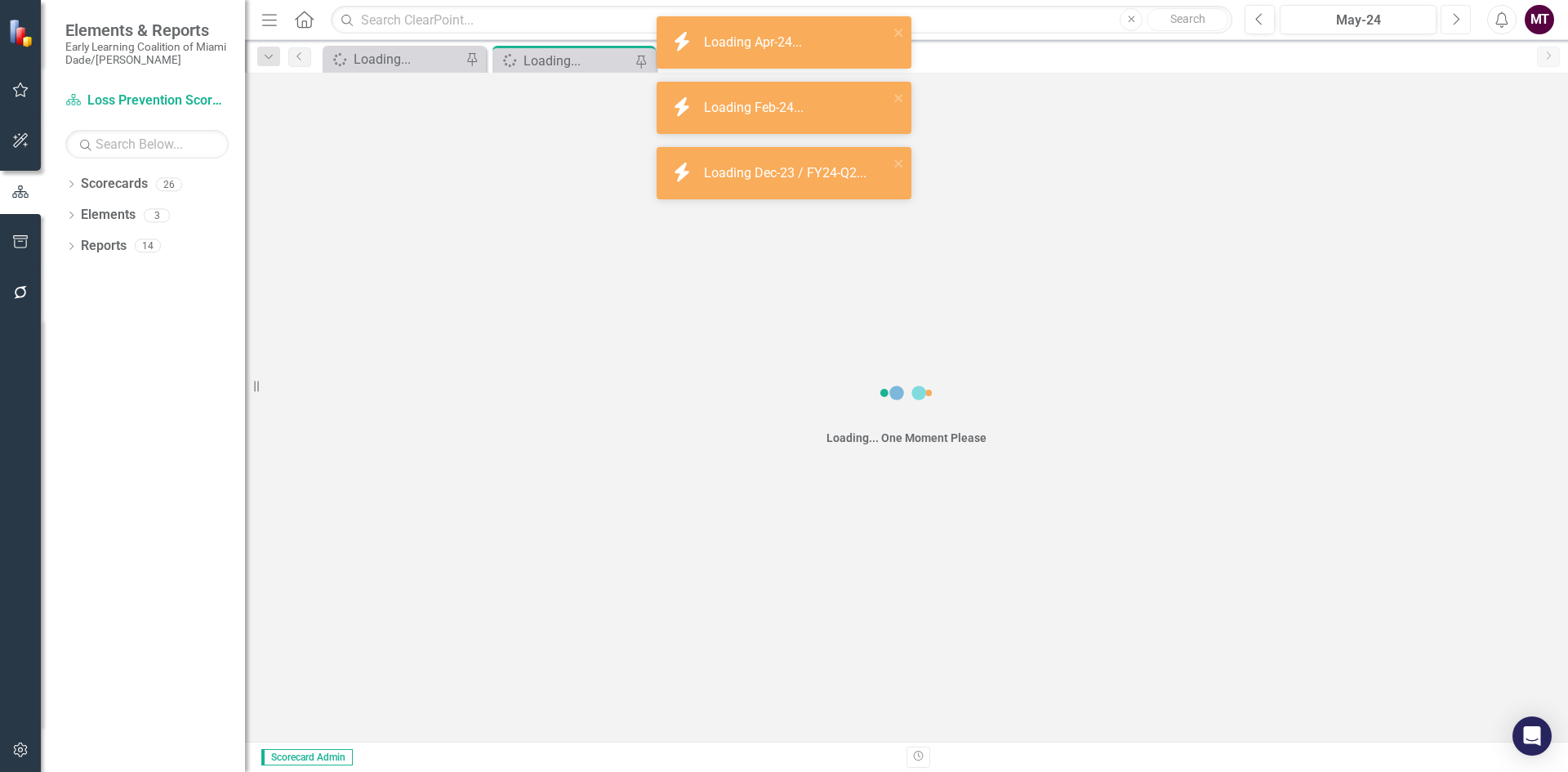
click at [1446, 18] on button "Next" at bounding box center [1455, 19] width 30 height 29
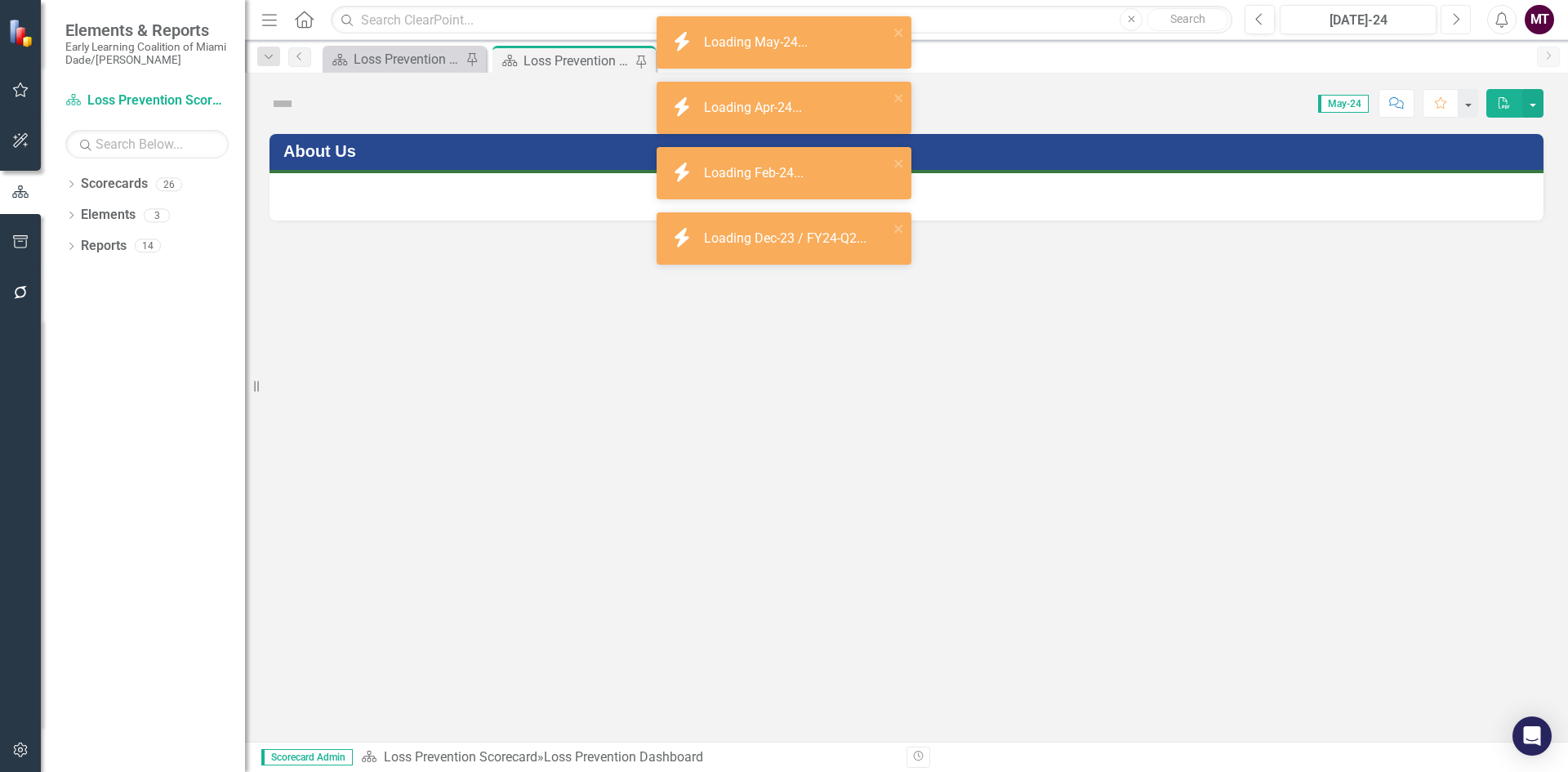
click at [1446, 18] on button "Next" at bounding box center [1455, 19] width 30 height 29
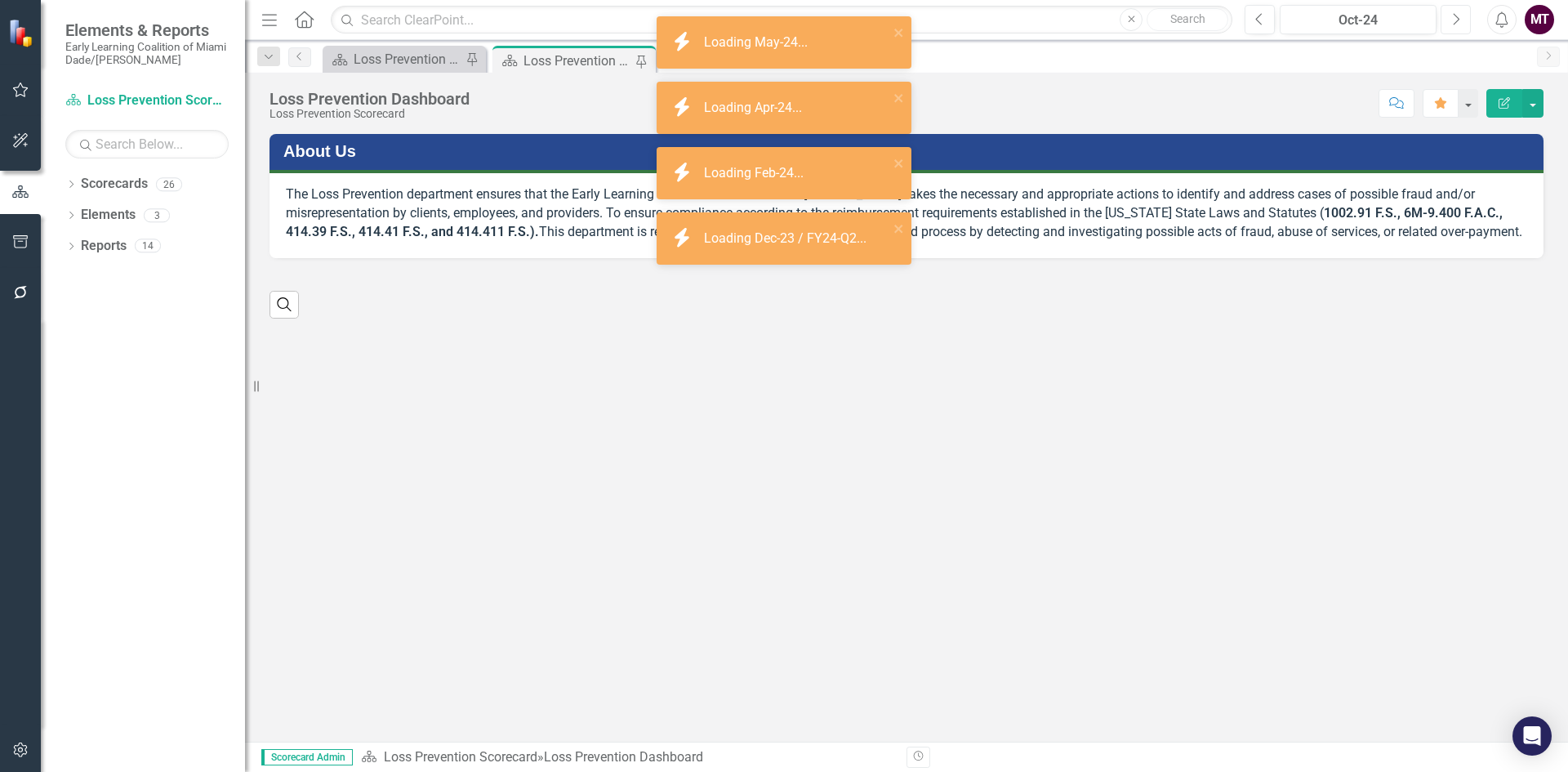
click at [1446, 18] on button "Next" at bounding box center [1455, 19] width 30 height 29
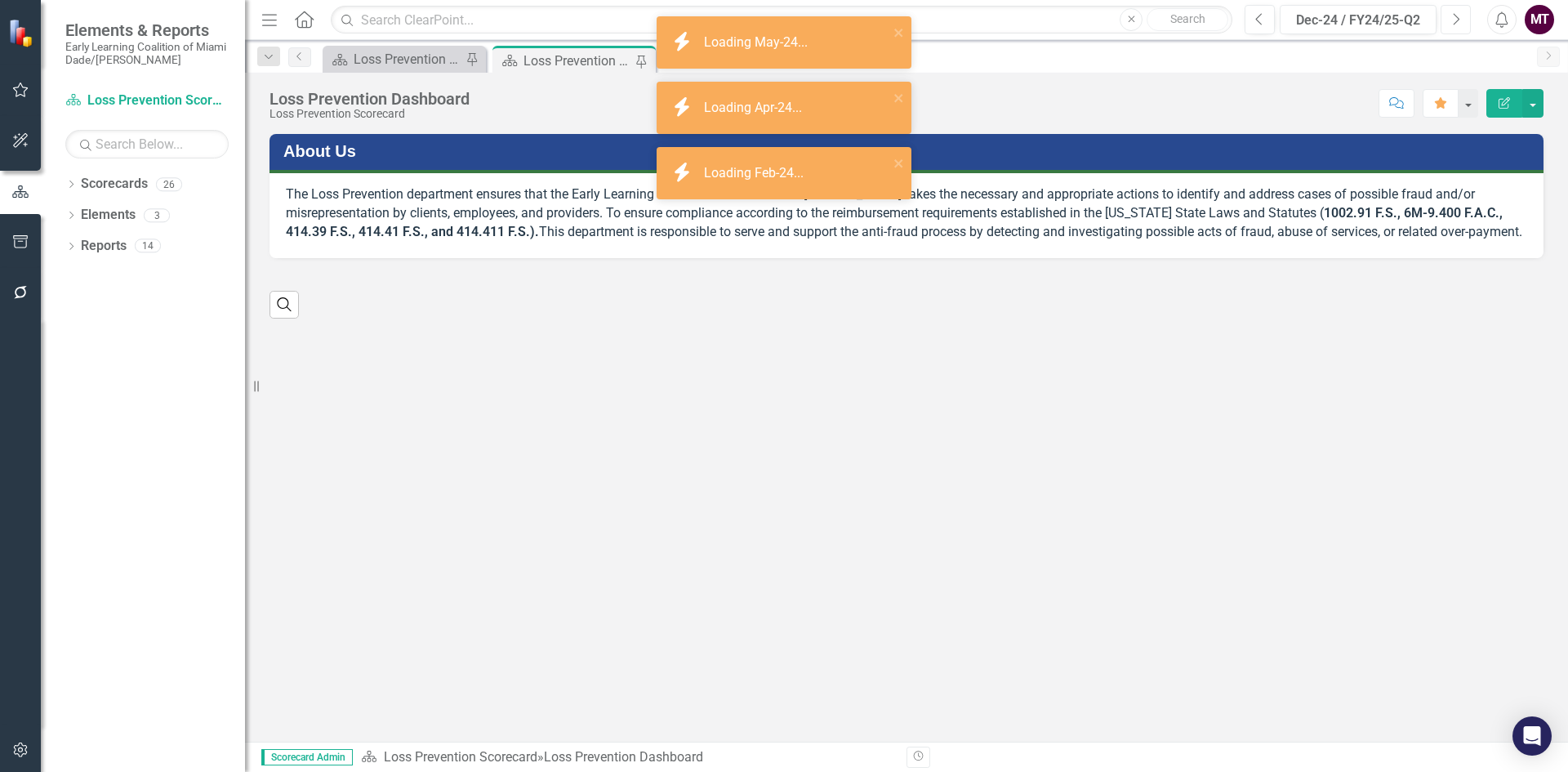
click at [1446, 18] on button "Next" at bounding box center [1455, 19] width 30 height 29
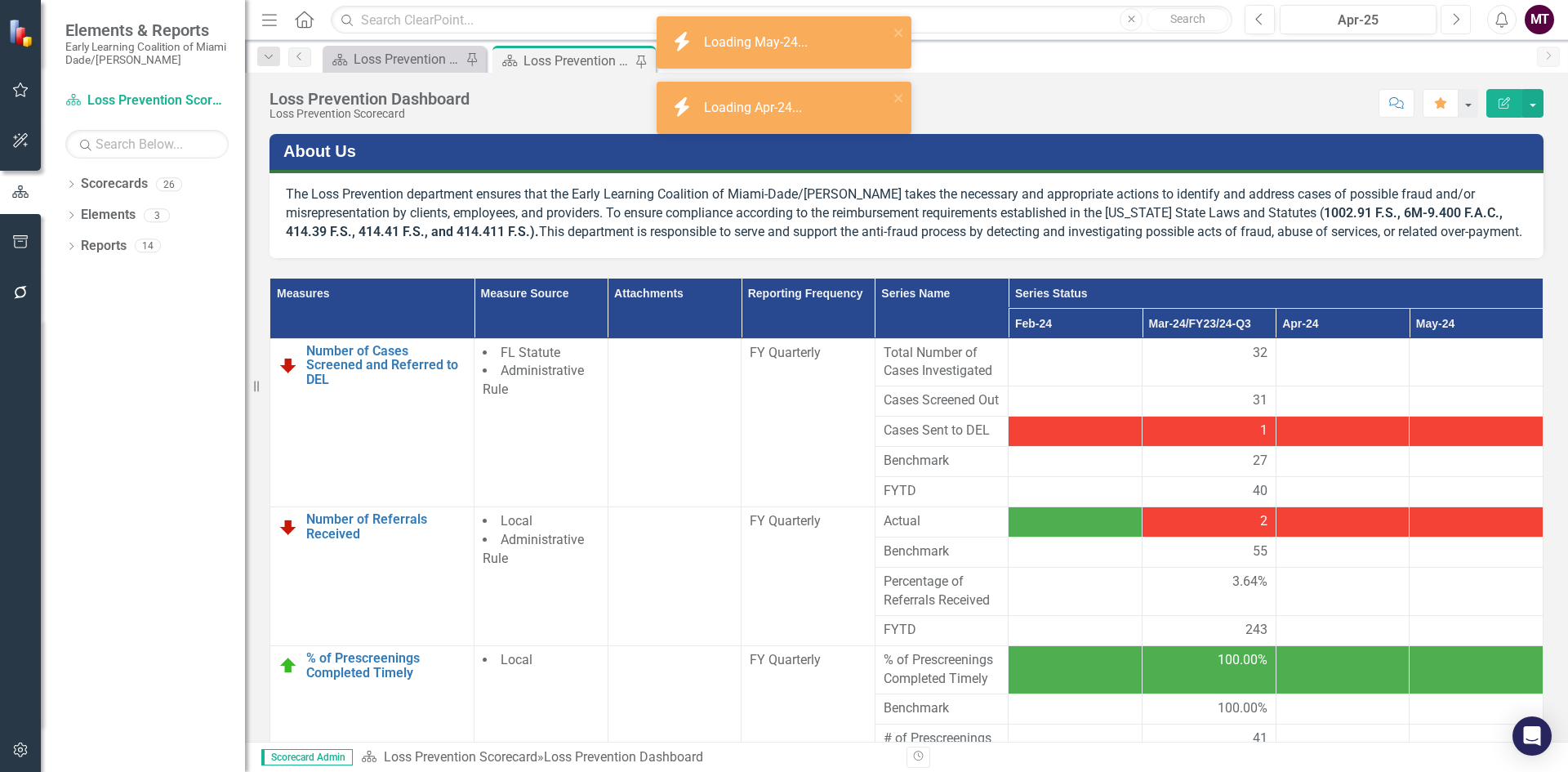
click at [1446, 18] on button "Next" at bounding box center [1455, 19] width 30 height 29
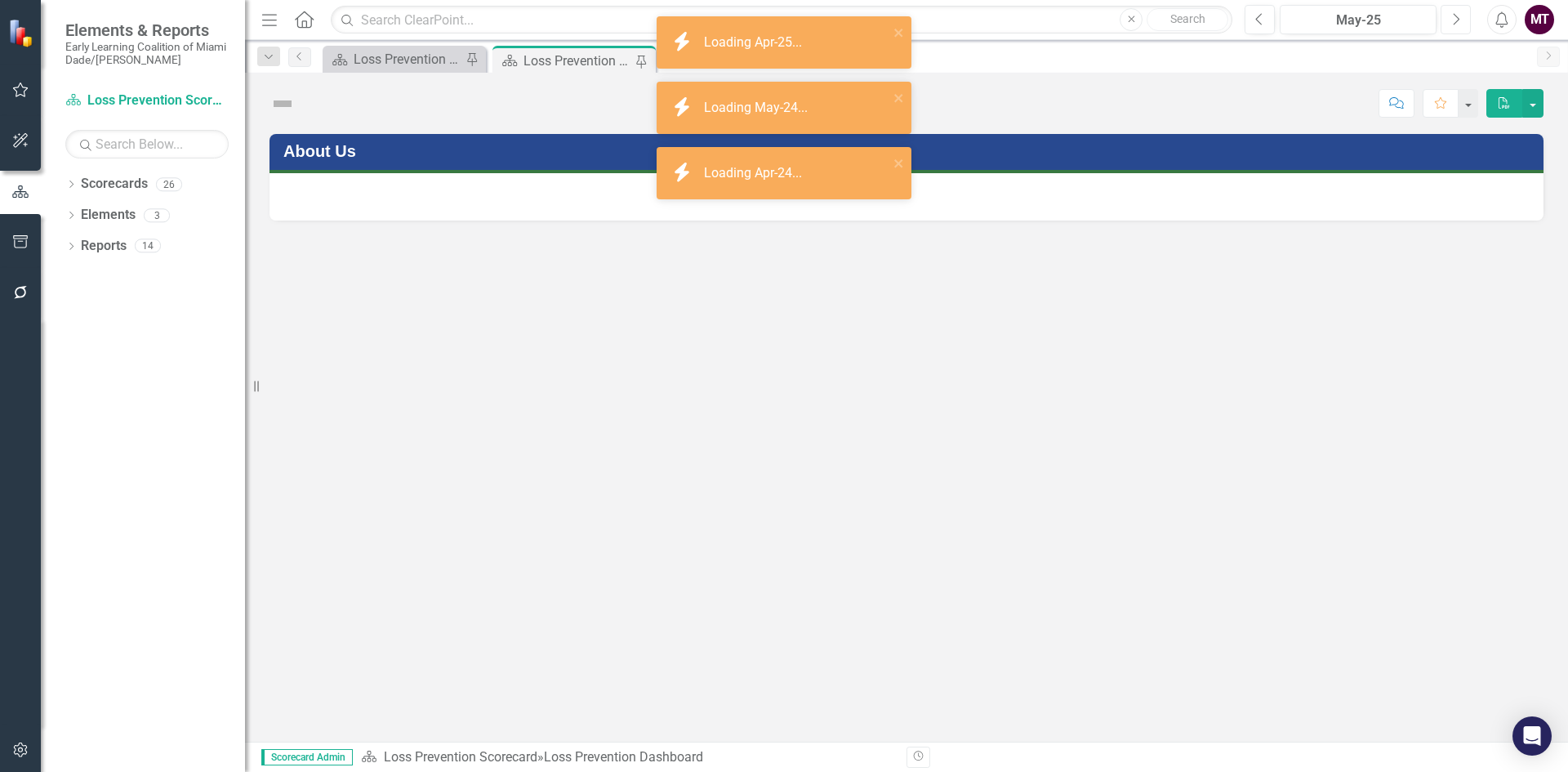
click at [1446, 18] on button "Next" at bounding box center [1455, 19] width 30 height 29
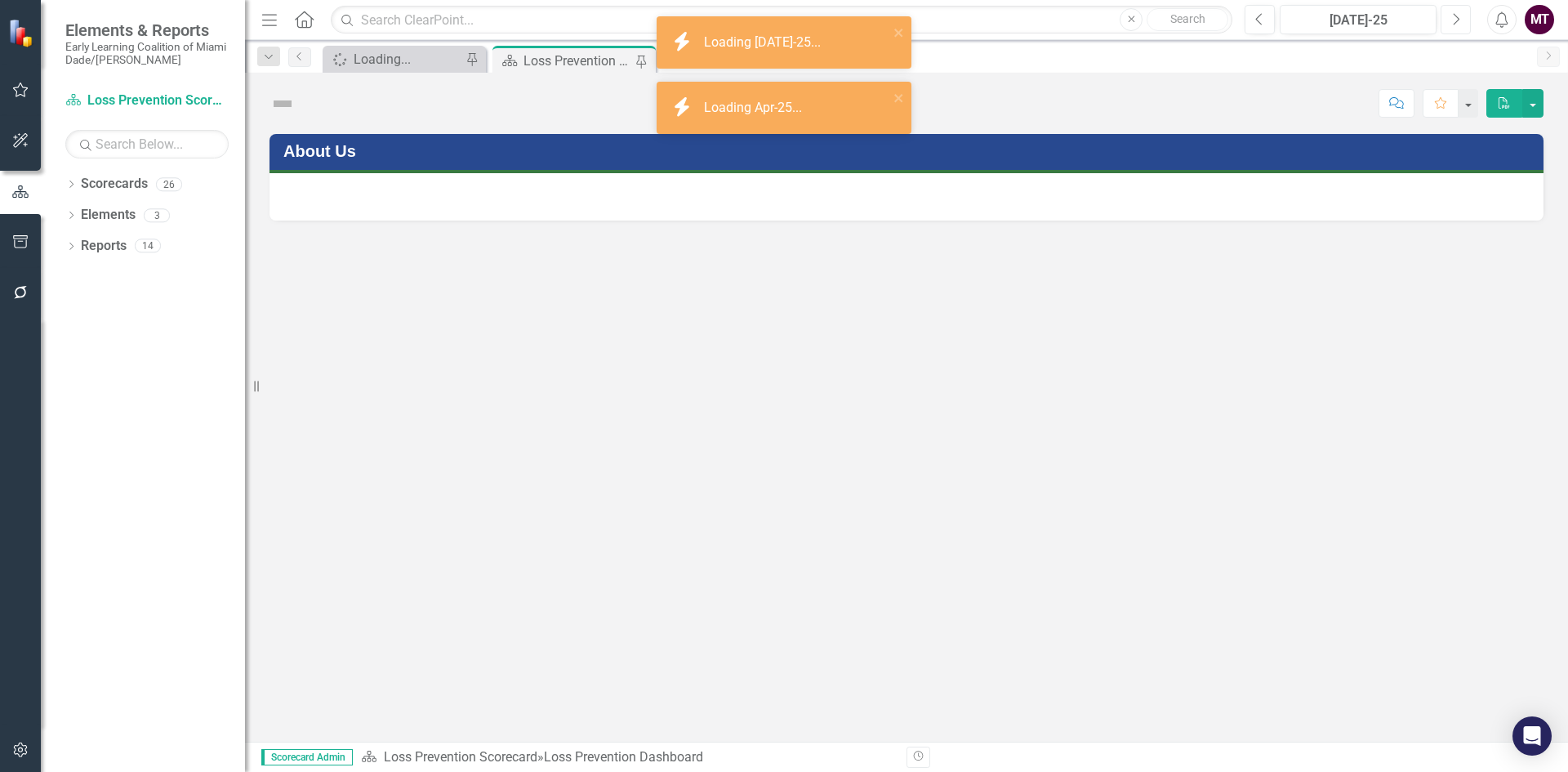
click at [1446, 18] on button "Next" at bounding box center [1455, 19] width 30 height 29
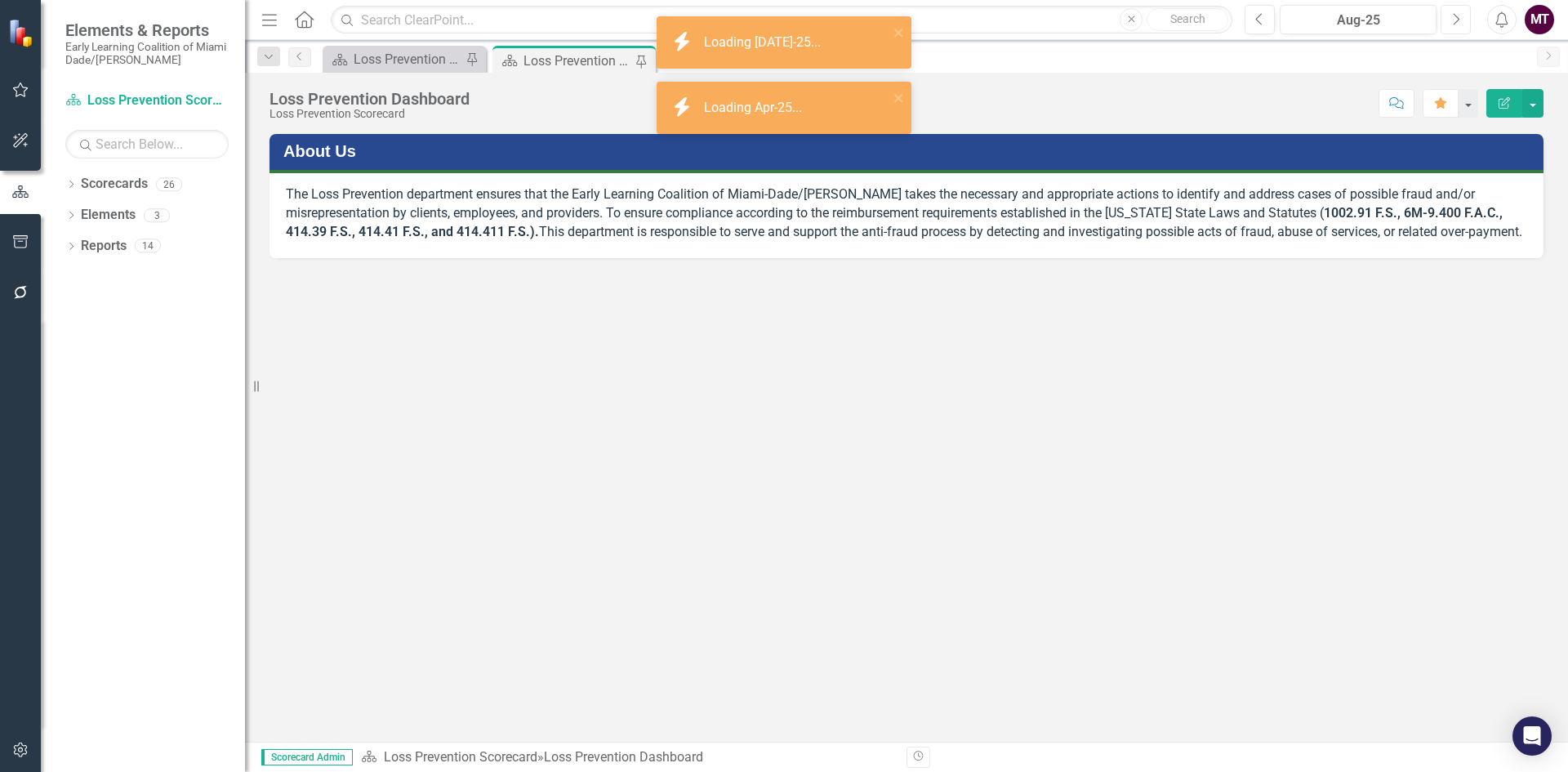
click at [1446, 18] on button "Next" at bounding box center [1455, 19] width 30 height 29
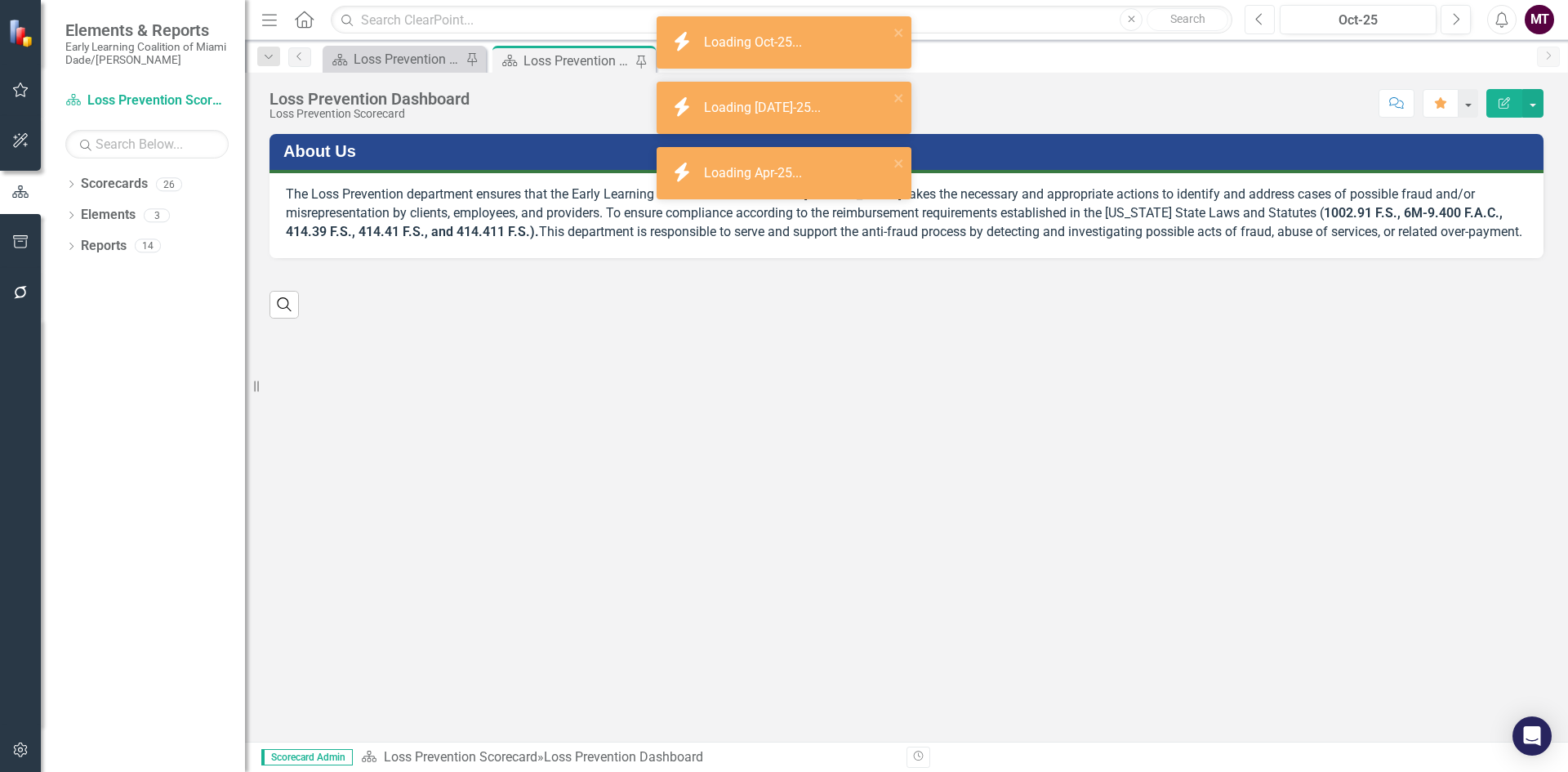
click at [1267, 26] on button "Previous" at bounding box center [1260, 19] width 30 height 29
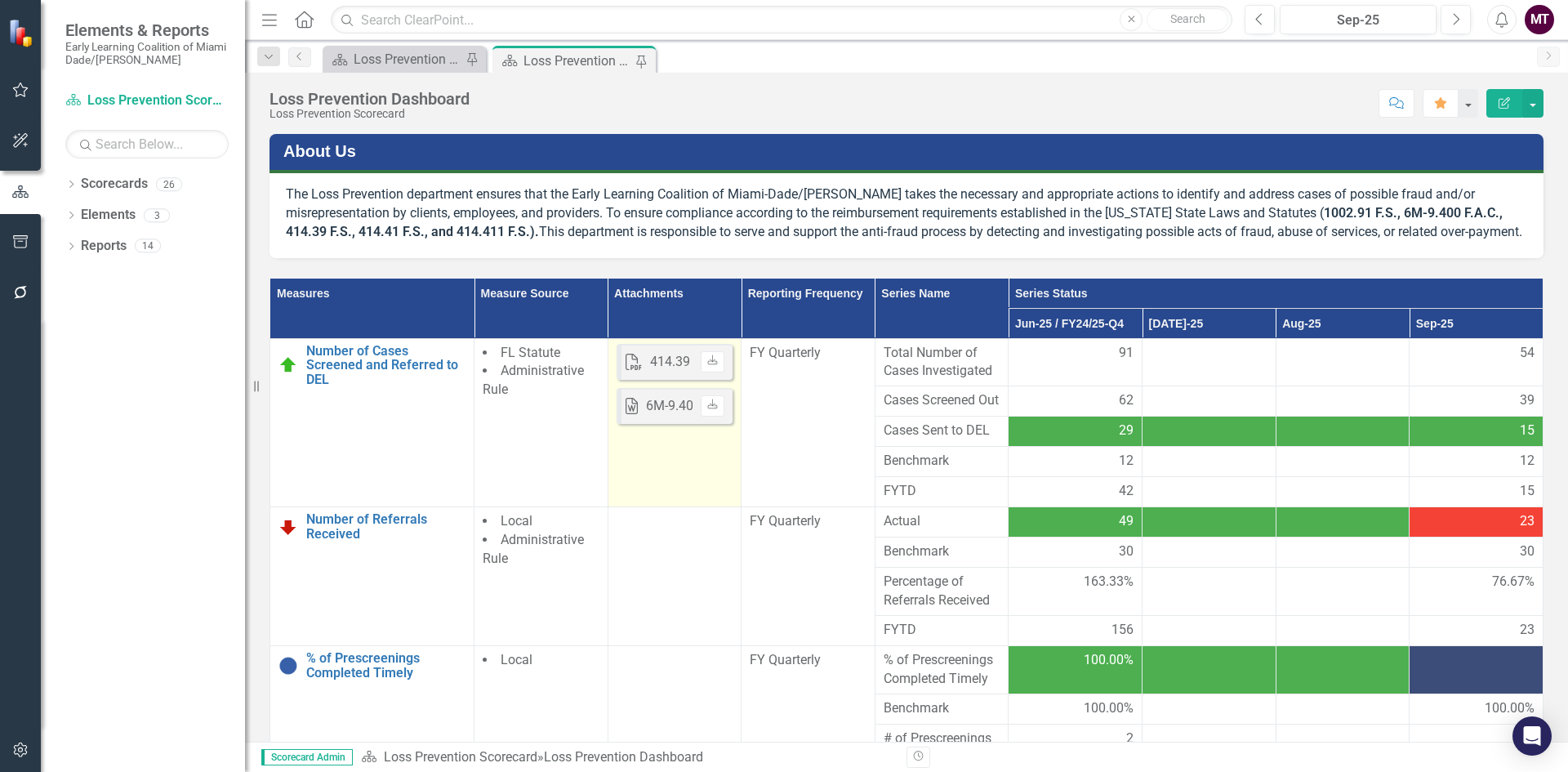
click at [656, 468] on td "PDF 414.39 Fraud.pdf Uploaded Oct 11, 2021 3:54 PM Download Word 6M-9.400.doc U…" at bounding box center [675, 422] width 134 height 169
click at [639, 315] on th "Attachments" at bounding box center [675, 309] width 134 height 60
click at [689, 490] on td "PDF 414.39 Fraud.pdf Uploaded Oct 11, 2021 3:54 PM Download Word 6M-9.400.doc U…" at bounding box center [675, 422] width 134 height 169
click at [570, 241] on p "The Loss Prevention department ensures that the Early Learning Coalition of Mia…" at bounding box center [906, 214] width 1241 height 57
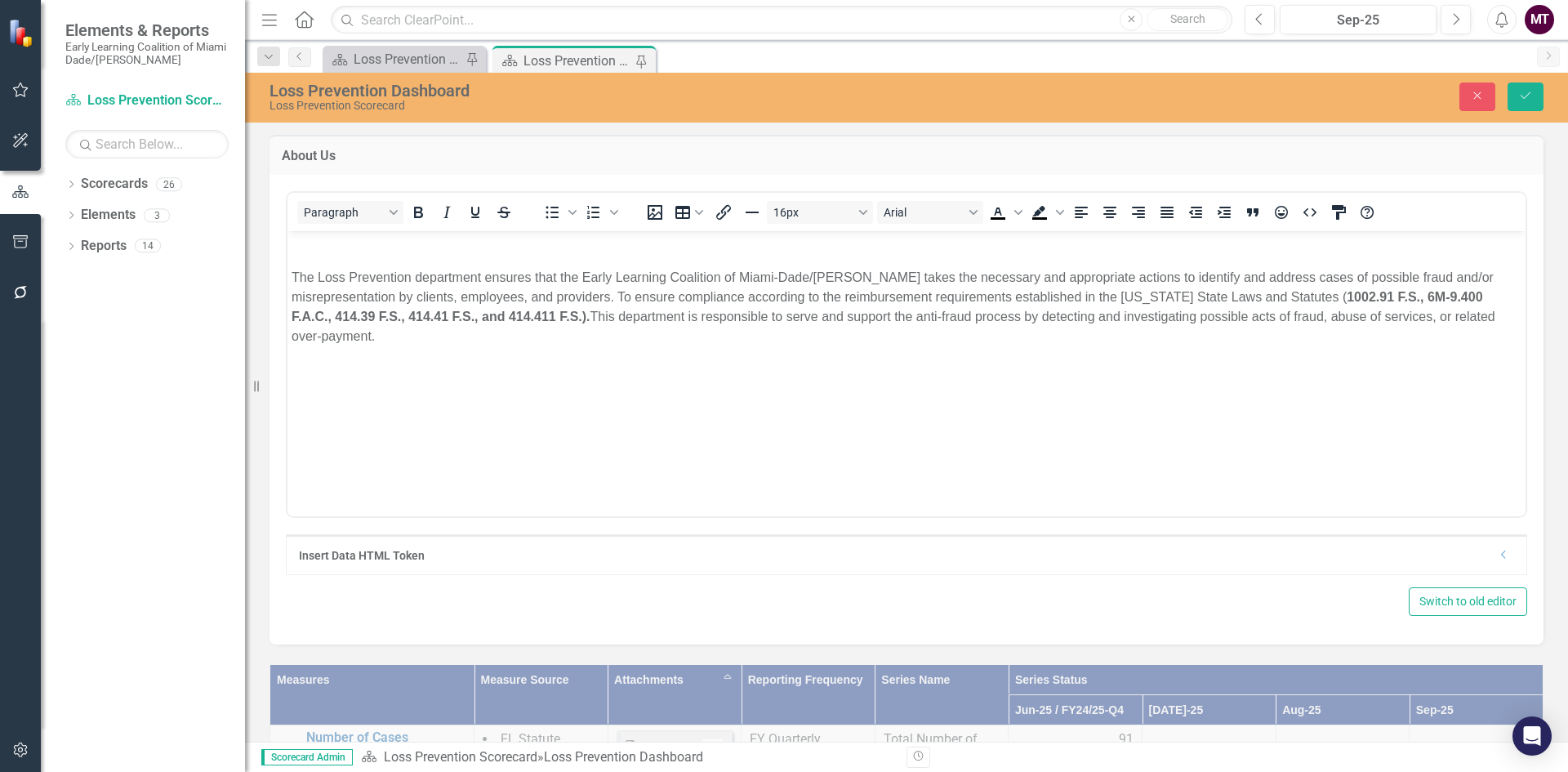
click at [511, 395] on body "The Loss Prevention department ensures that the Early Learning Coalition of Mia…" at bounding box center [906, 353] width 1238 height 245
click at [1470, 91] on icon "Close" at bounding box center [1477, 95] width 15 height 11
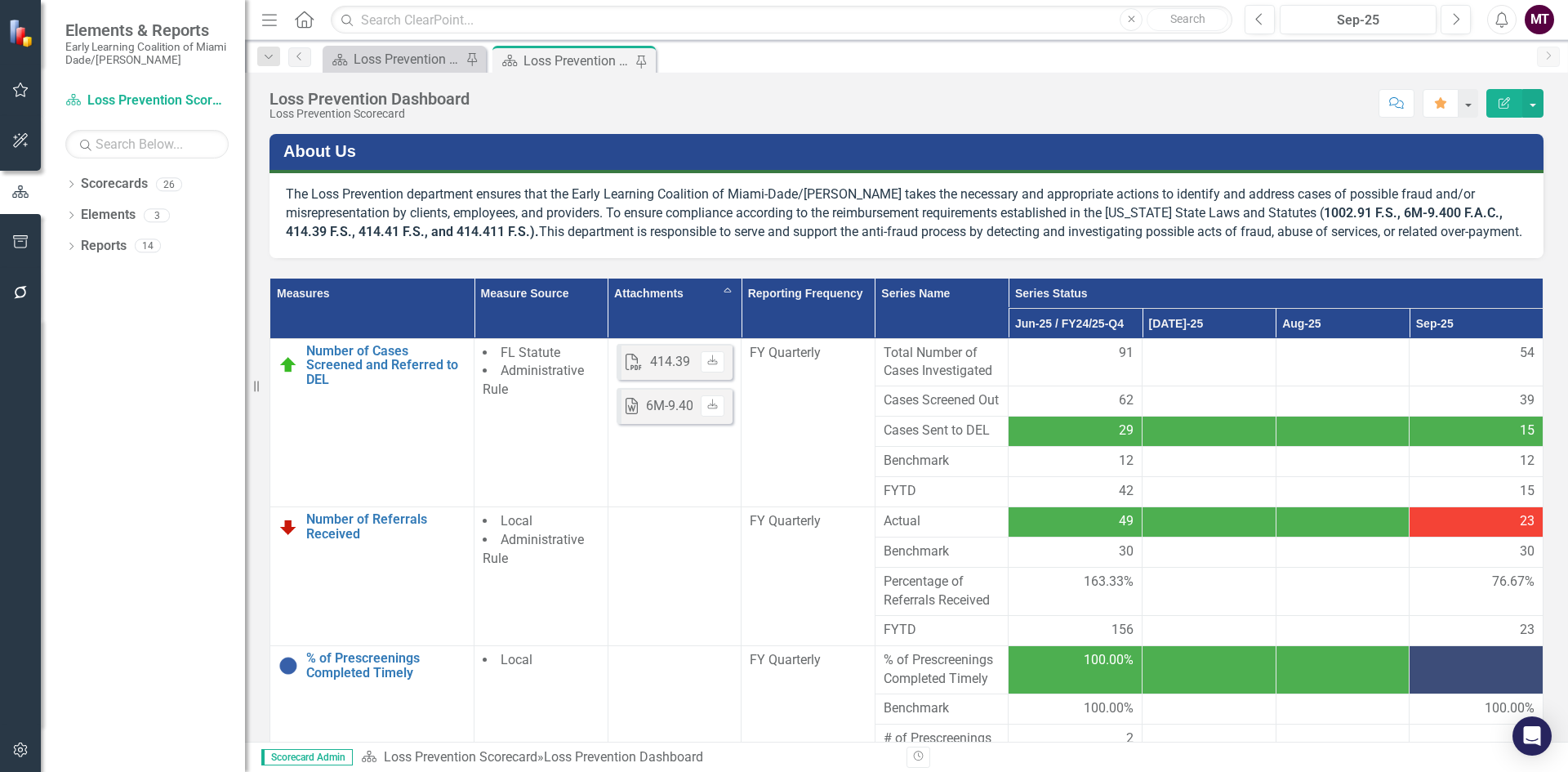
click at [626, 308] on th "Attachments Sort Ascending" at bounding box center [675, 309] width 134 height 60
click at [626, 308] on th "Attachments Sort Descending" at bounding box center [675, 309] width 134 height 60
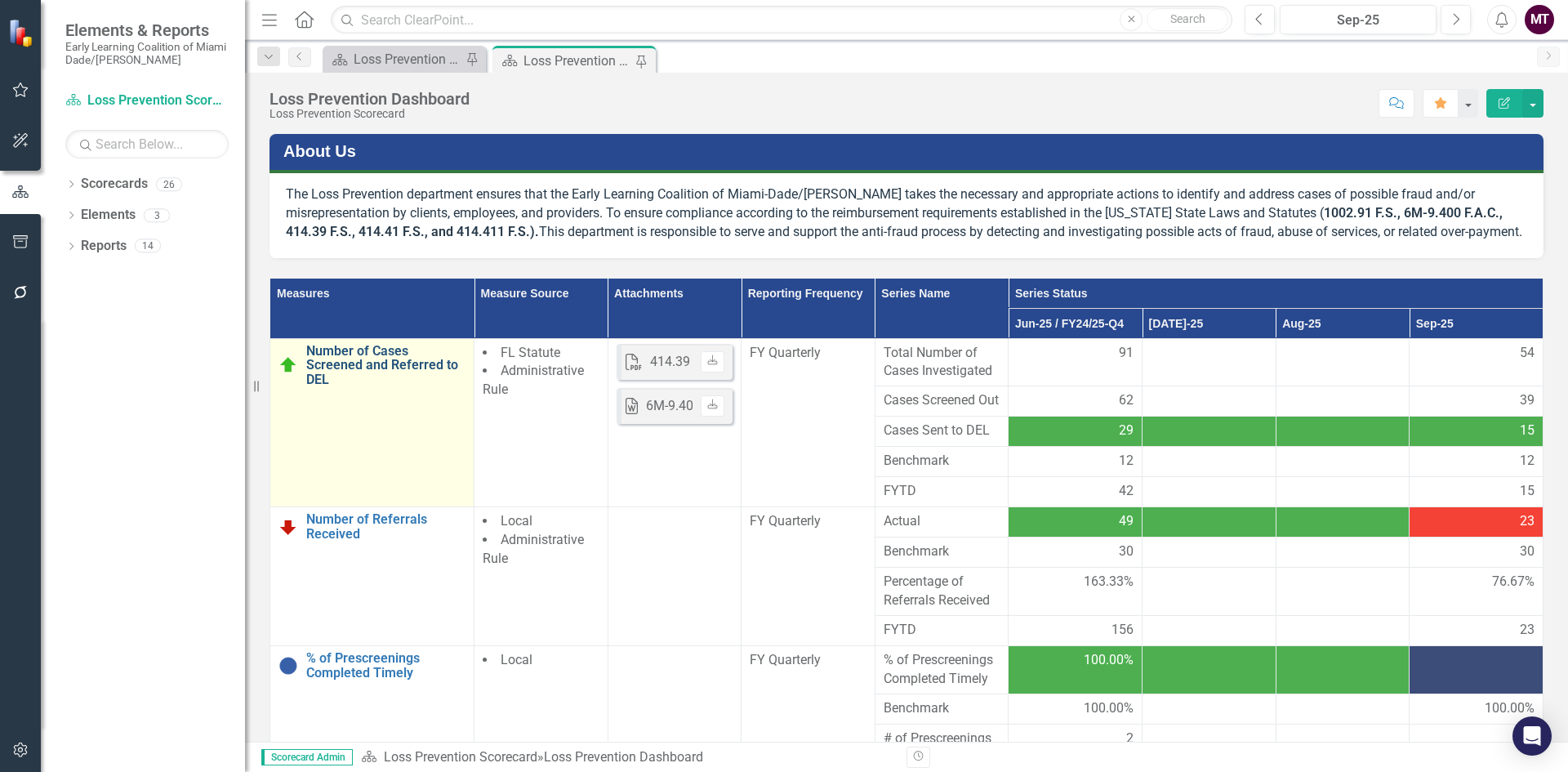
click at [324, 371] on link "Number of Cases Screened and Referred to DEL" at bounding box center [386, 365] width 159 height 43
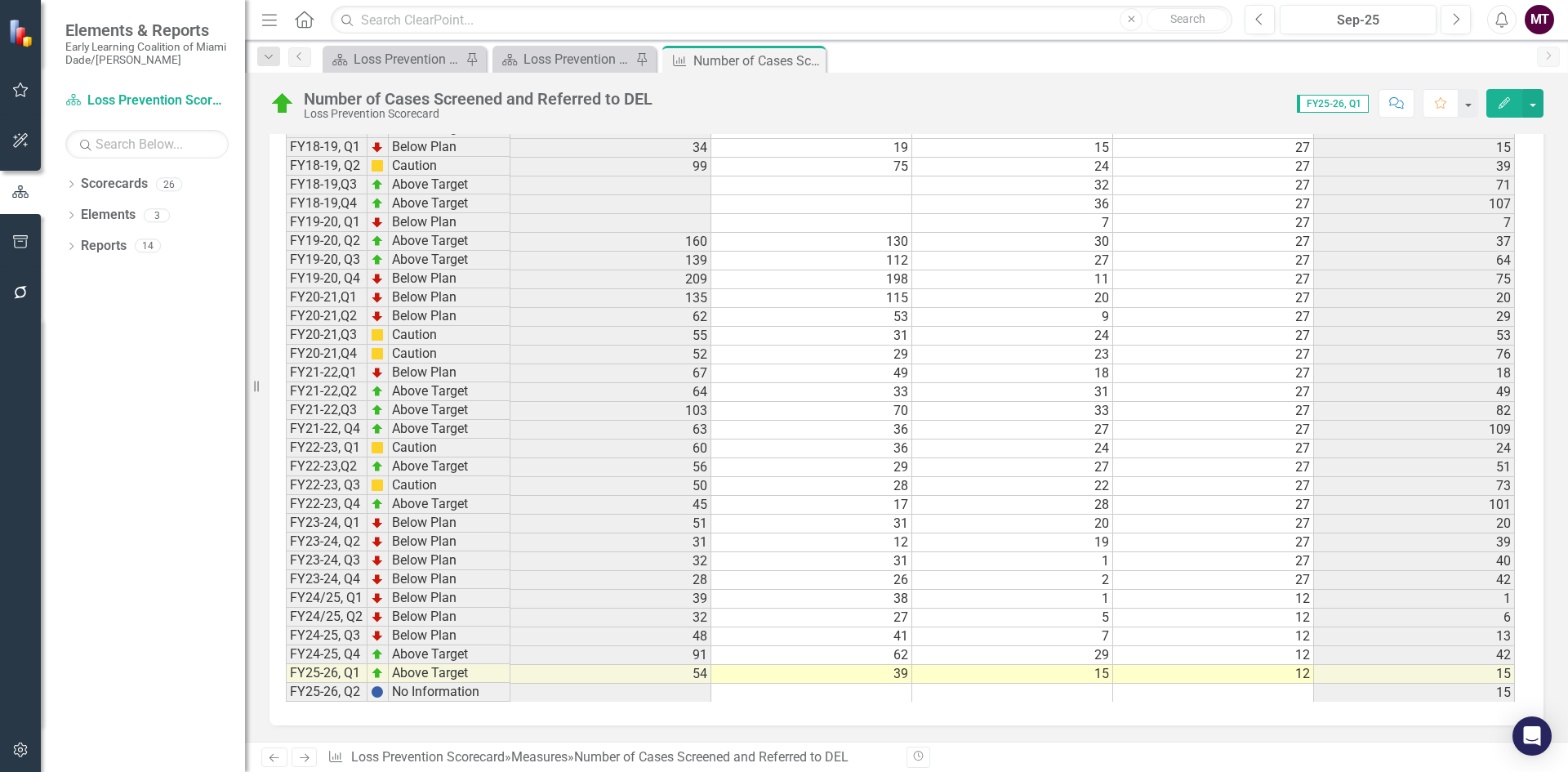
scroll to position [1790, 0]
